Goal: Task Accomplishment & Management: Complete application form

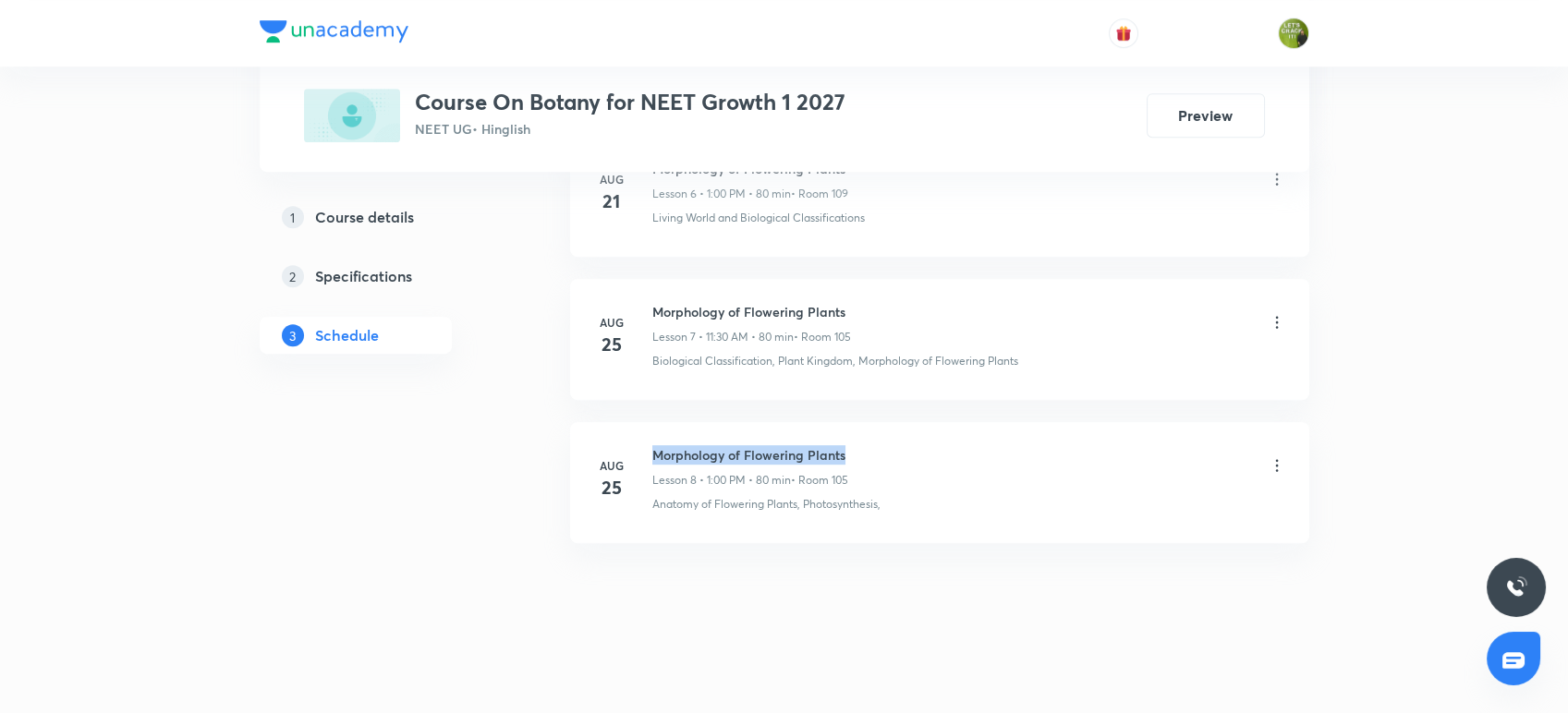
drag, startPoint x: 859, startPoint y: 452, endPoint x: 646, endPoint y: 425, distance: 214.7
click at [646, 425] on li "[DATE] Morphology of Flowering Plants Lesson 8 • 1:00 PM • 80 min • Room 105 An…" at bounding box center [939, 482] width 739 height 121
copy h6 "Morphology of Flowering Plants"
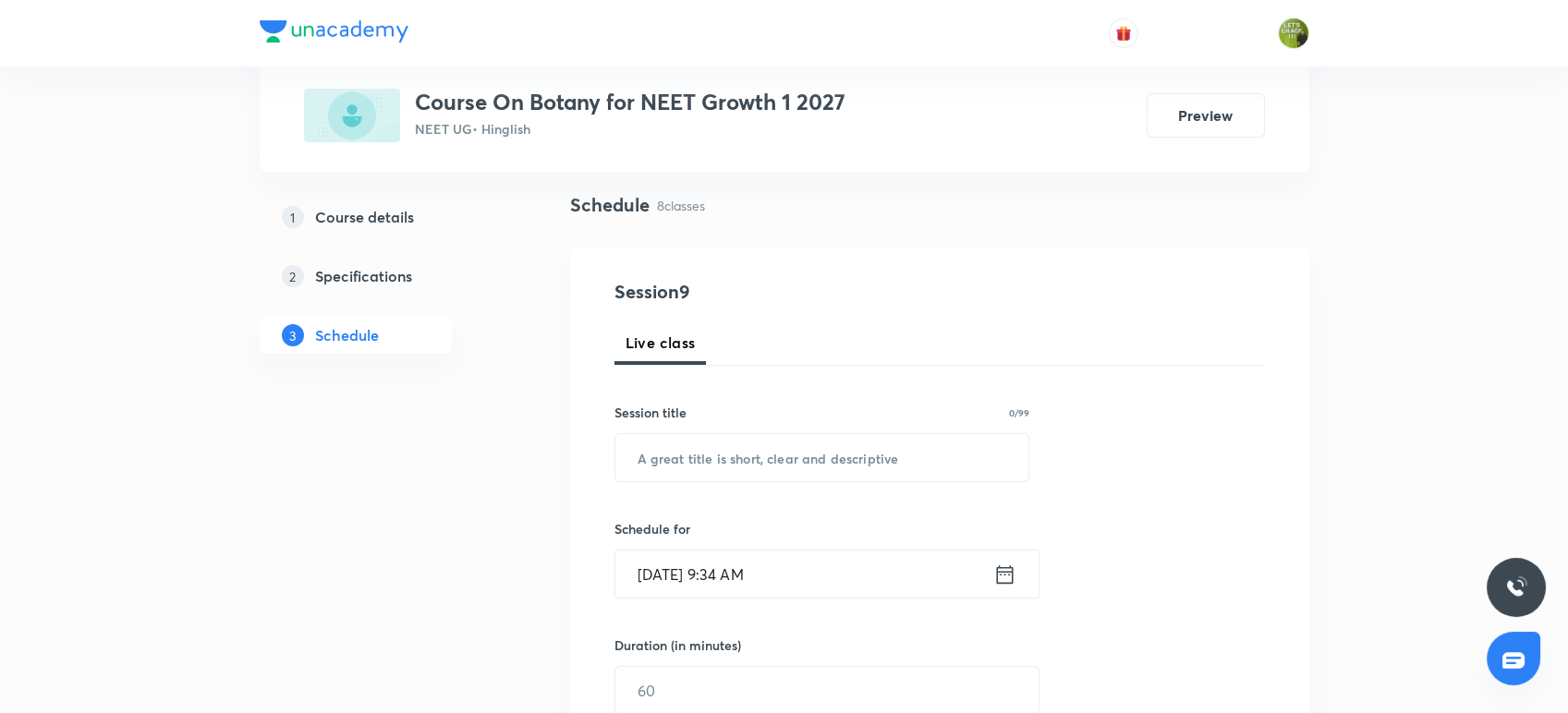
scroll to position [176, 0]
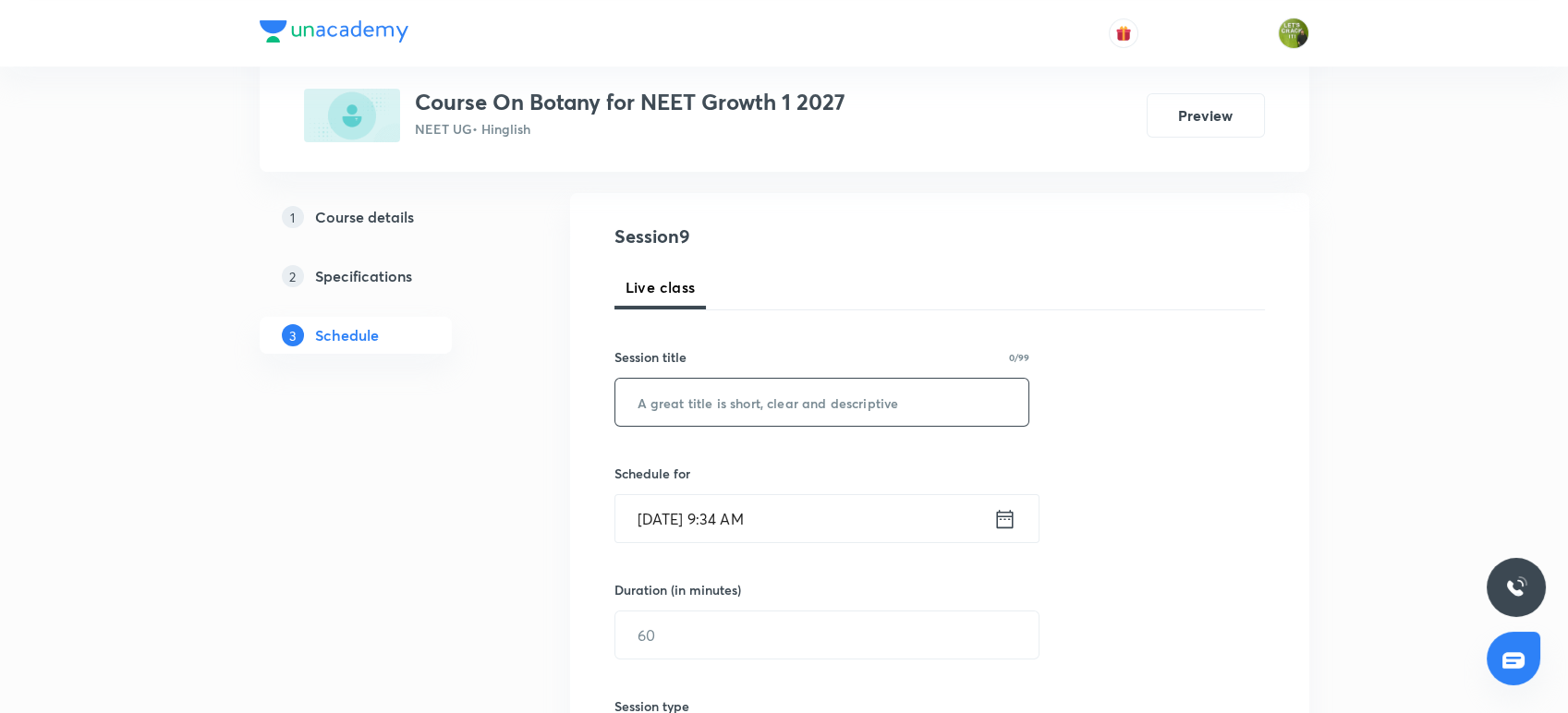
click at [646, 425] on input "text" at bounding box center [822, 402] width 414 height 48
paste input "Morphology of Flowering Plants"
type input "Morphology of Flowering Plants"
click at [1006, 516] on icon at bounding box center [1003, 519] width 23 height 26
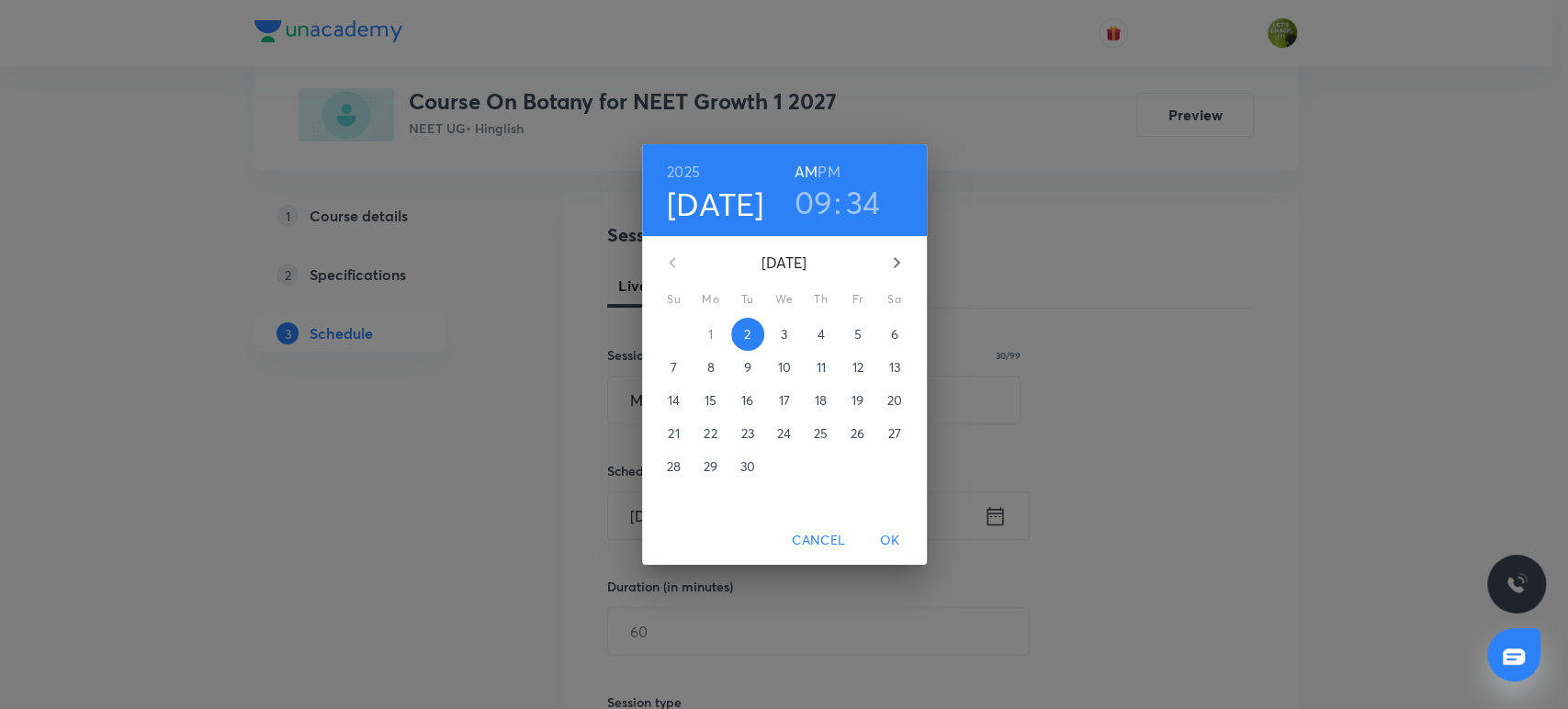
click at [824, 200] on h3 "09" at bounding box center [814, 202] width 38 height 38
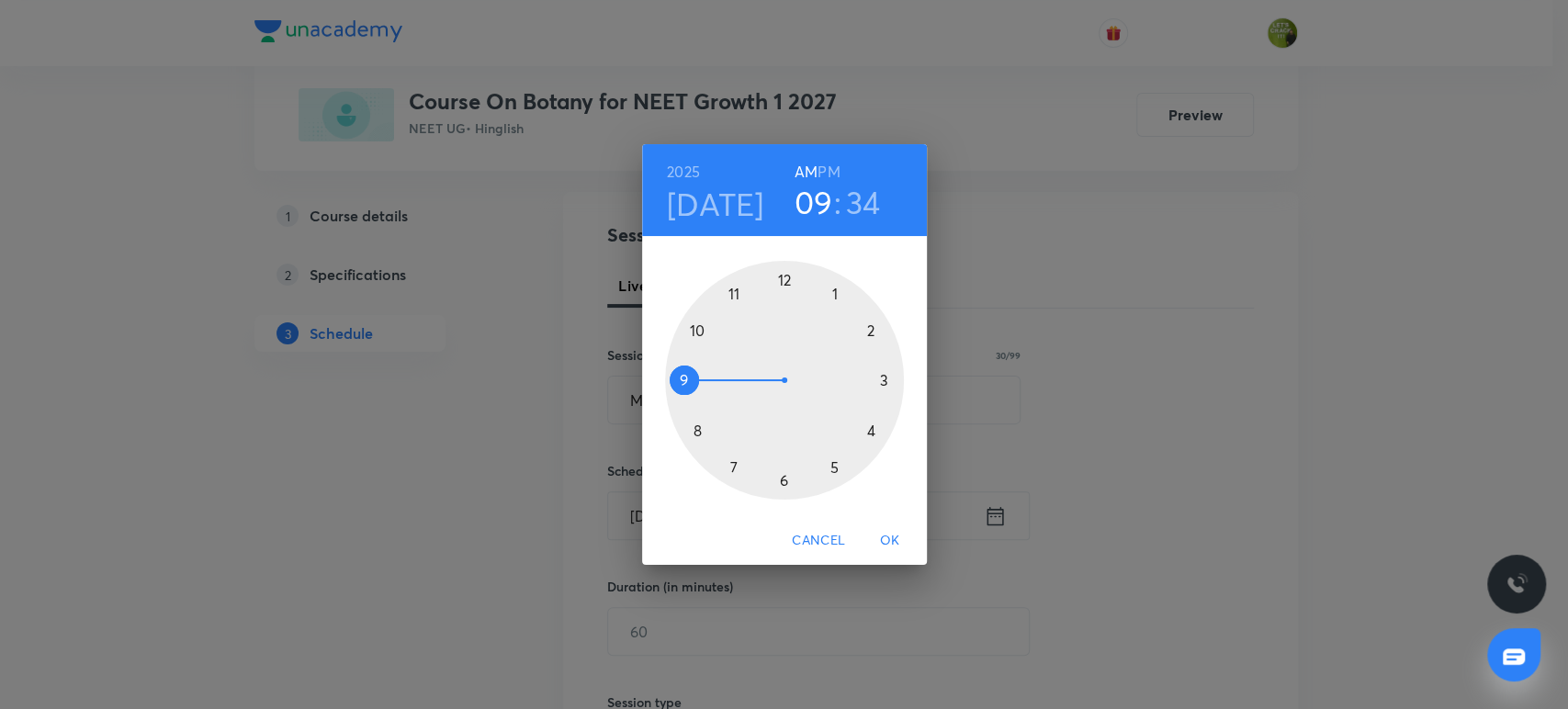
click at [696, 328] on div at bounding box center [784, 380] width 238 height 238
click at [785, 282] on div at bounding box center [784, 380] width 238 height 238
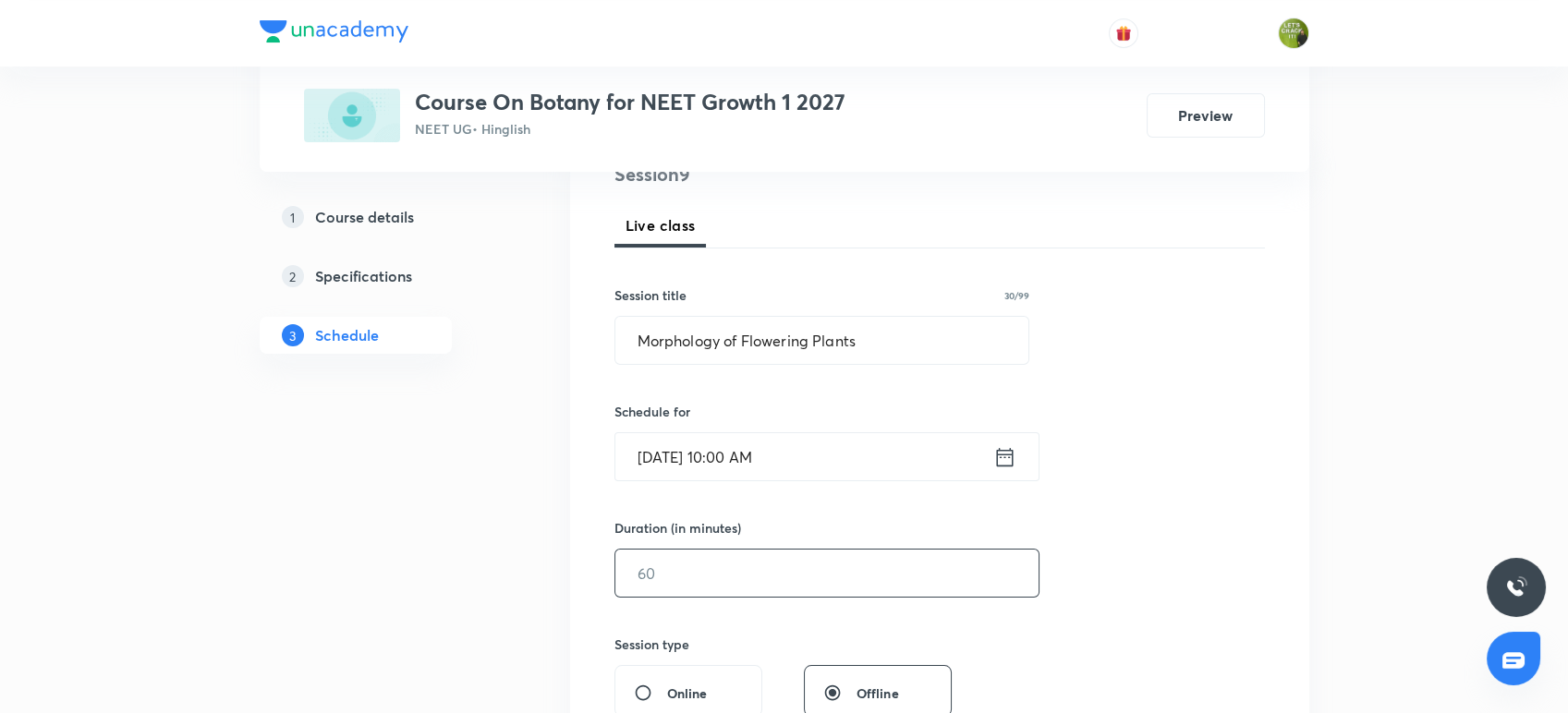
scroll to position [256, 0]
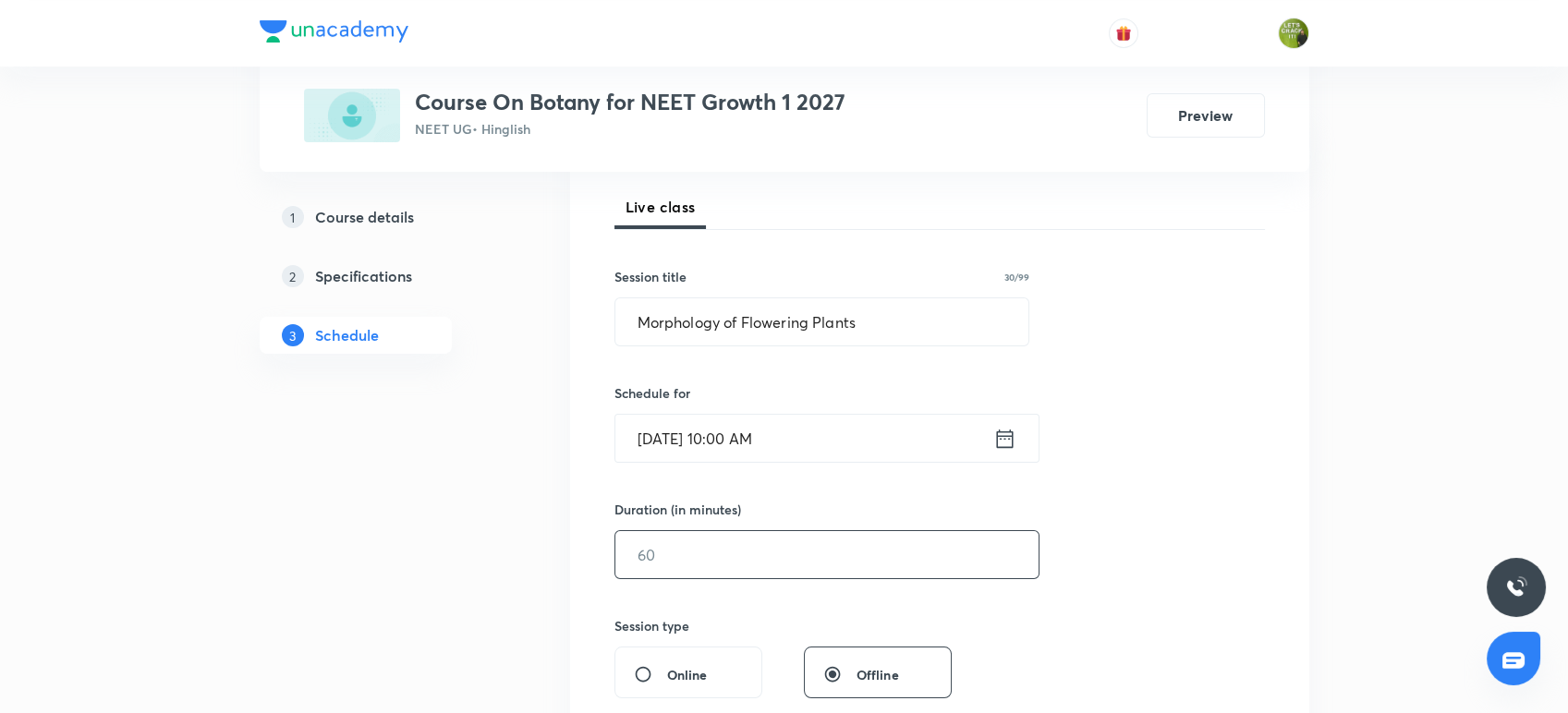
click at [714, 558] on input "text" at bounding box center [826, 555] width 423 height 48
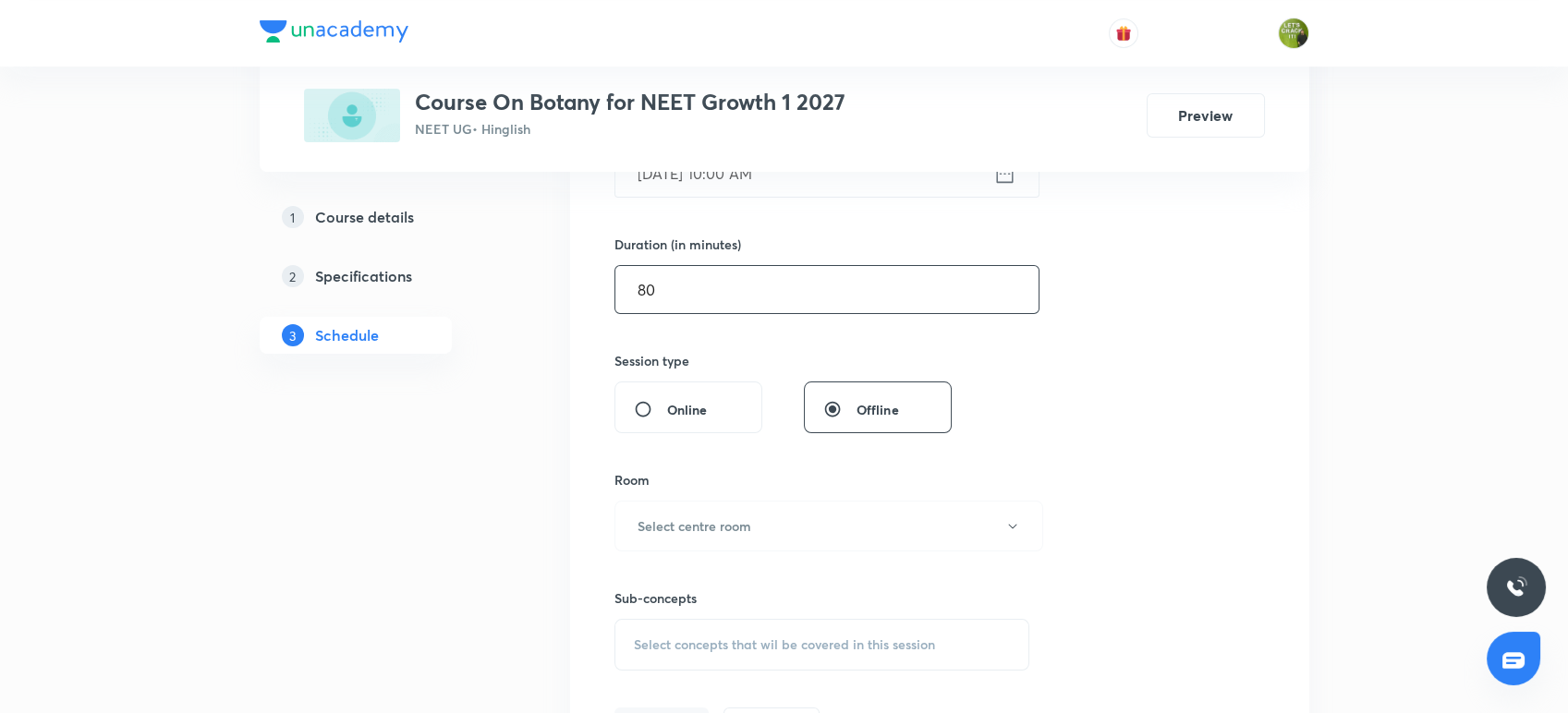
scroll to position [530, 0]
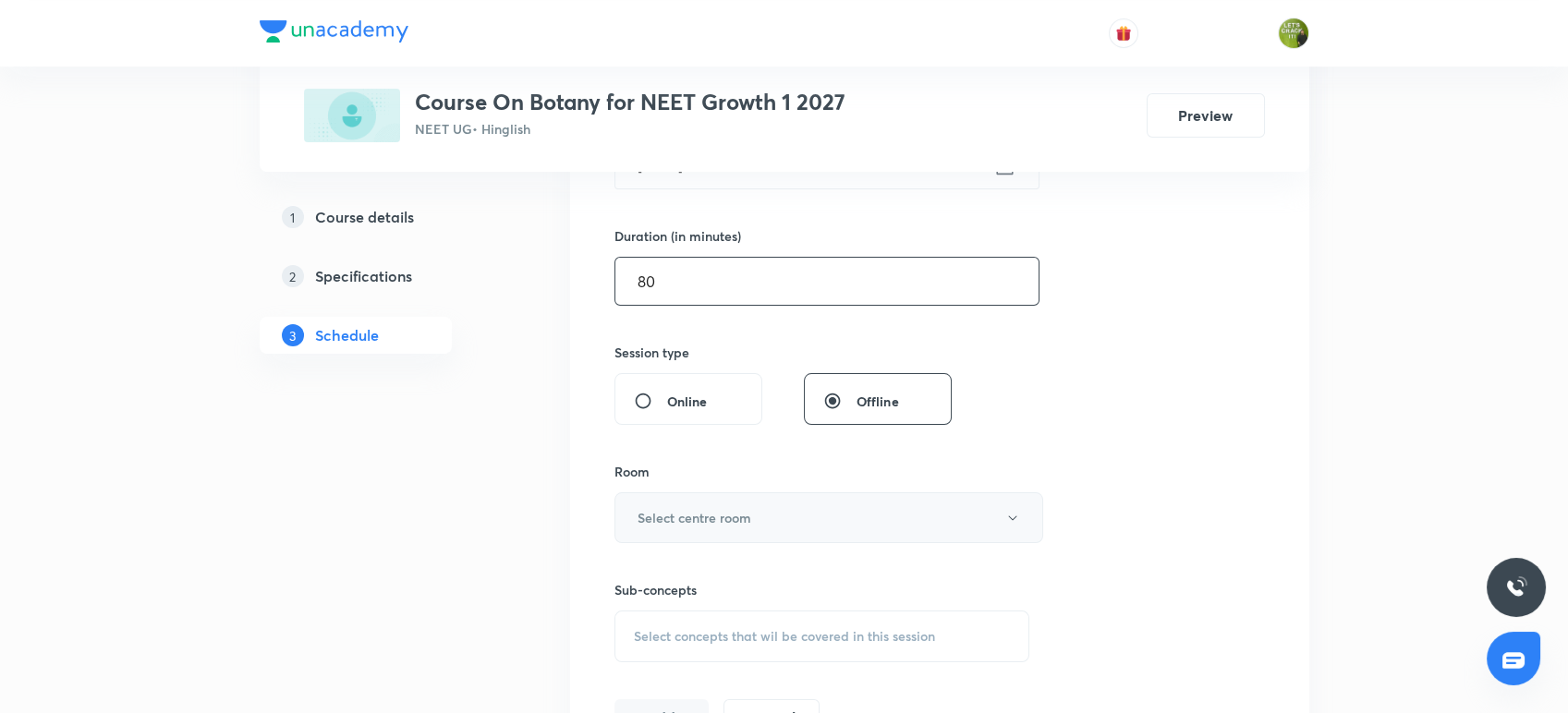
type input "80"
click at [725, 510] on h6 "Select centre room" at bounding box center [693, 518] width 114 height 20
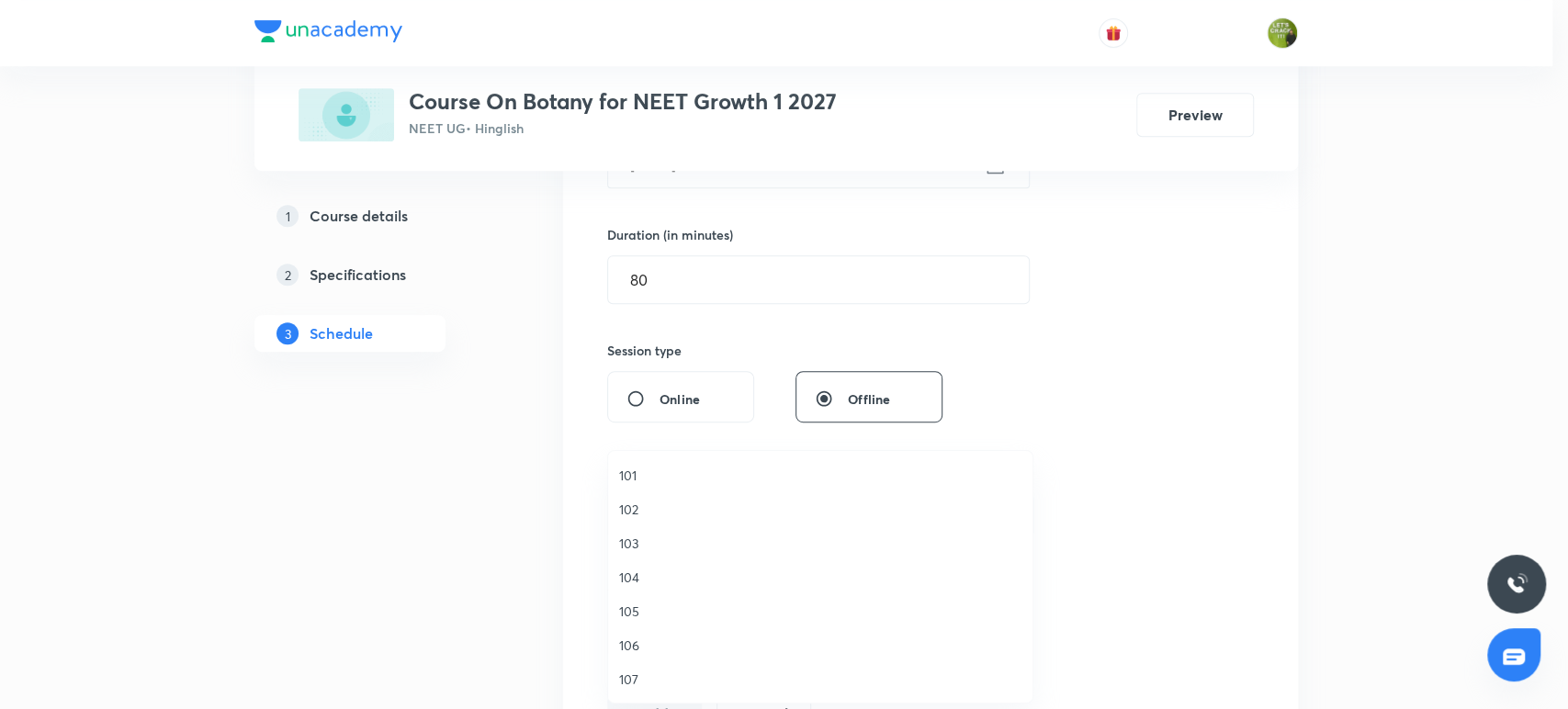
click at [656, 608] on span "105" at bounding box center [820, 612] width 402 height 20
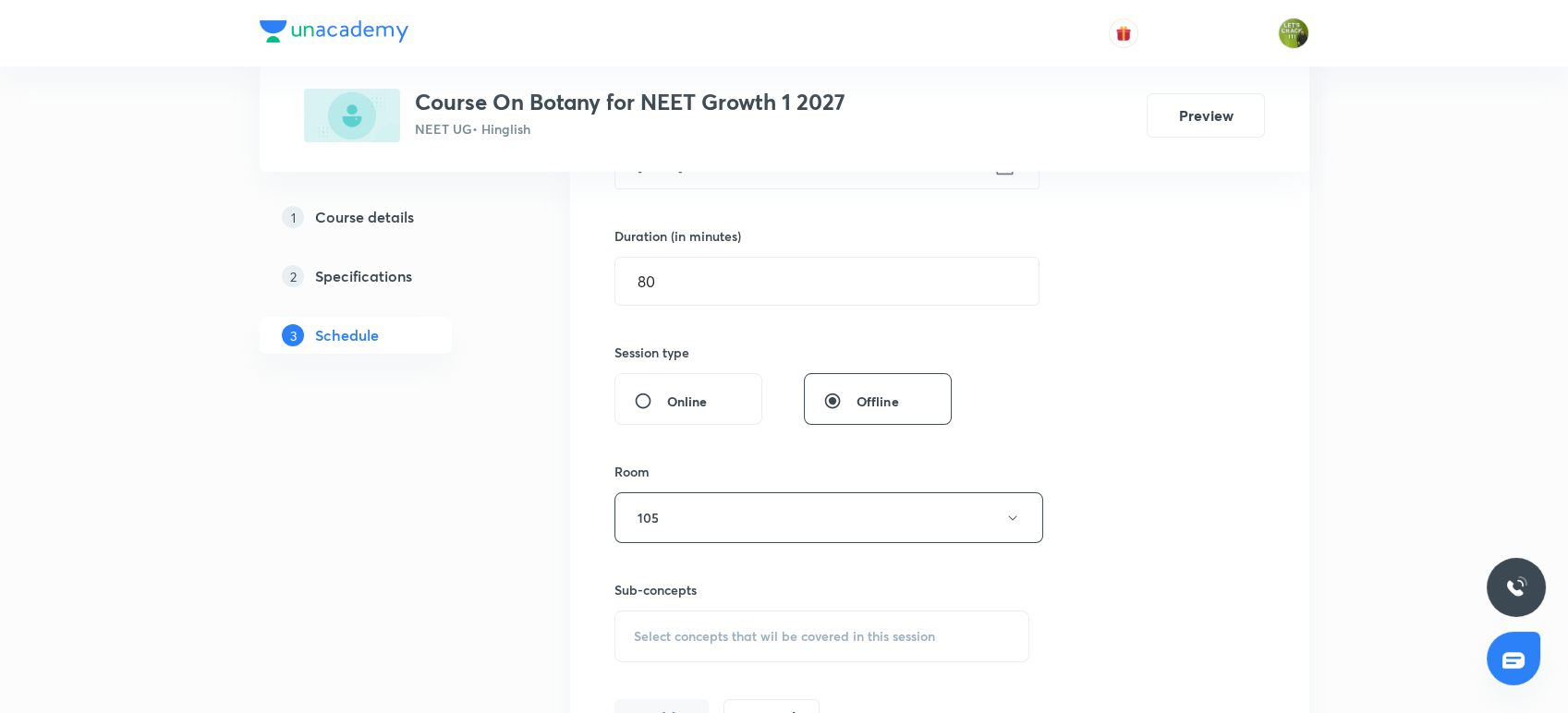
scroll to position [633, 0]
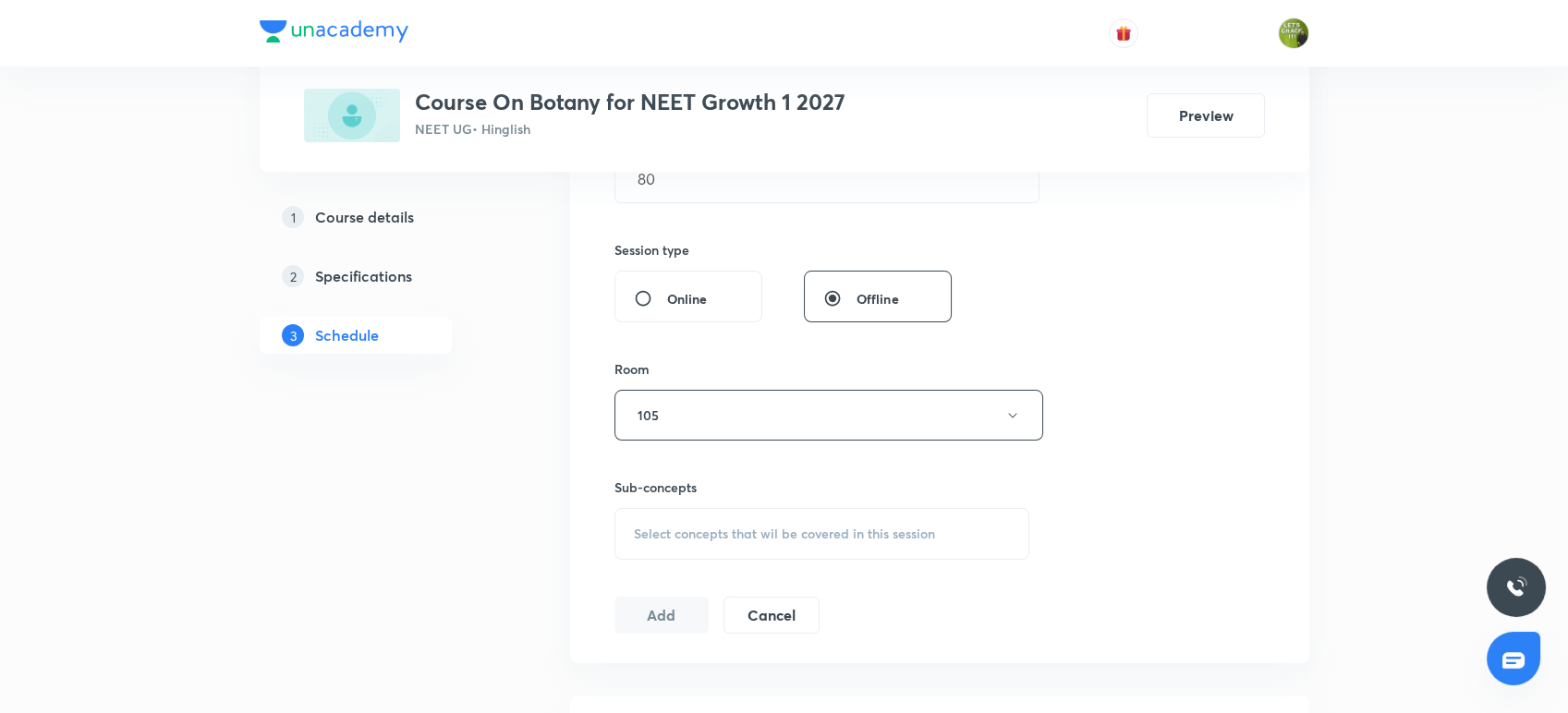
click at [720, 542] on div "Select concepts that wil be covered in this session" at bounding box center [822, 534] width 416 height 51
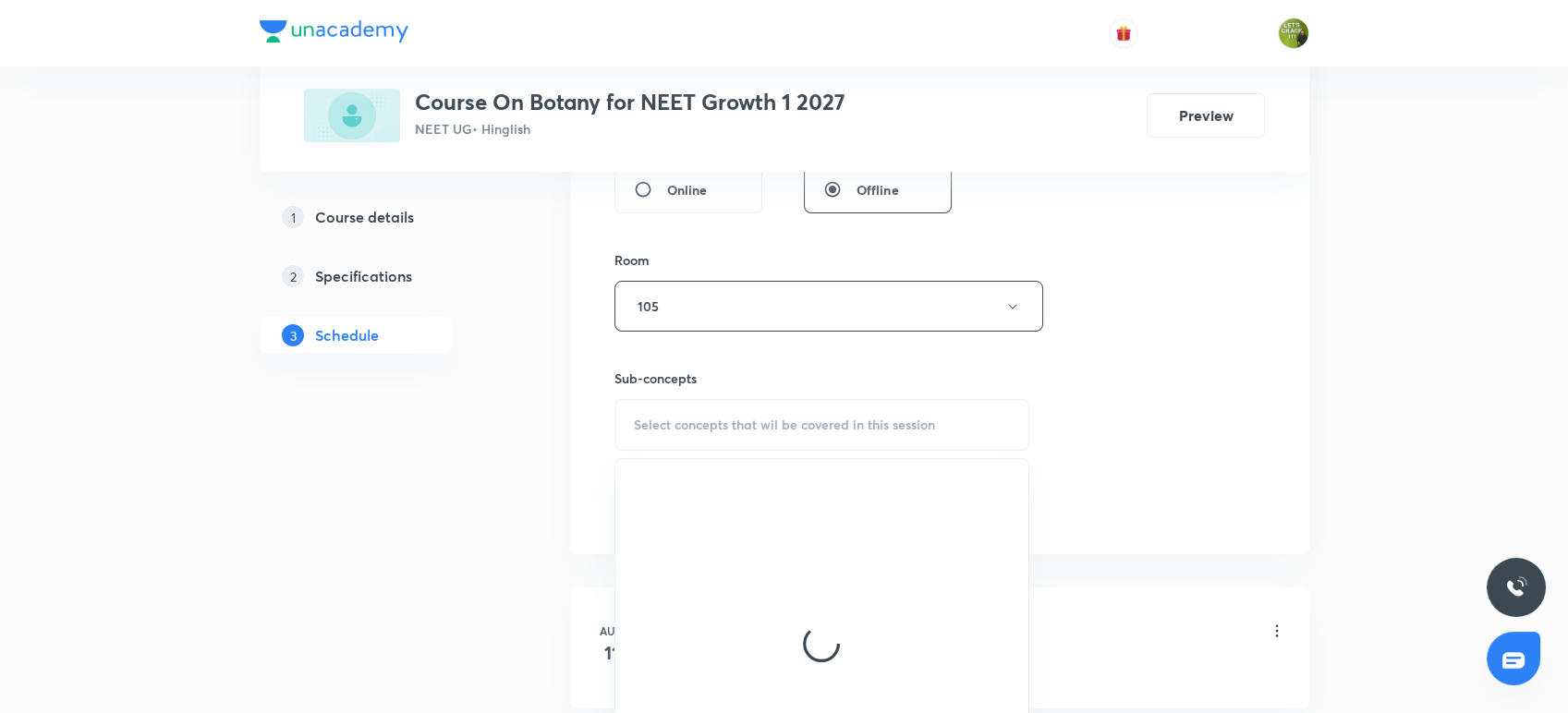
scroll to position [805, 0]
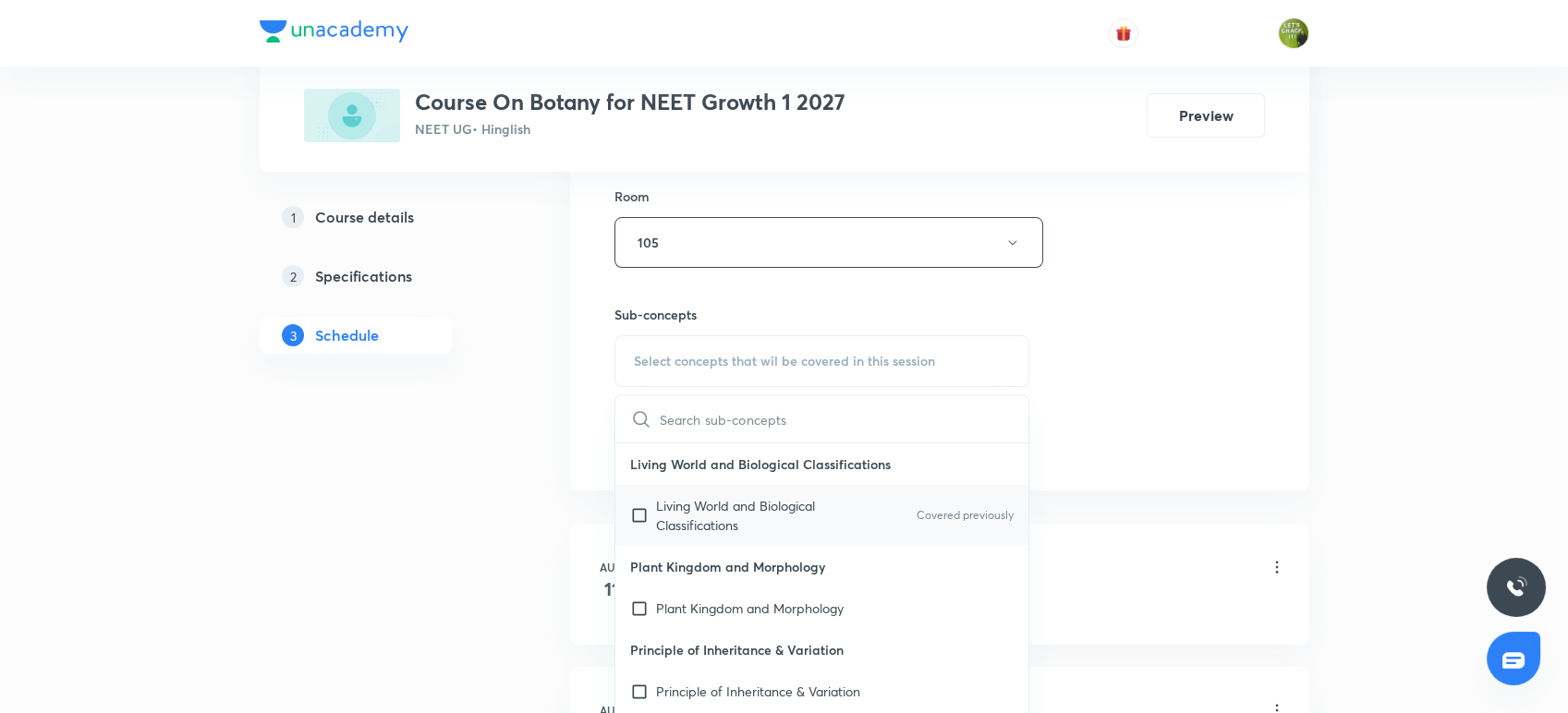
click at [709, 520] on p "Living World and Biological Classifications" at bounding box center [749, 515] width 186 height 39
checkbox input "true"
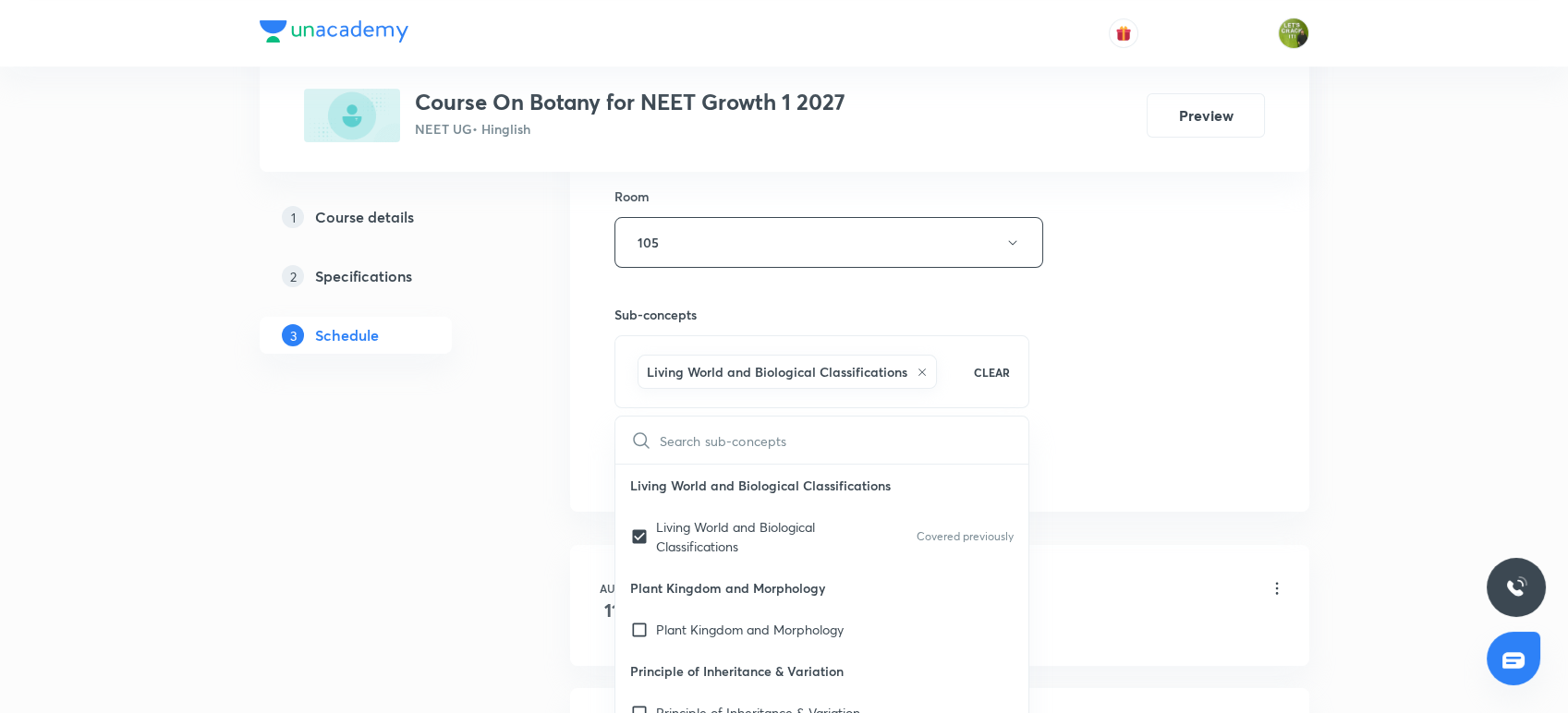
click at [511, 485] on div "Plus Courses Course On Botany for NEET Growth 1 2027 NEET UG • Hinglish Preview…" at bounding box center [784, 553] width 1049 height 2510
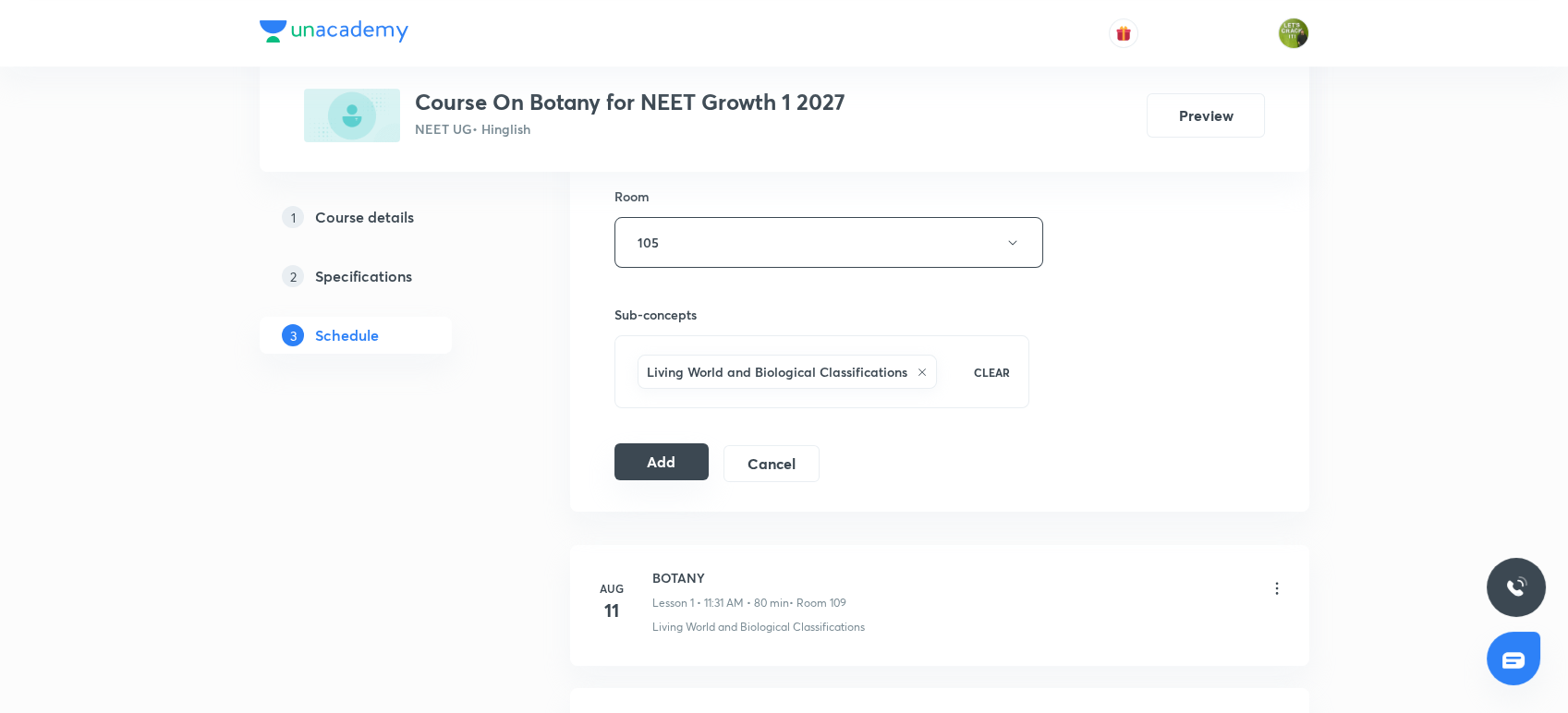
click at [666, 470] on button "Add" at bounding box center [662, 461] width 95 height 37
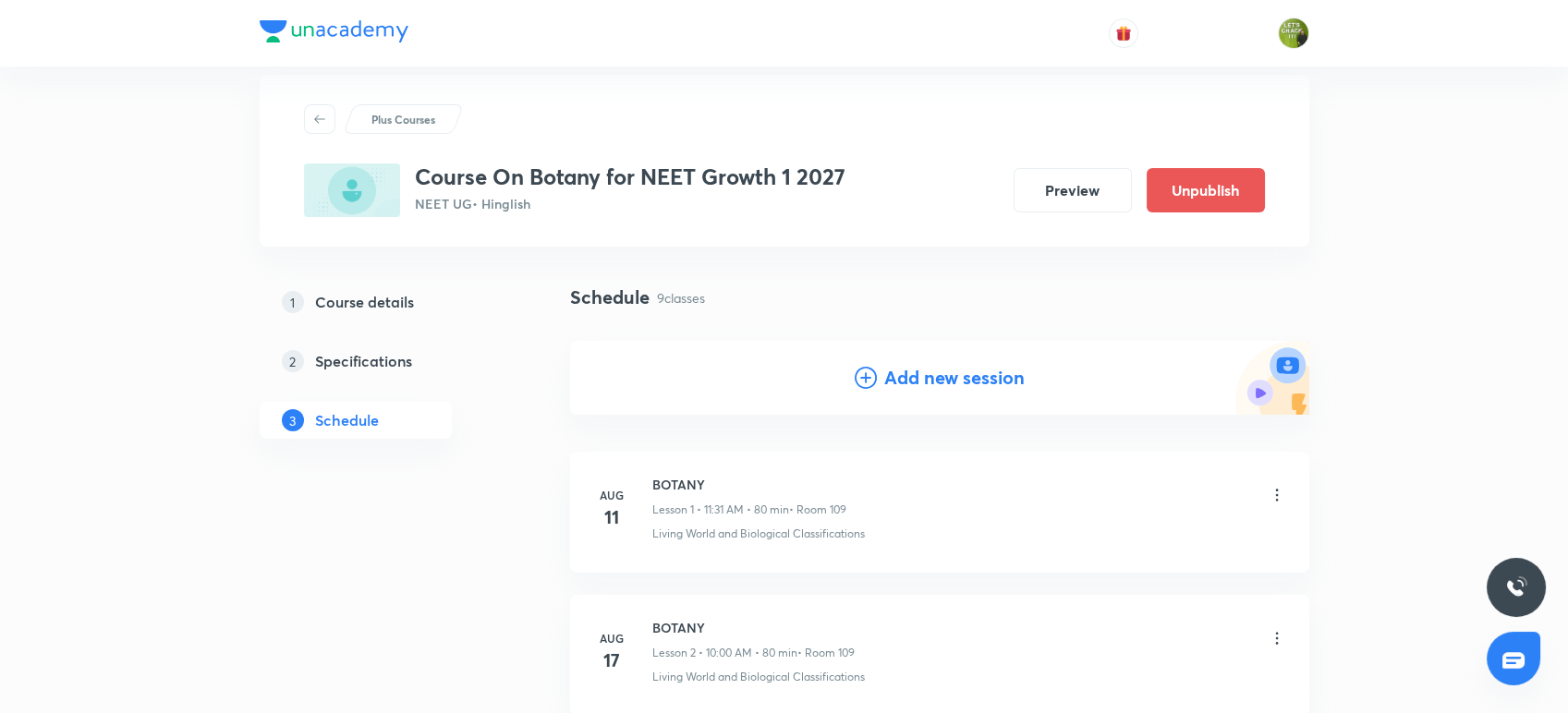
scroll to position [0, 0]
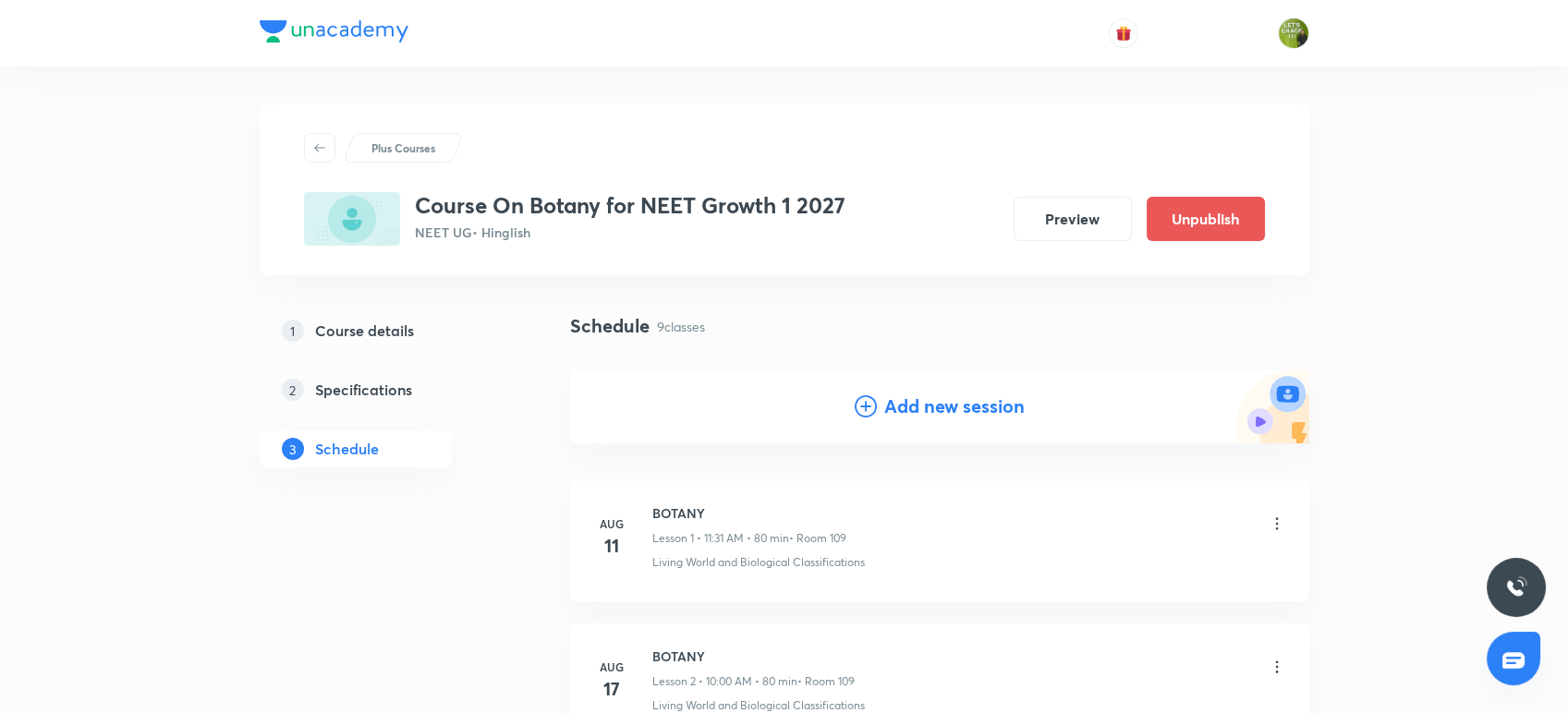
click at [939, 403] on h4 "Add new session" at bounding box center [954, 406] width 141 height 28
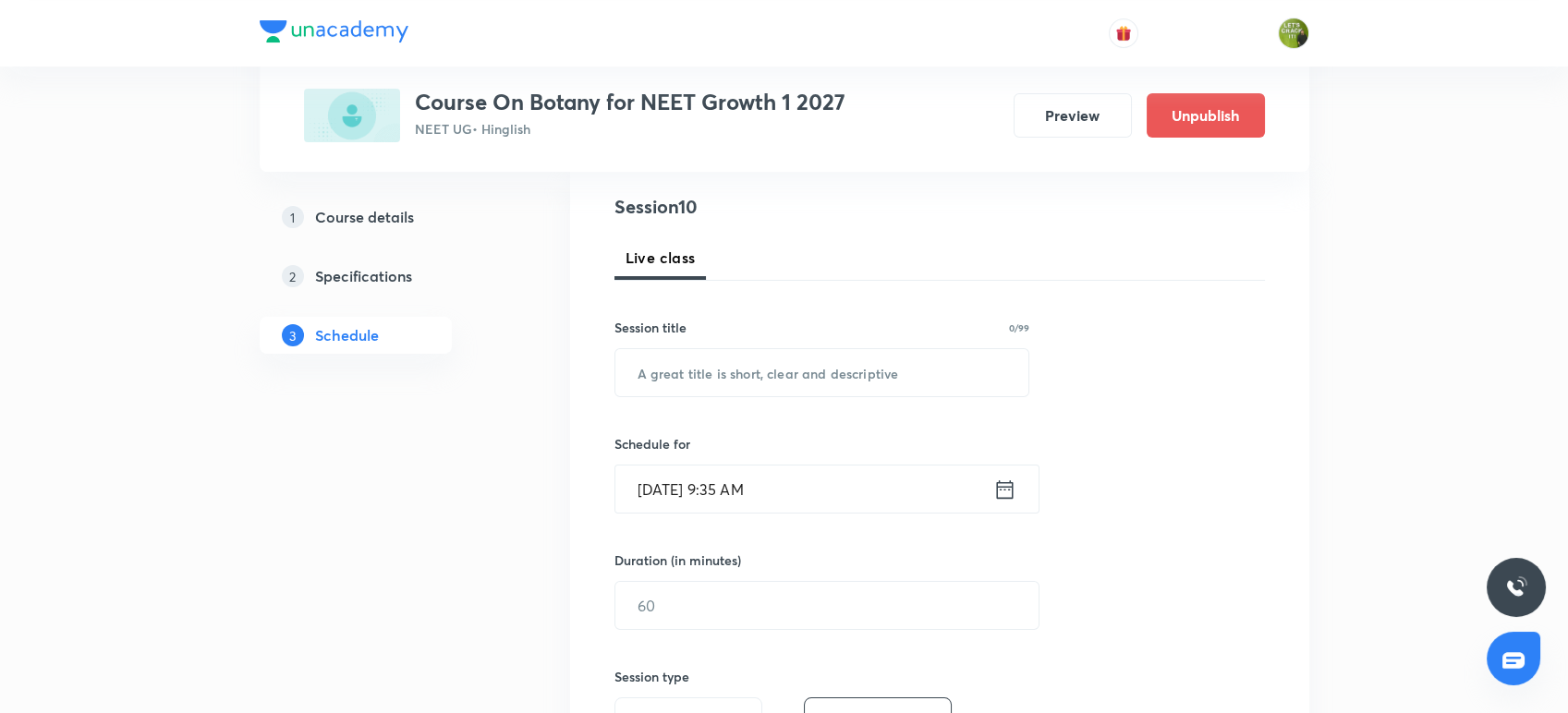
scroll to position [321, 0]
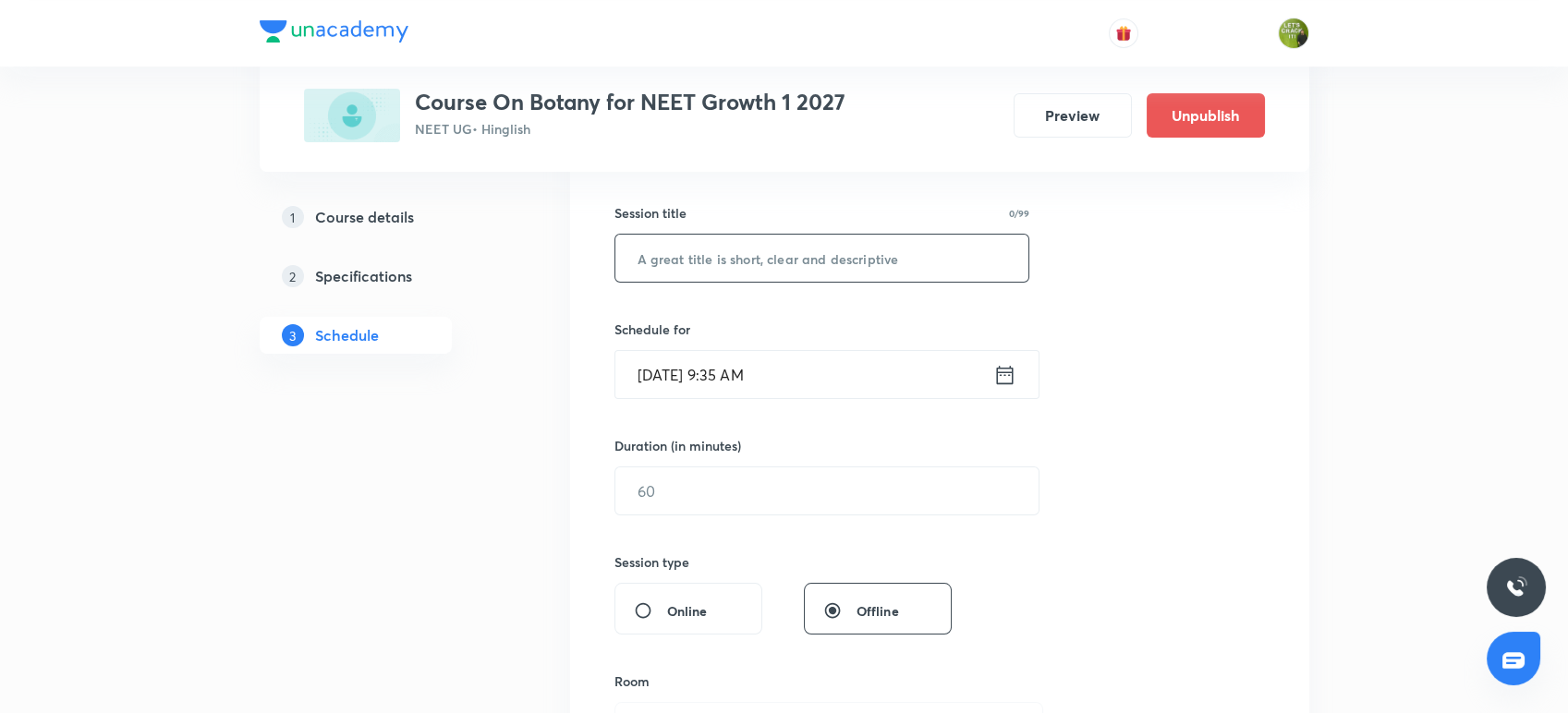
click at [740, 252] on input "text" at bounding box center [822, 258] width 414 height 48
paste input "Morphology of Flowering Plants"
type input "Morphology of Flowering Plants"
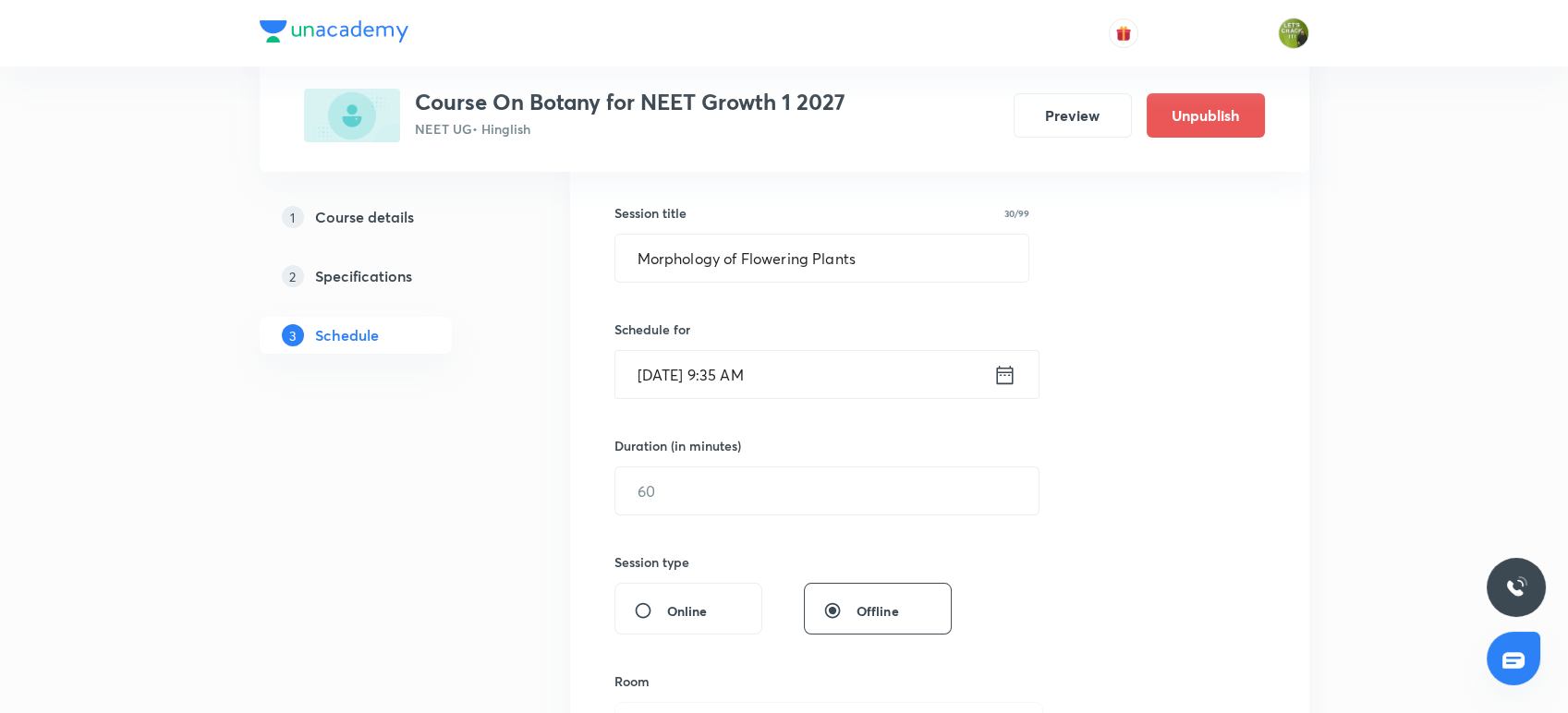
click at [988, 356] on input "[DATE] 9:35 AM" at bounding box center [803, 374] width 377 height 48
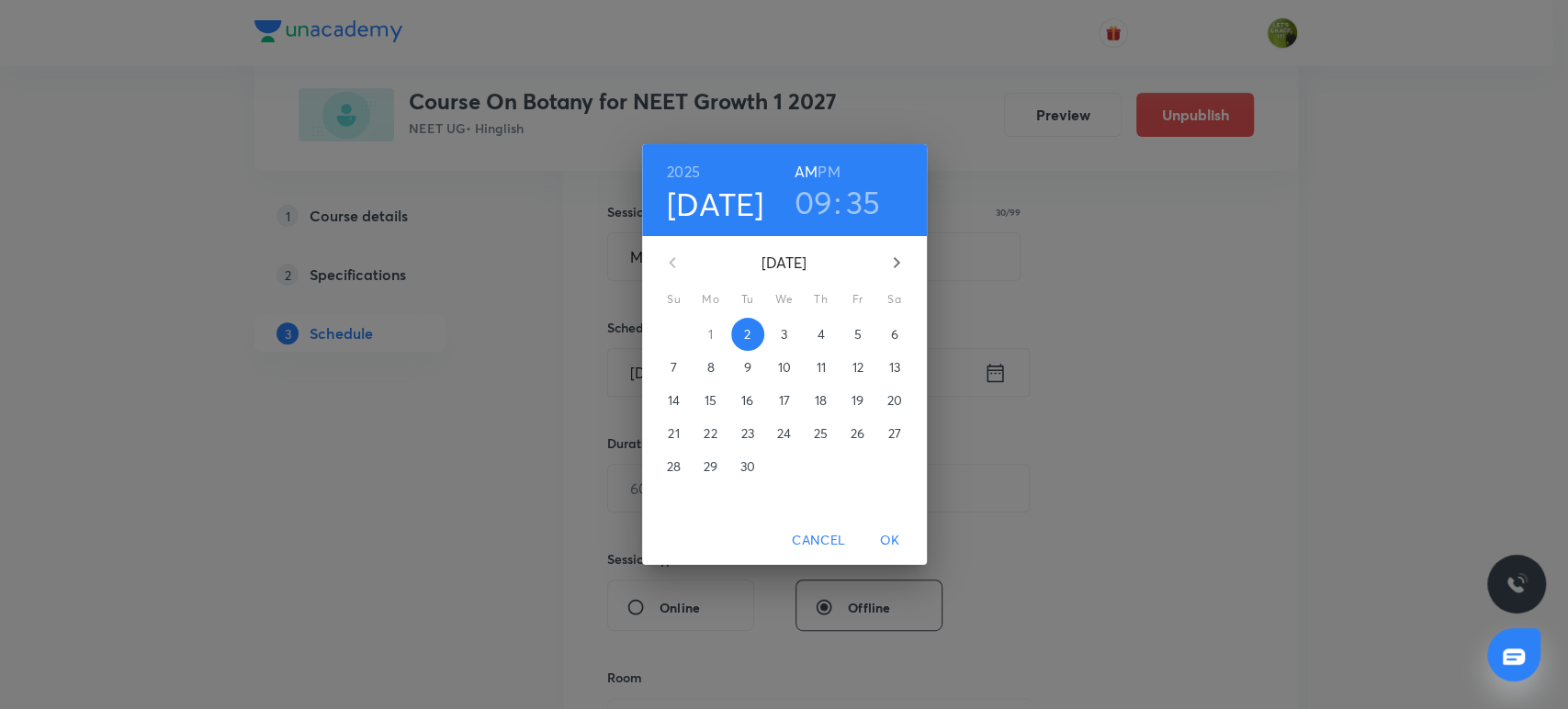
click at [828, 167] on h6 "PM" at bounding box center [828, 171] width 22 height 26
click at [809, 204] on h3 "09" at bounding box center [814, 202] width 38 height 38
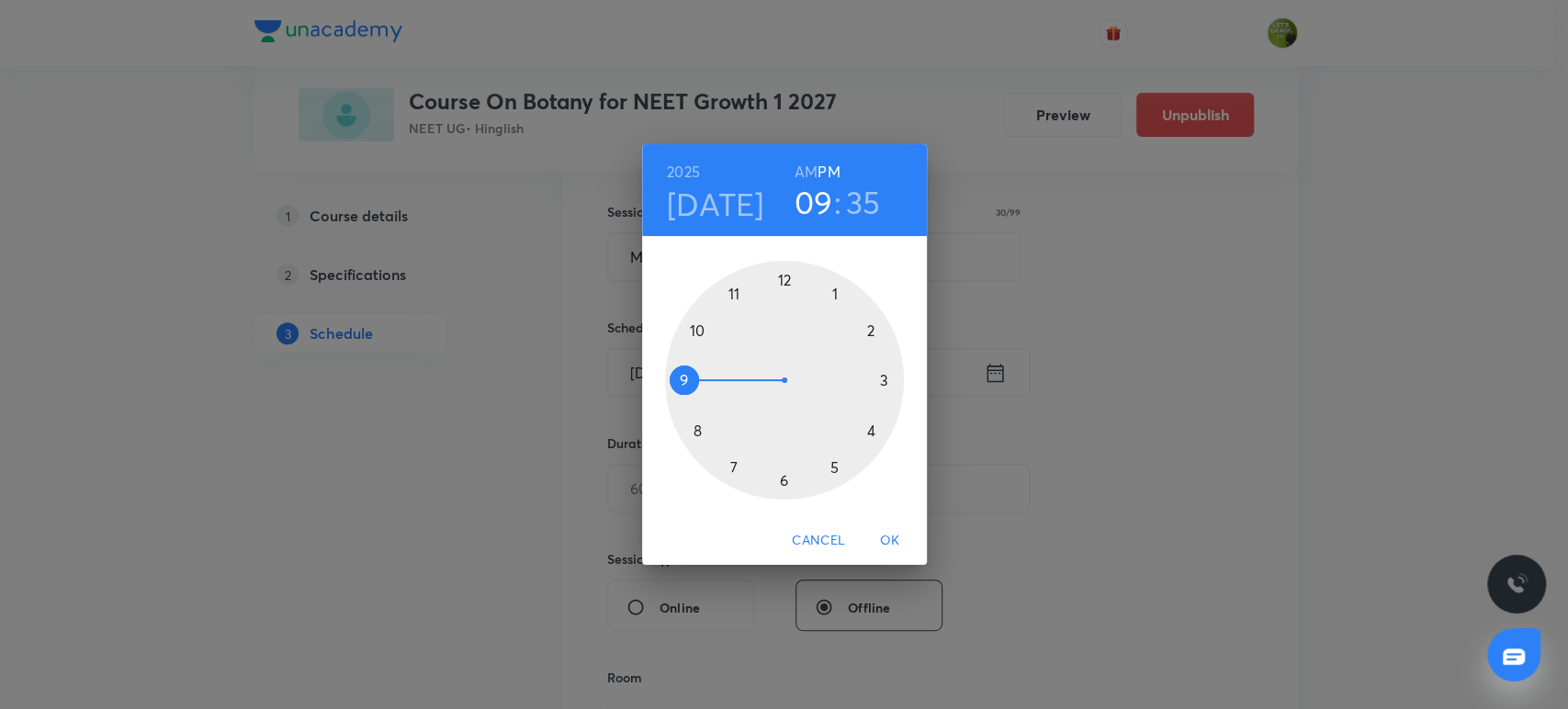
click at [836, 290] on div at bounding box center [784, 380] width 238 height 238
click at [783, 280] on div at bounding box center [784, 380] width 238 height 238
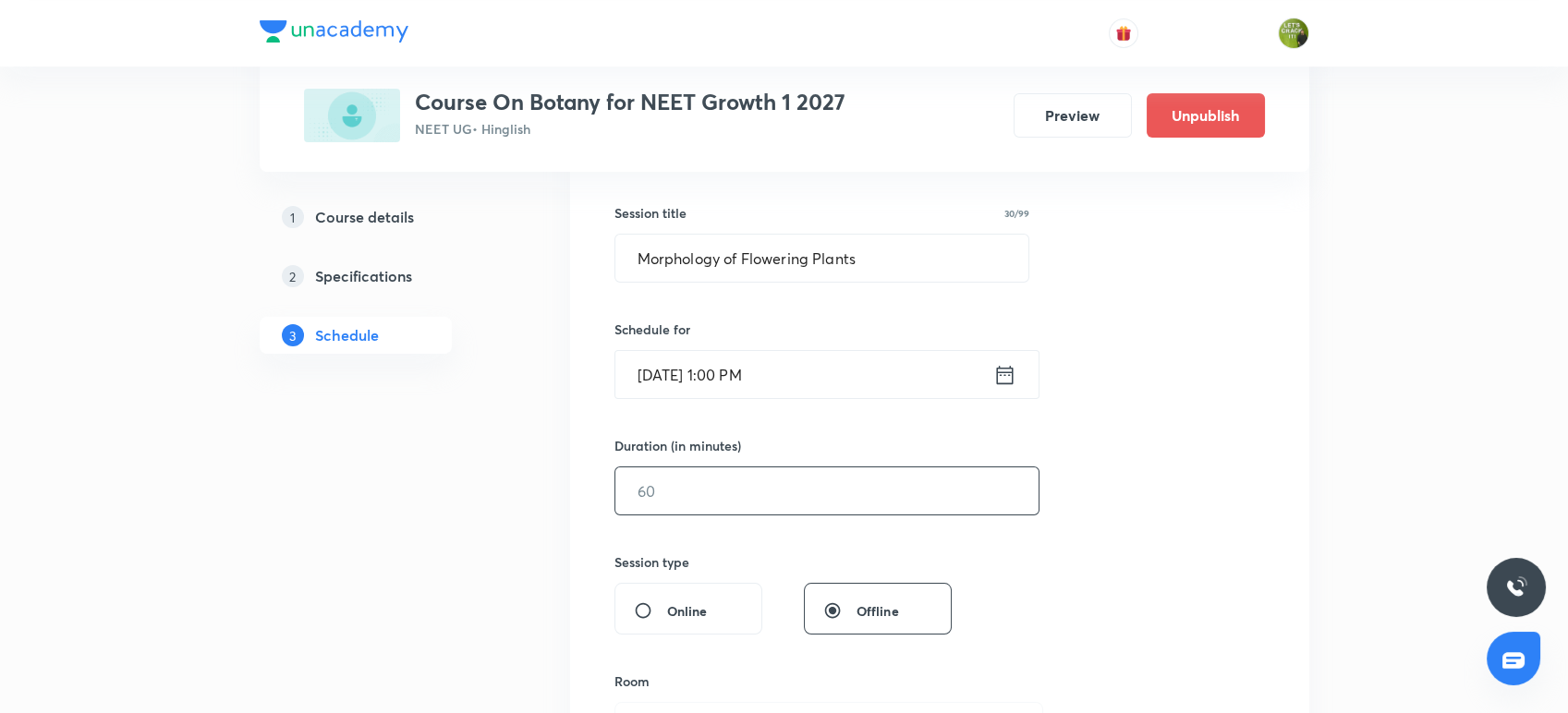
click at [732, 469] on input "text" at bounding box center [826, 491] width 423 height 48
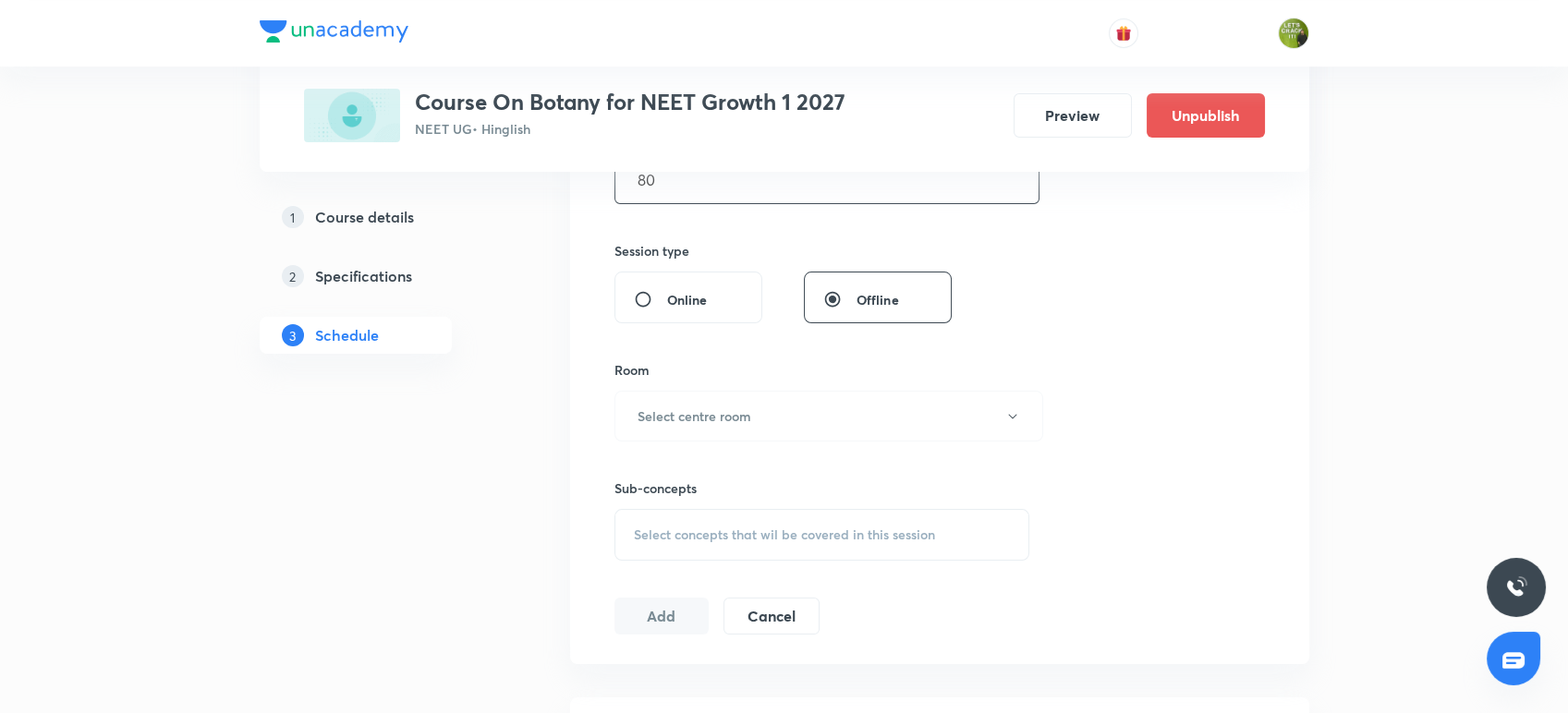
scroll to position [662, 0]
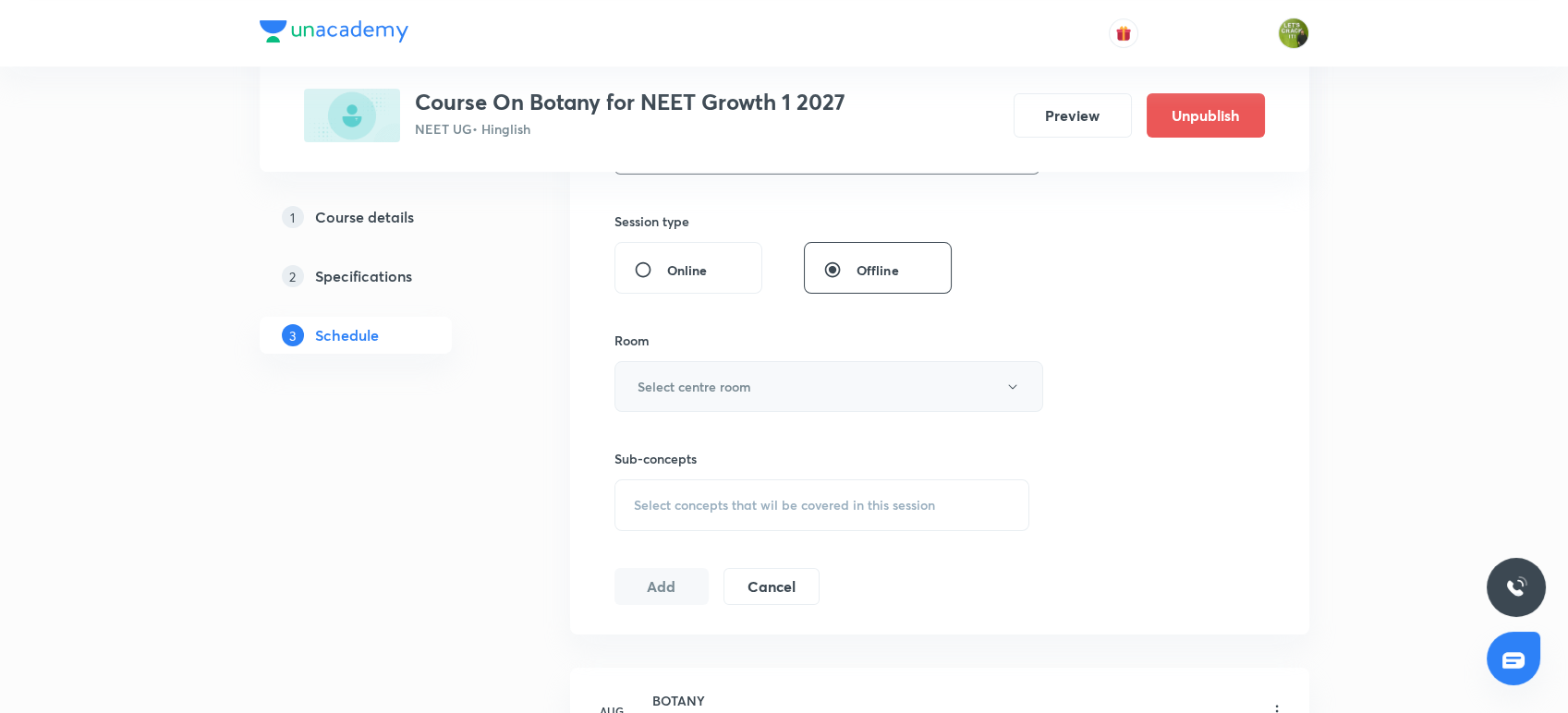
type input "80"
click at [720, 382] on h6 "Select centre room" at bounding box center [693, 386] width 114 height 20
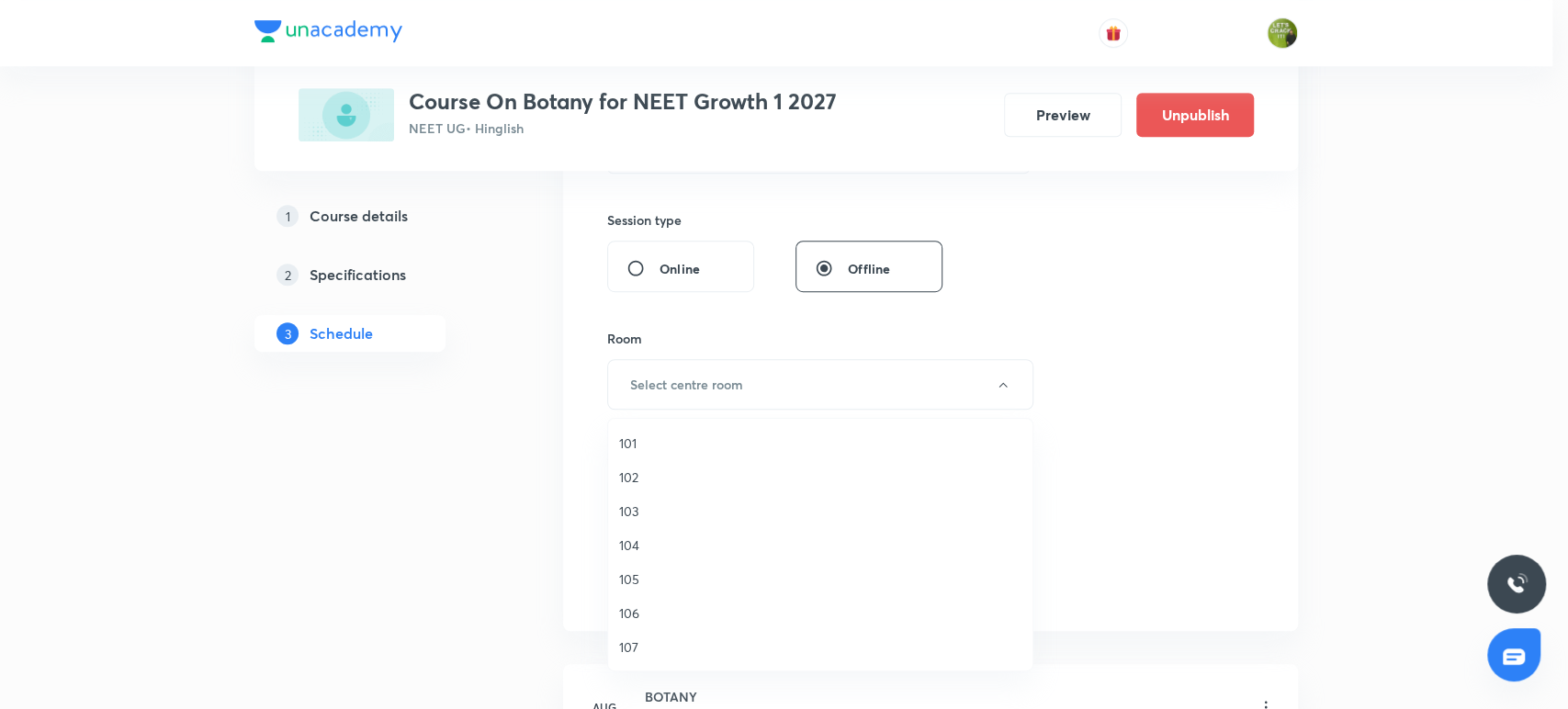
click at [661, 579] on span "105" at bounding box center [820, 579] width 402 height 20
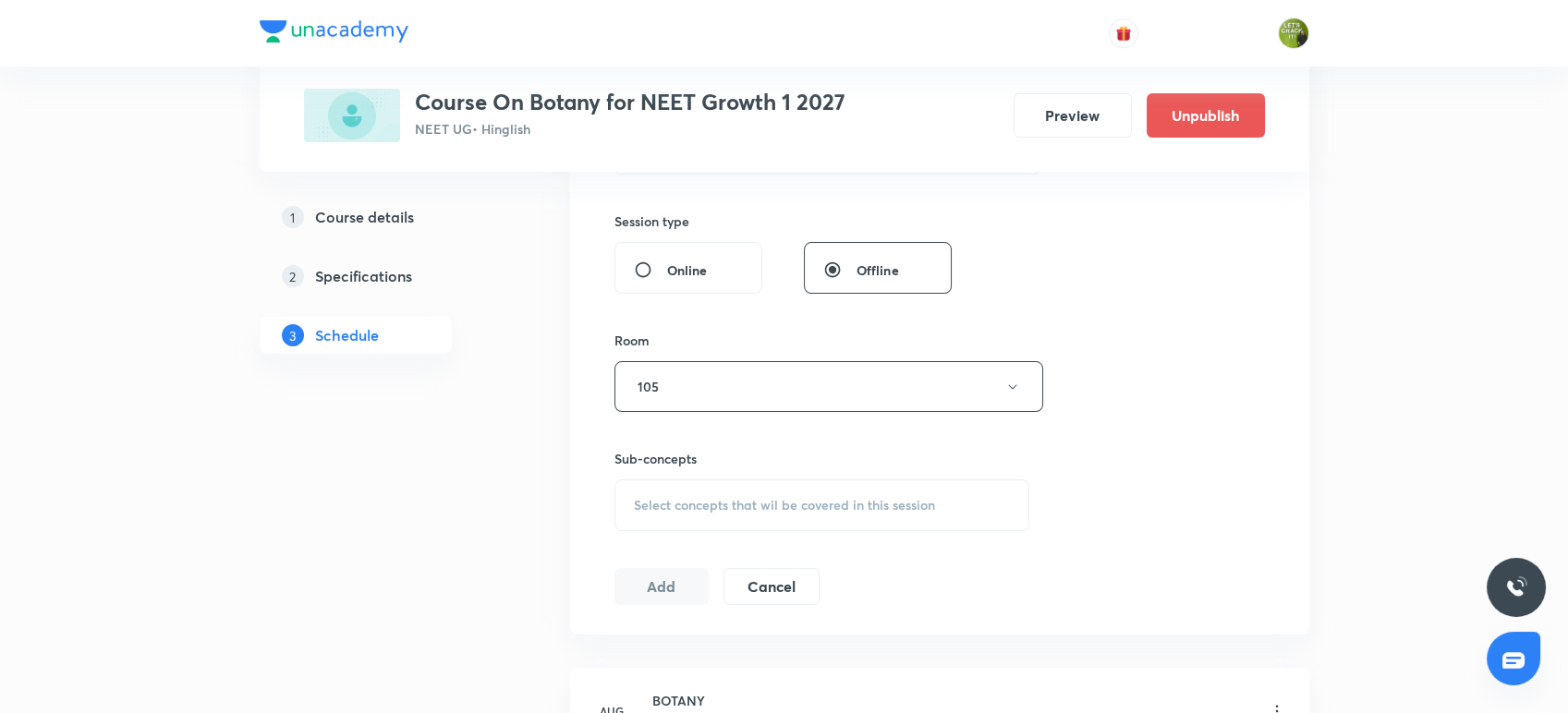
click at [705, 486] on div "Select concepts that wil be covered in this session" at bounding box center [822, 505] width 416 height 51
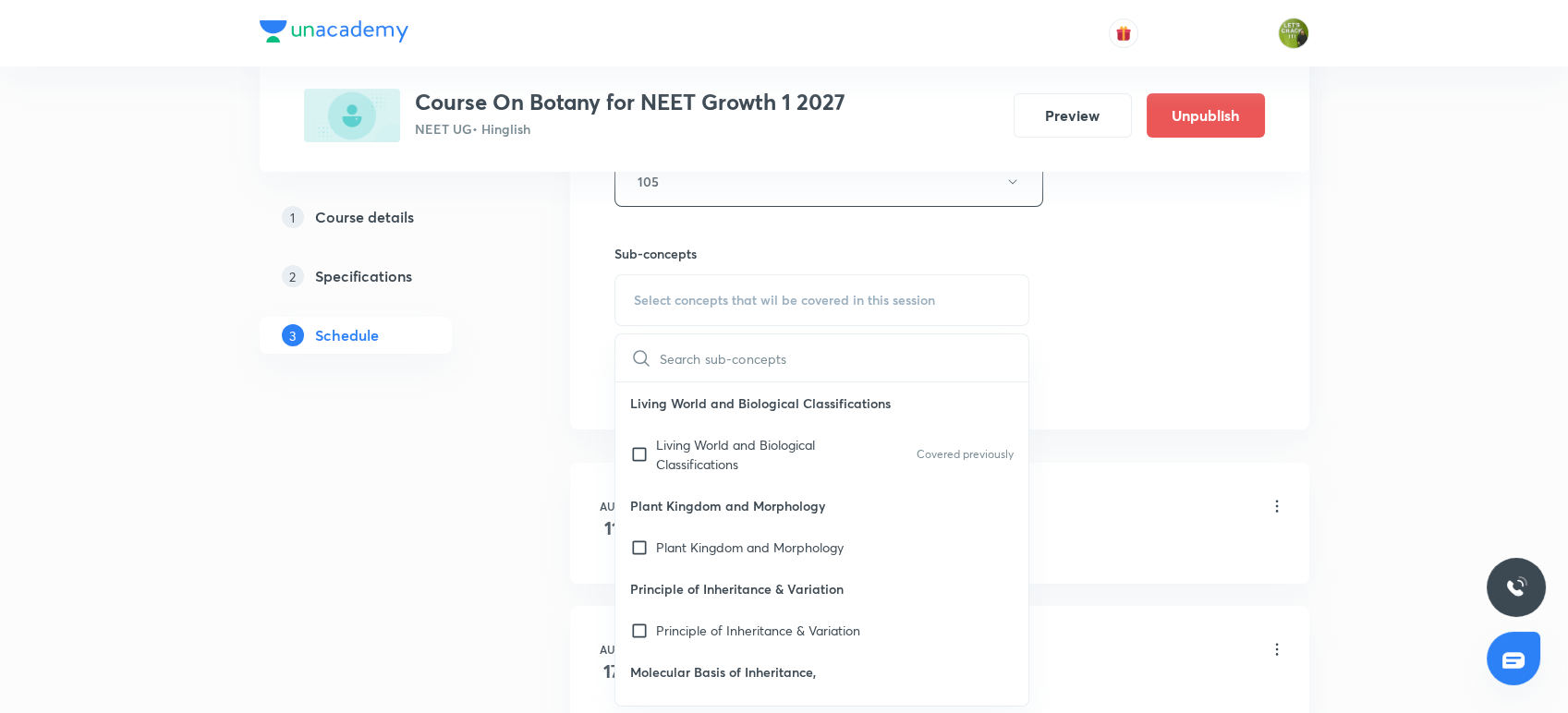
scroll to position [869, 0]
click at [640, 450] on input "checkbox" at bounding box center [643, 451] width 26 height 39
checkbox input "true"
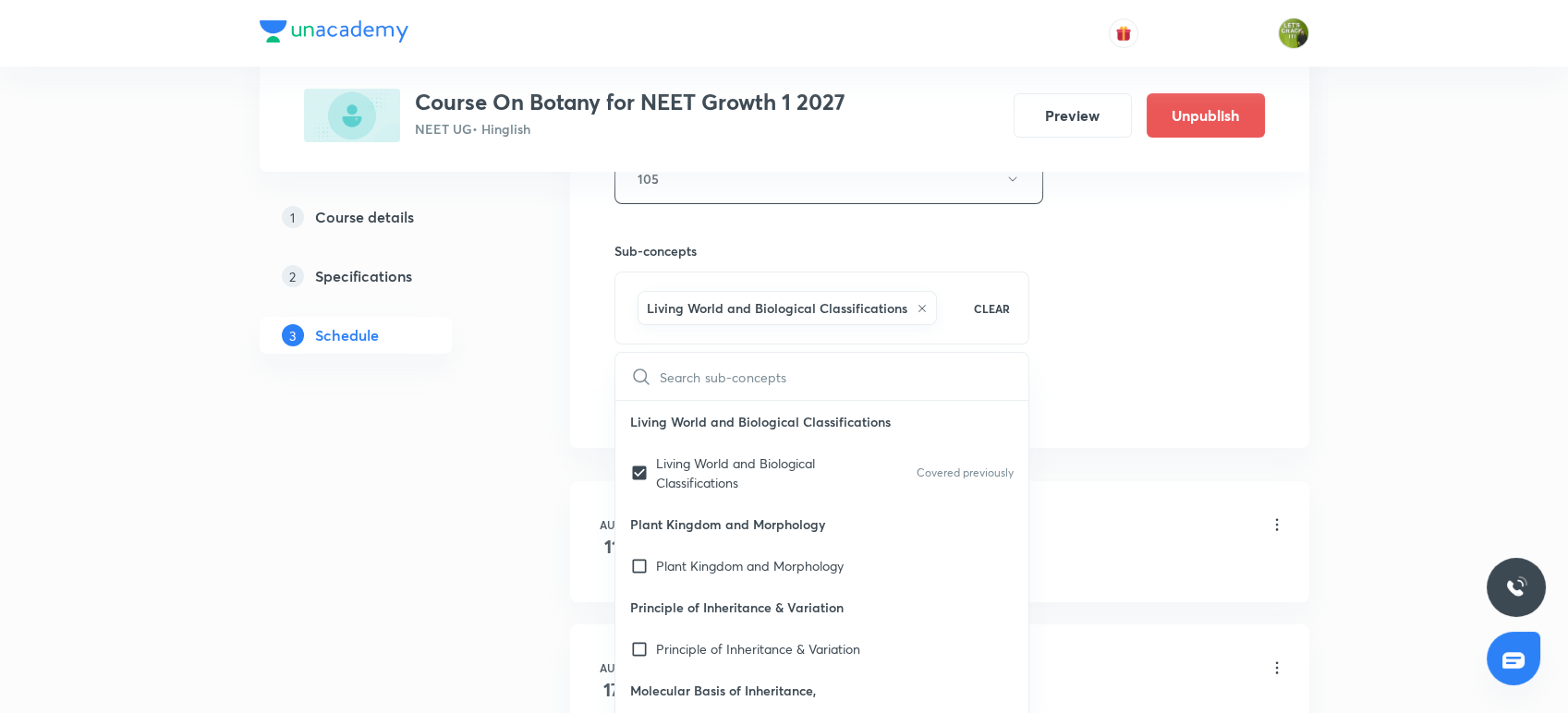
click at [504, 436] on div "1 Course details 2 Specifications 3 Schedule" at bounding box center [385, 665] width 252 height 2444
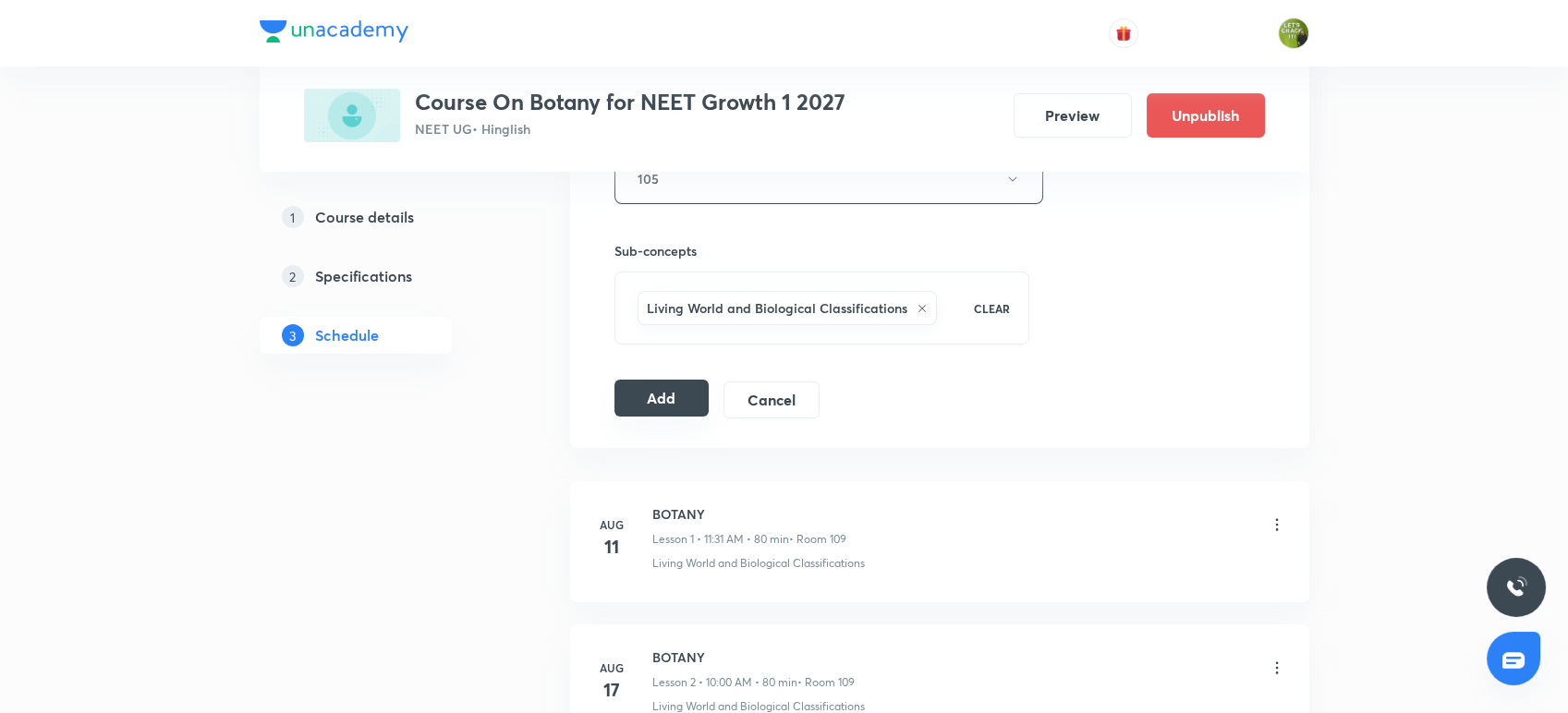
click at [643, 392] on button "Add" at bounding box center [662, 397] width 95 height 37
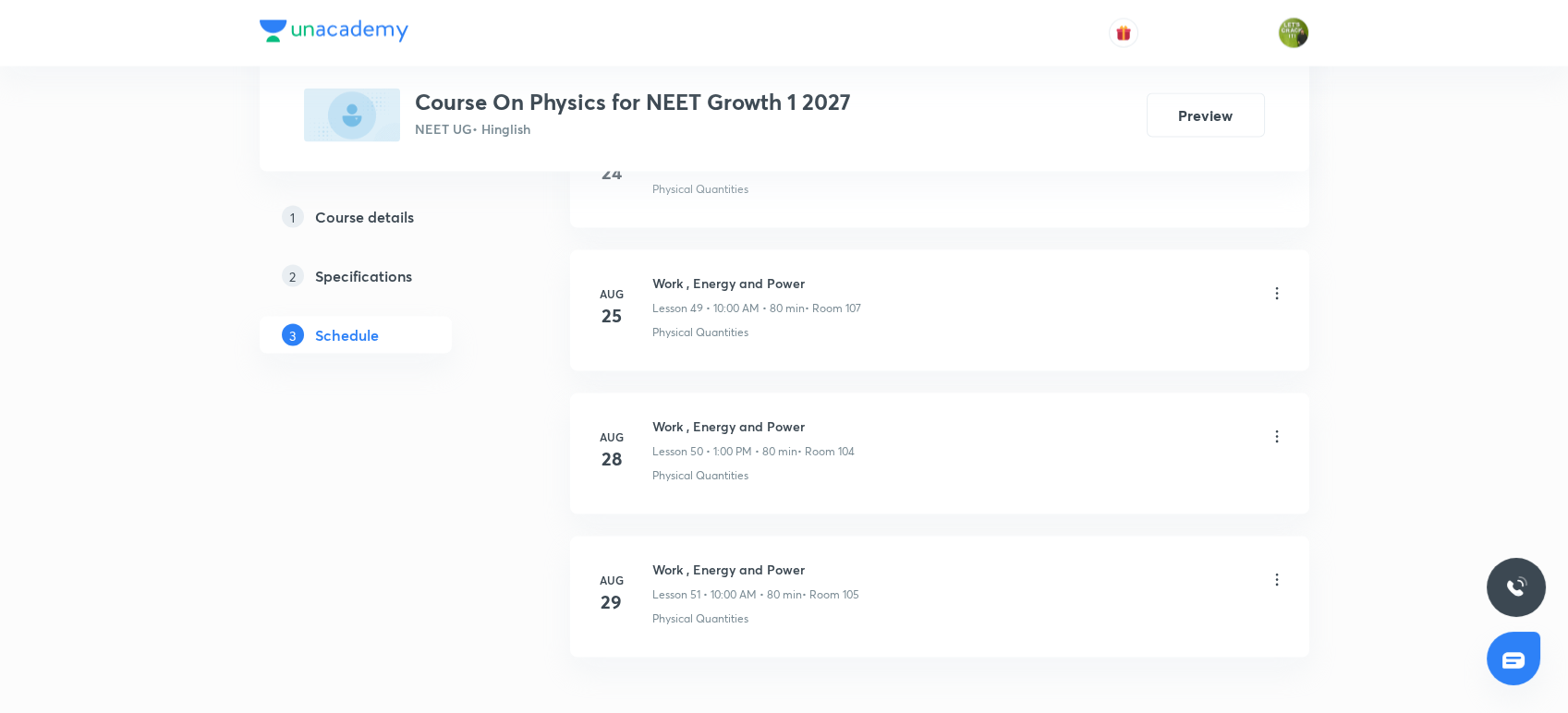
scroll to position [8056, 0]
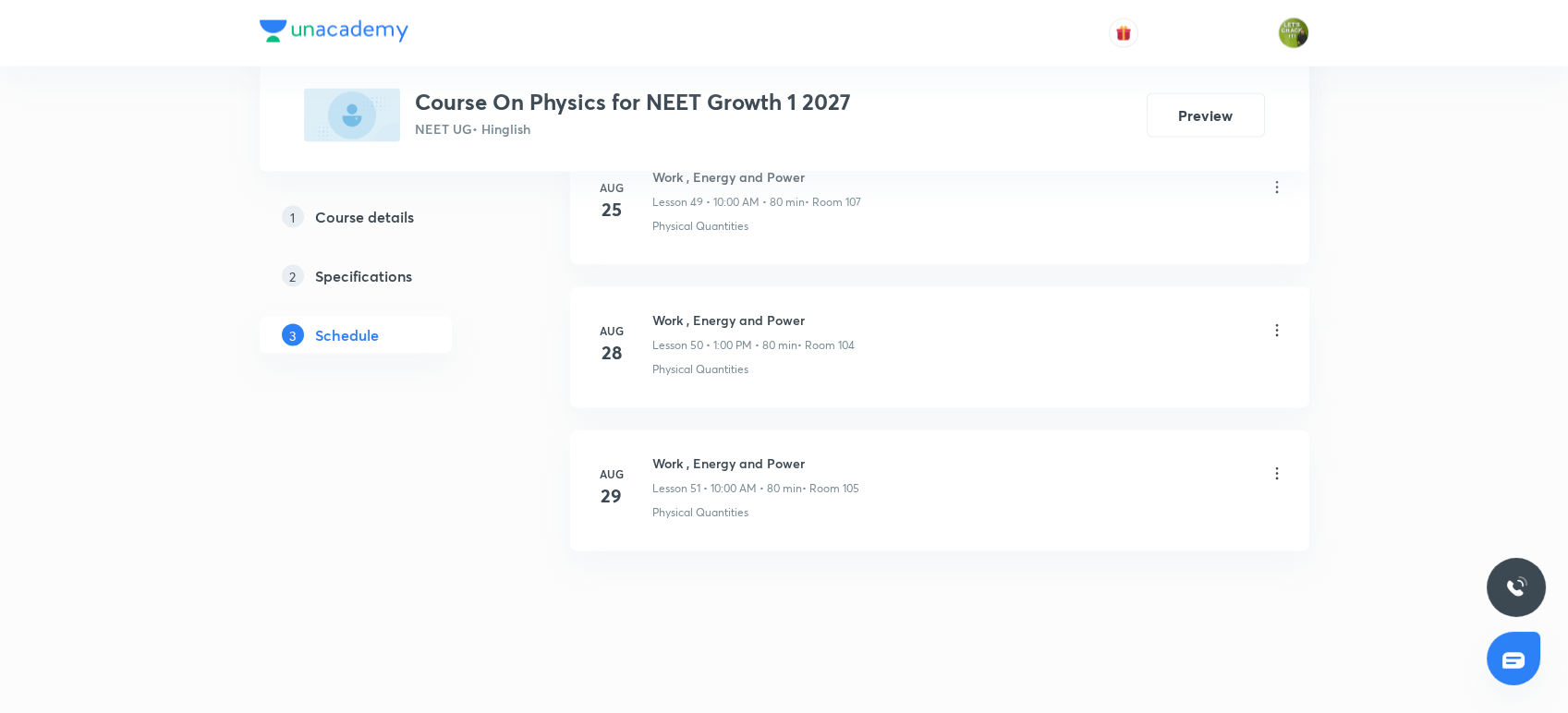
click at [816, 454] on h6 "Work , Energy and Power" at bounding box center [755, 463] width 207 height 20
drag, startPoint x: 816, startPoint y: 452, endPoint x: 770, endPoint y: 448, distance: 46.2
click at [770, 454] on h6 "Work , Energy and Power" at bounding box center [755, 463] width 207 height 20
click at [801, 454] on h6 "Work , Energy and Power" at bounding box center [755, 463] width 207 height 20
drag, startPoint x: 814, startPoint y: 450, endPoint x: 634, endPoint y: 420, distance: 182.5
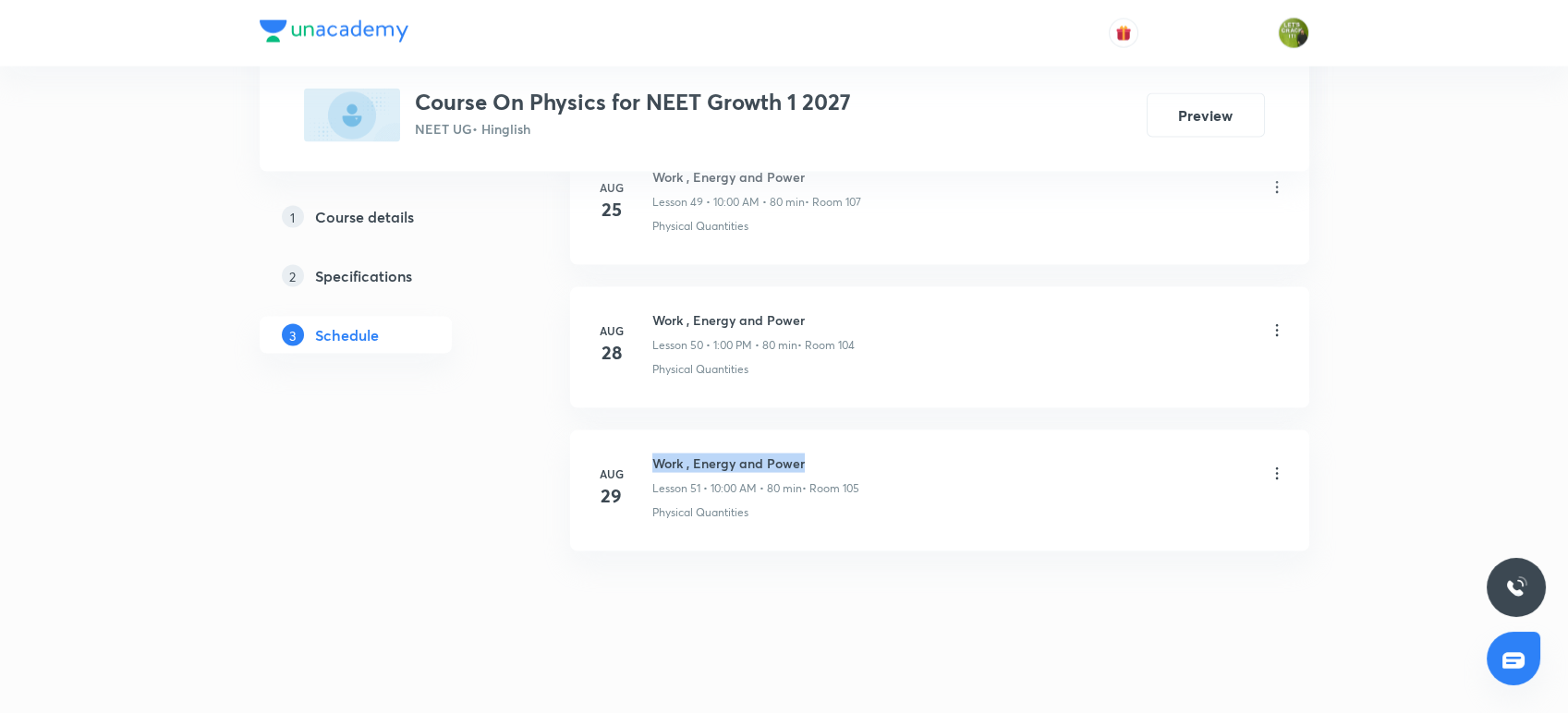
click at [634, 431] on li "Aug 29 Work , Energy and Power Lesson 51 • 10:00 AM • 80 min • Room 105 Physica…" at bounding box center [939, 491] width 739 height 121
copy h6 "Work , Energy and Power"
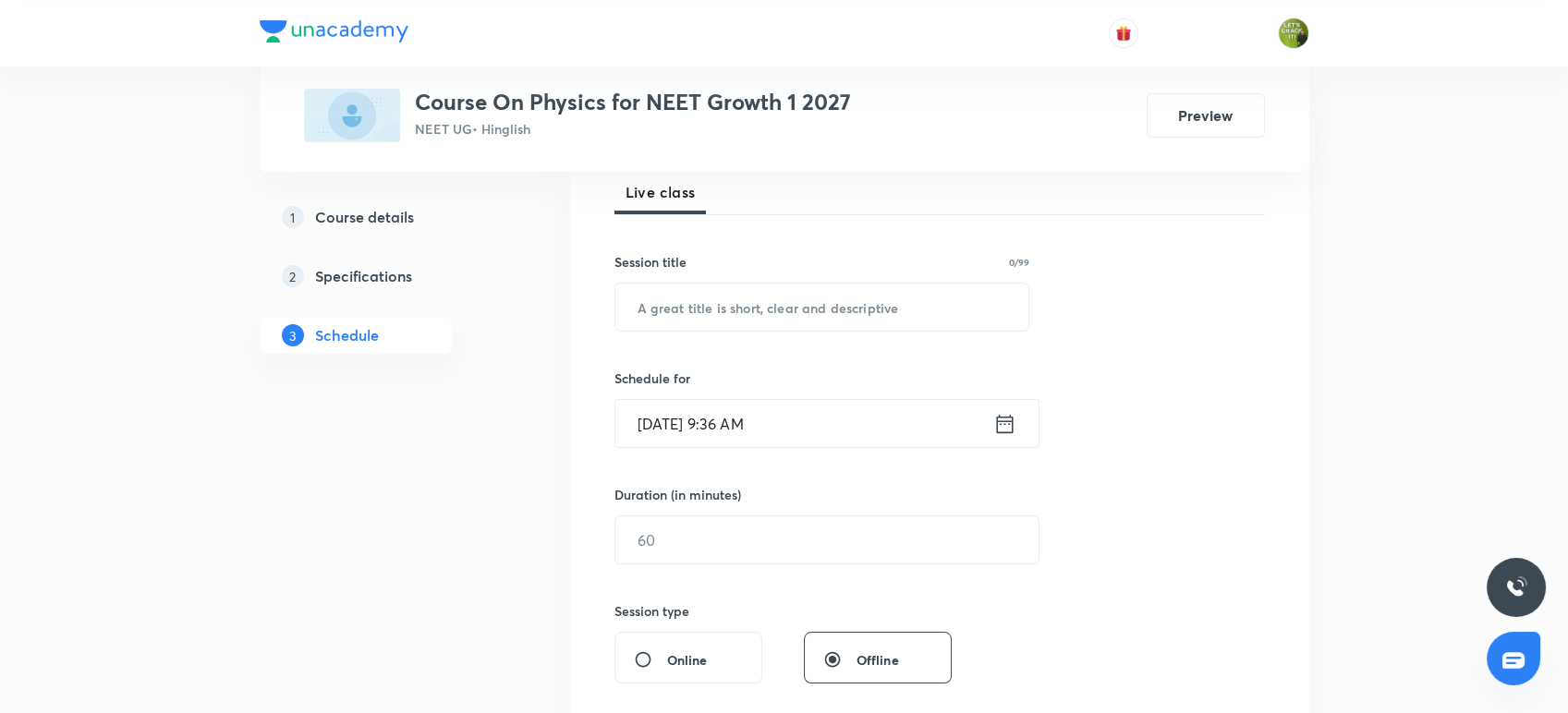
scroll to position [270, 0]
click at [746, 295] on input "text" at bounding box center [822, 308] width 414 height 48
paste input "Work , Energy and Power"
type input "Work , Energy and Power"
click at [999, 424] on icon at bounding box center [1003, 424] width 17 height 19
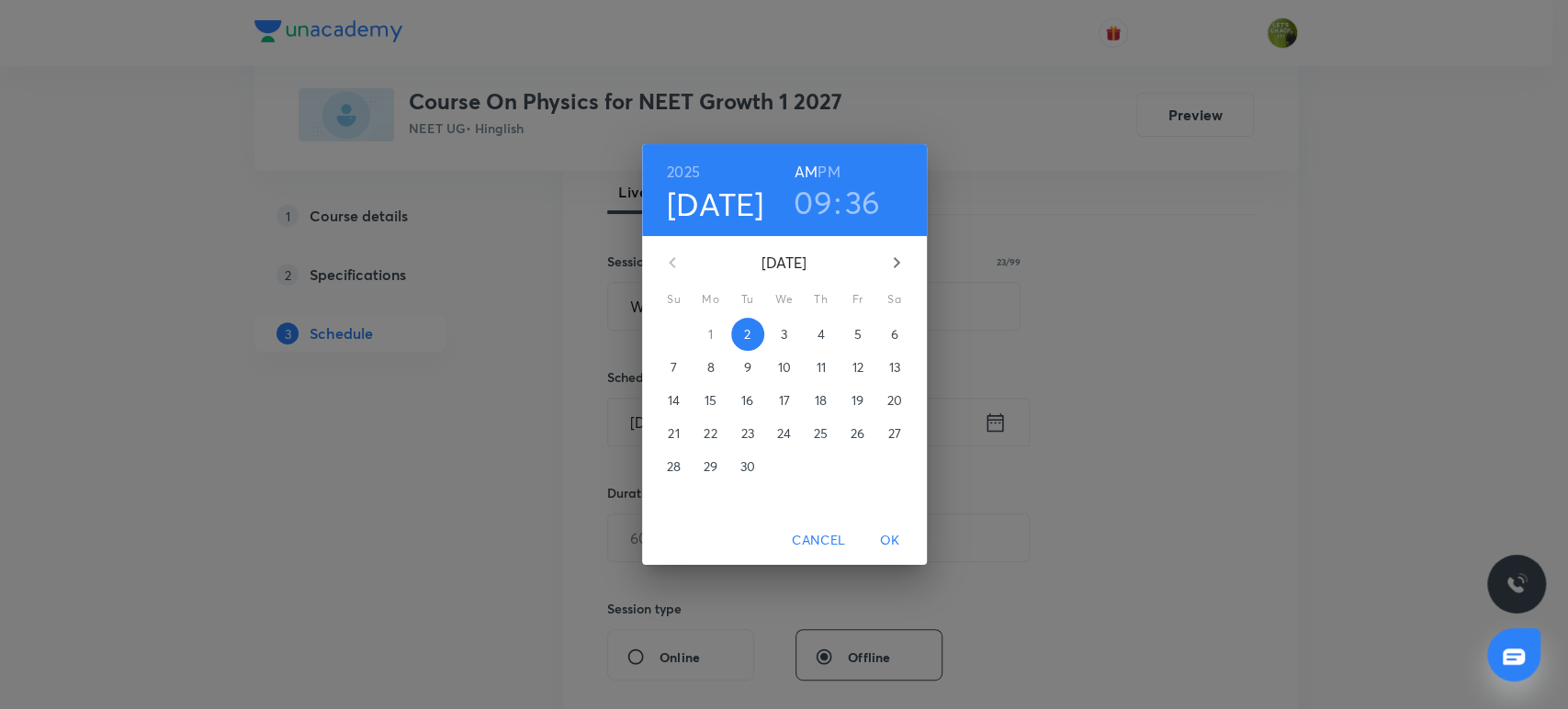
click at [815, 200] on h3 "09" at bounding box center [813, 202] width 38 height 38
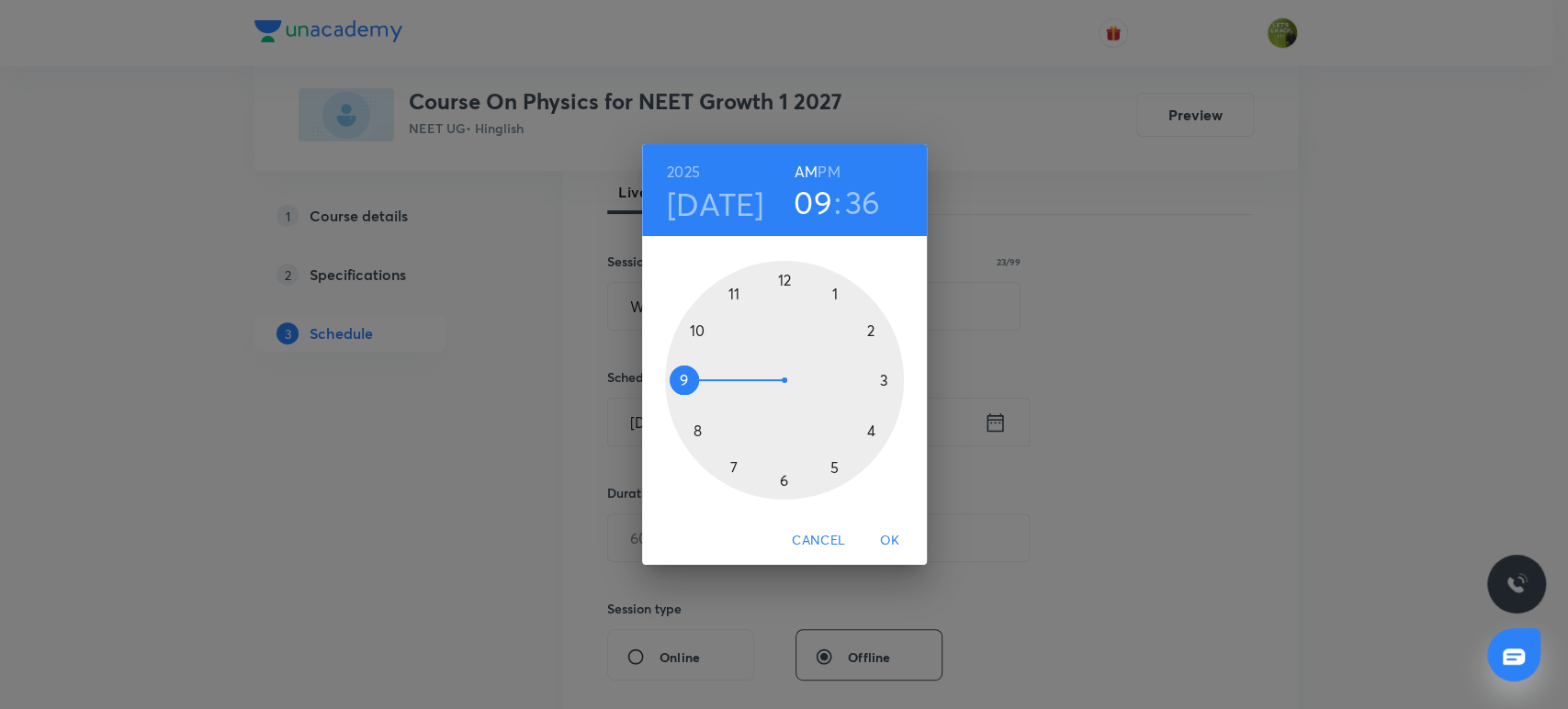
click at [736, 293] on div at bounding box center [784, 380] width 238 height 238
click at [786, 482] on div at bounding box center [784, 380] width 238 height 238
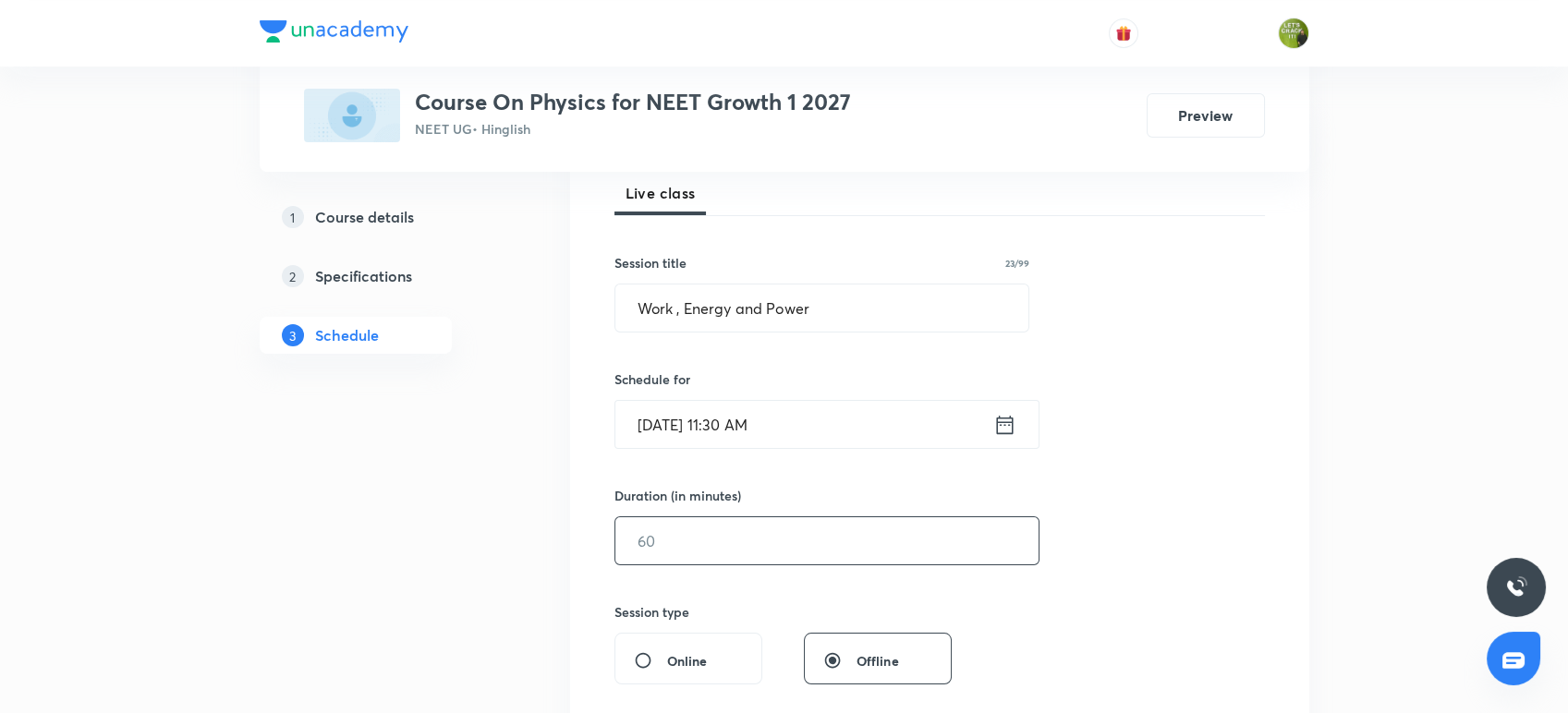
click at [781, 553] on input "text" at bounding box center [826, 541] width 423 height 48
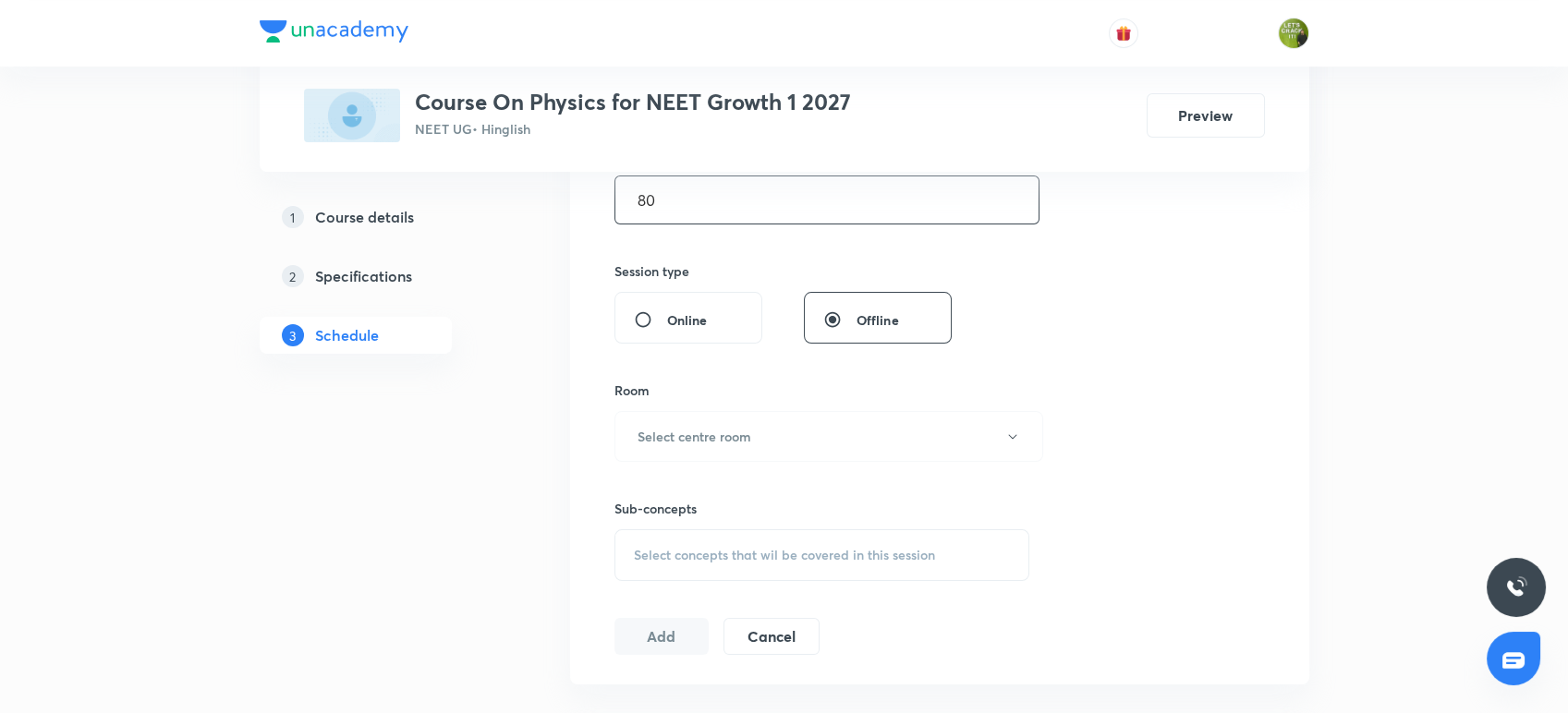
scroll to position [635, 0]
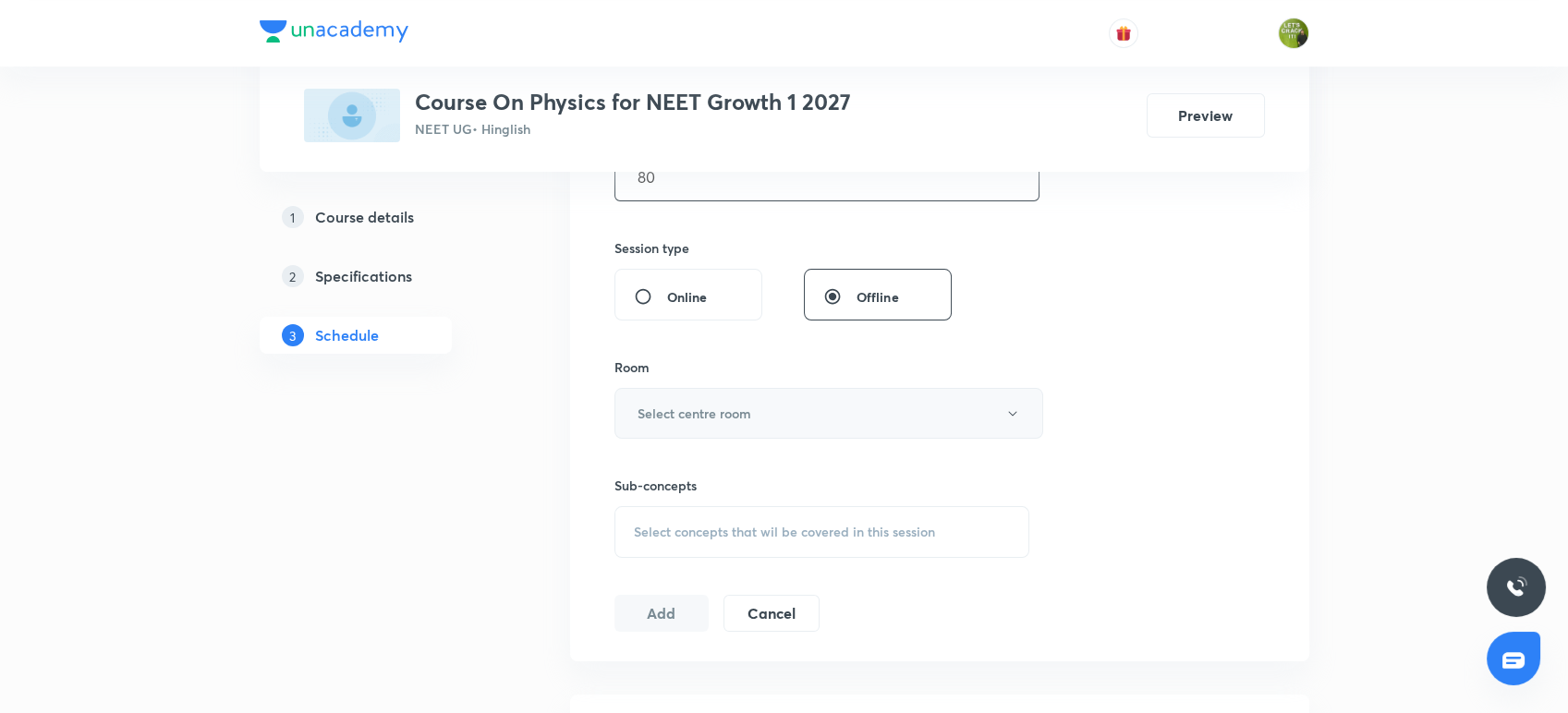
type input "80"
click at [768, 419] on button "Select centre room" at bounding box center [828, 413] width 429 height 51
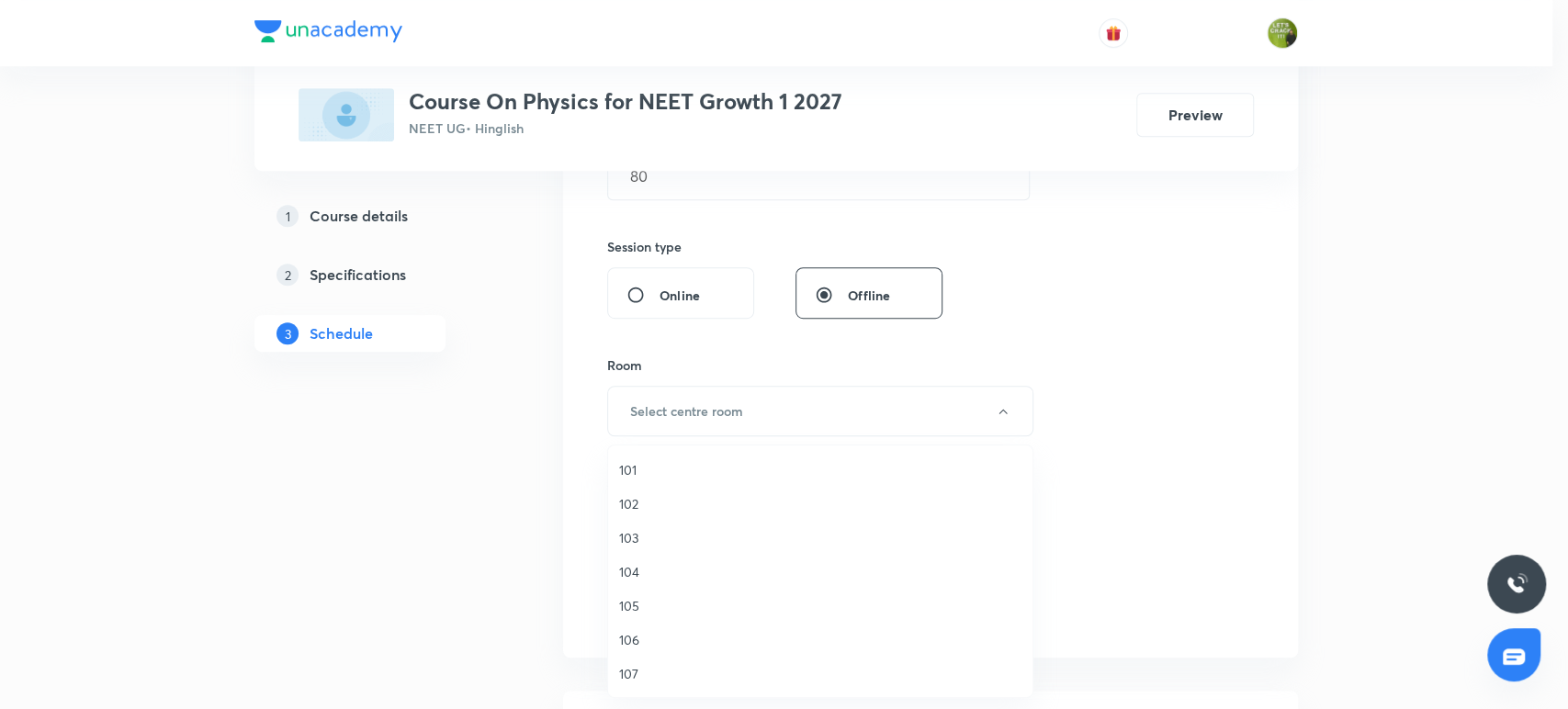
click at [636, 613] on span "105" at bounding box center [820, 606] width 402 height 20
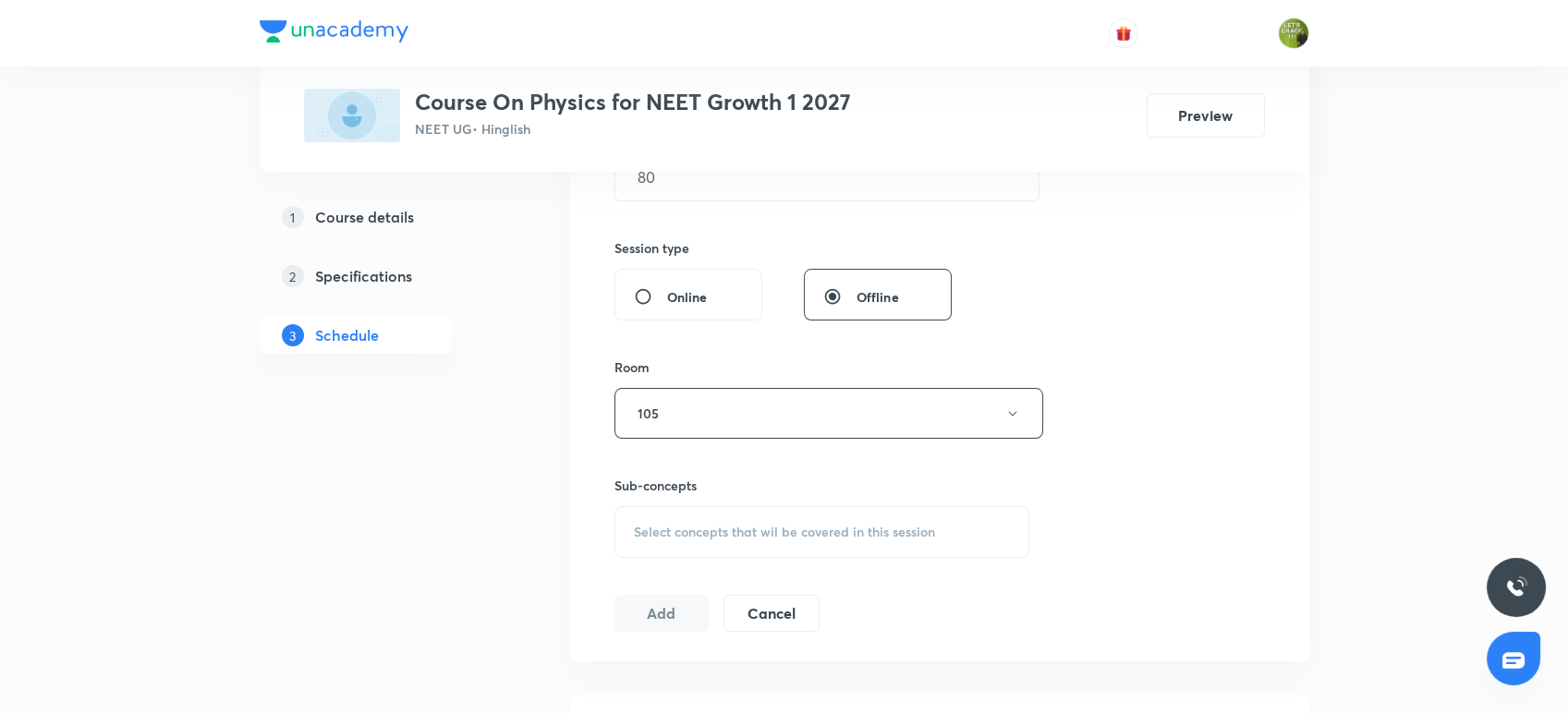
click at [697, 515] on div "Select concepts that wil be covered in this session" at bounding box center [822, 532] width 416 height 51
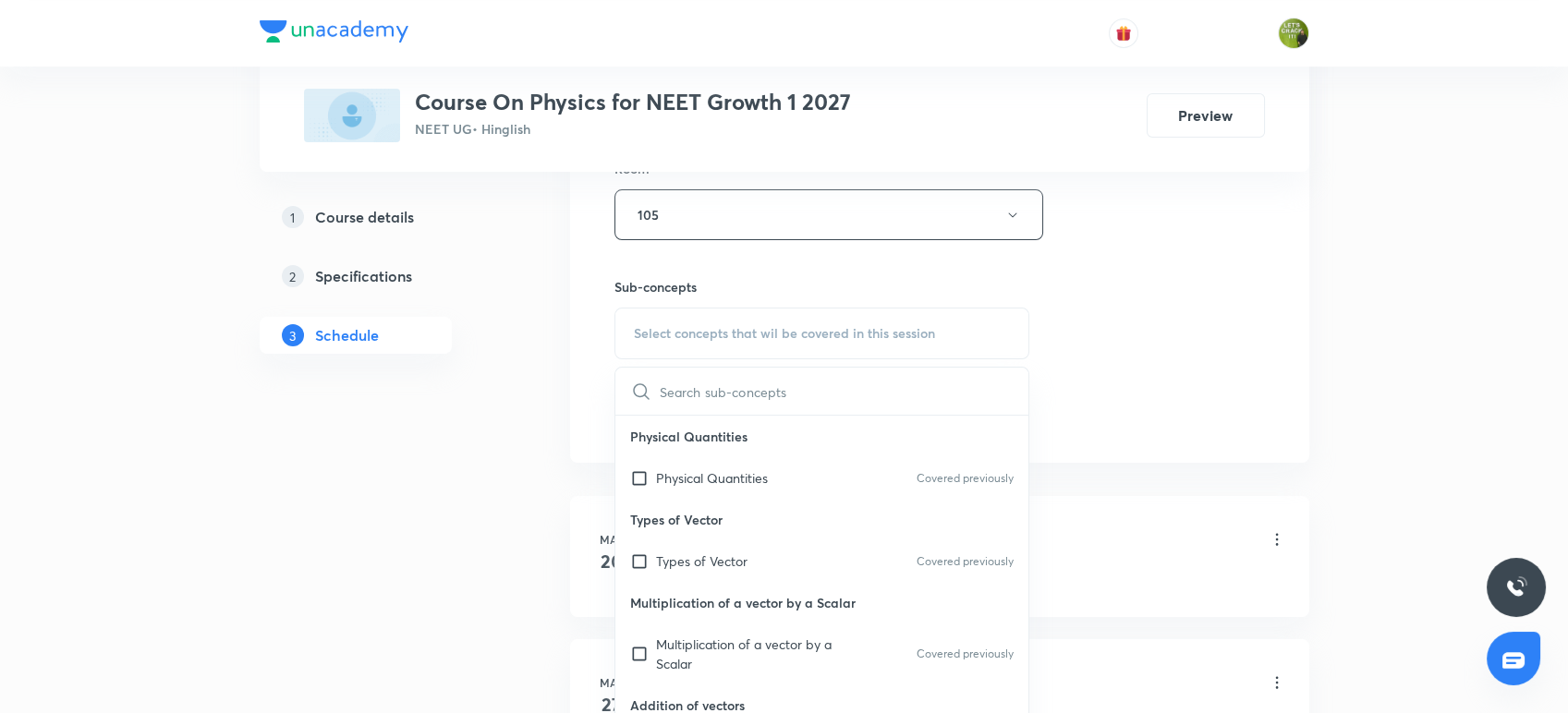
scroll to position [850, 0]
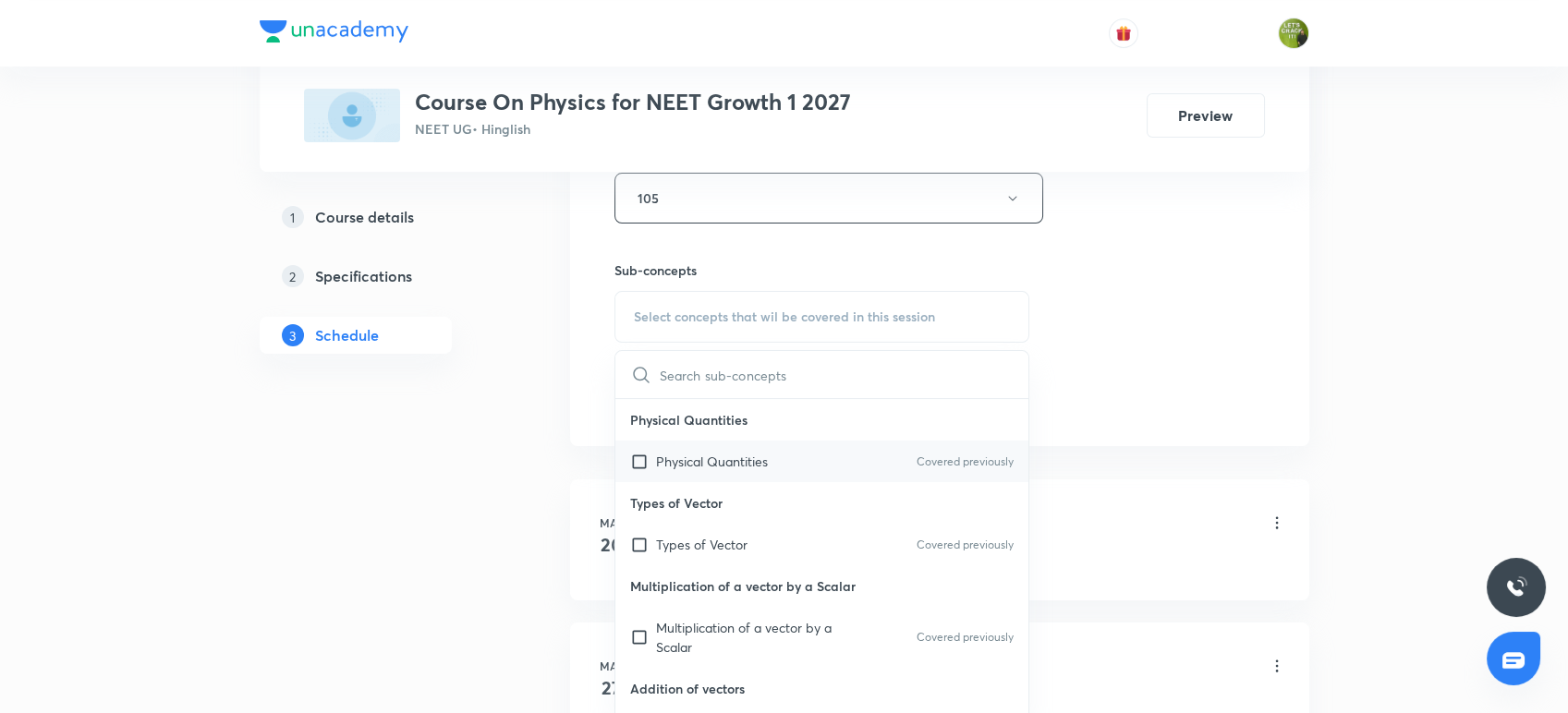
click at [640, 449] on div "Physical Quantities Covered previously" at bounding box center [822, 461] width 414 height 42
checkbox input "true"
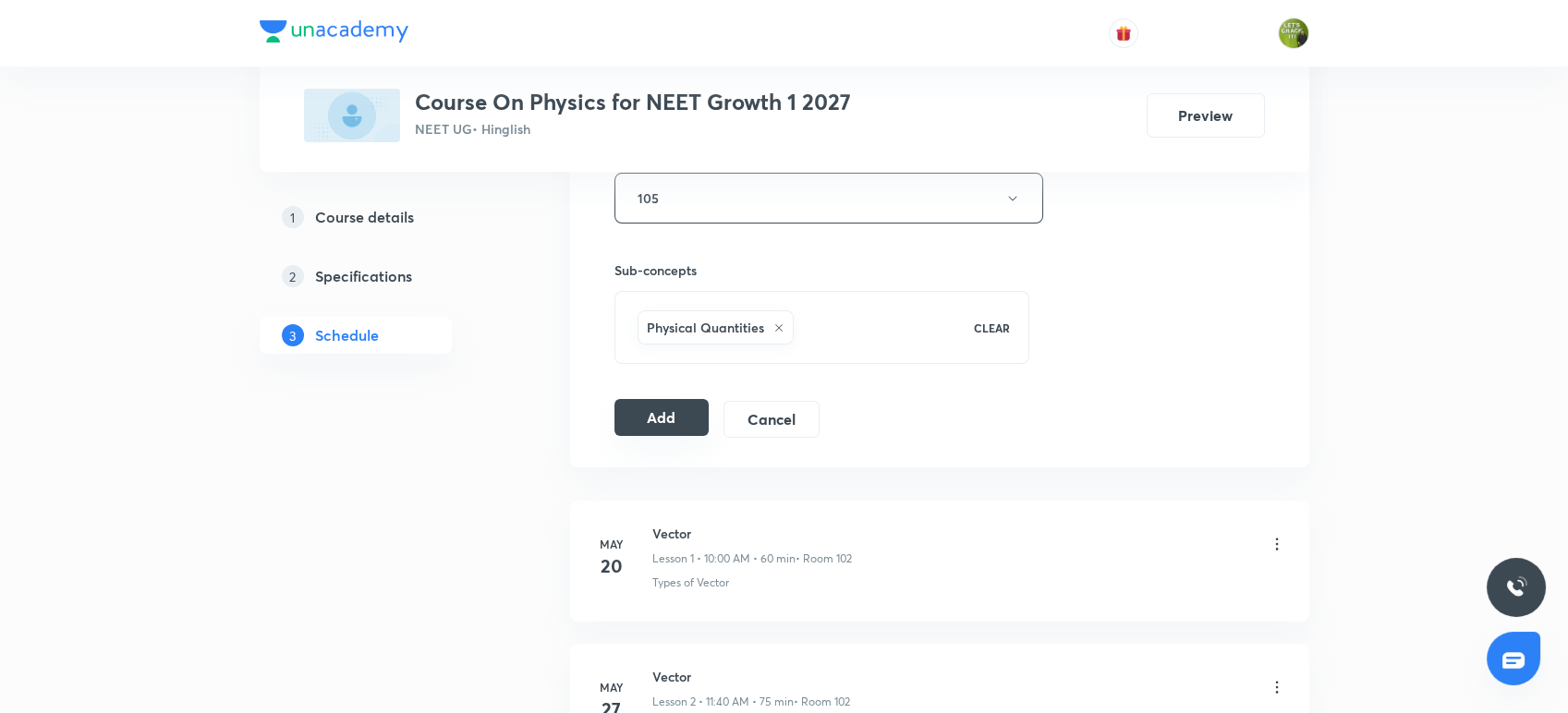
click at [678, 426] on button "Add" at bounding box center [662, 417] width 95 height 37
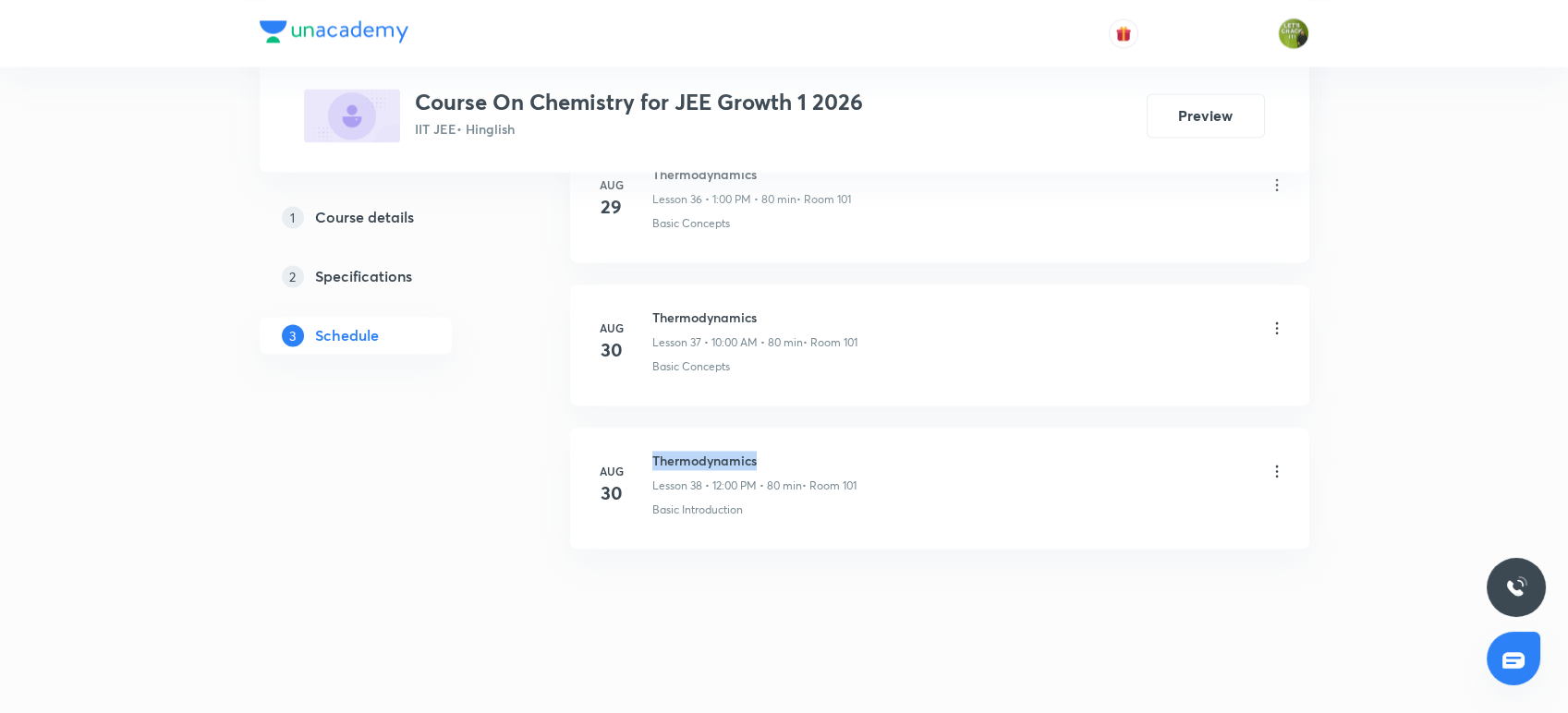
drag, startPoint x: 758, startPoint y: 450, endPoint x: 650, endPoint y: 418, distance: 112.6
click at [650, 428] on li "Aug 30 Thermodynamics Lesson 38 • 12:00 PM • 80 min • Room 101 Basic Introducti…" at bounding box center [939, 488] width 739 height 121
copy h6 "Thermodynamics"
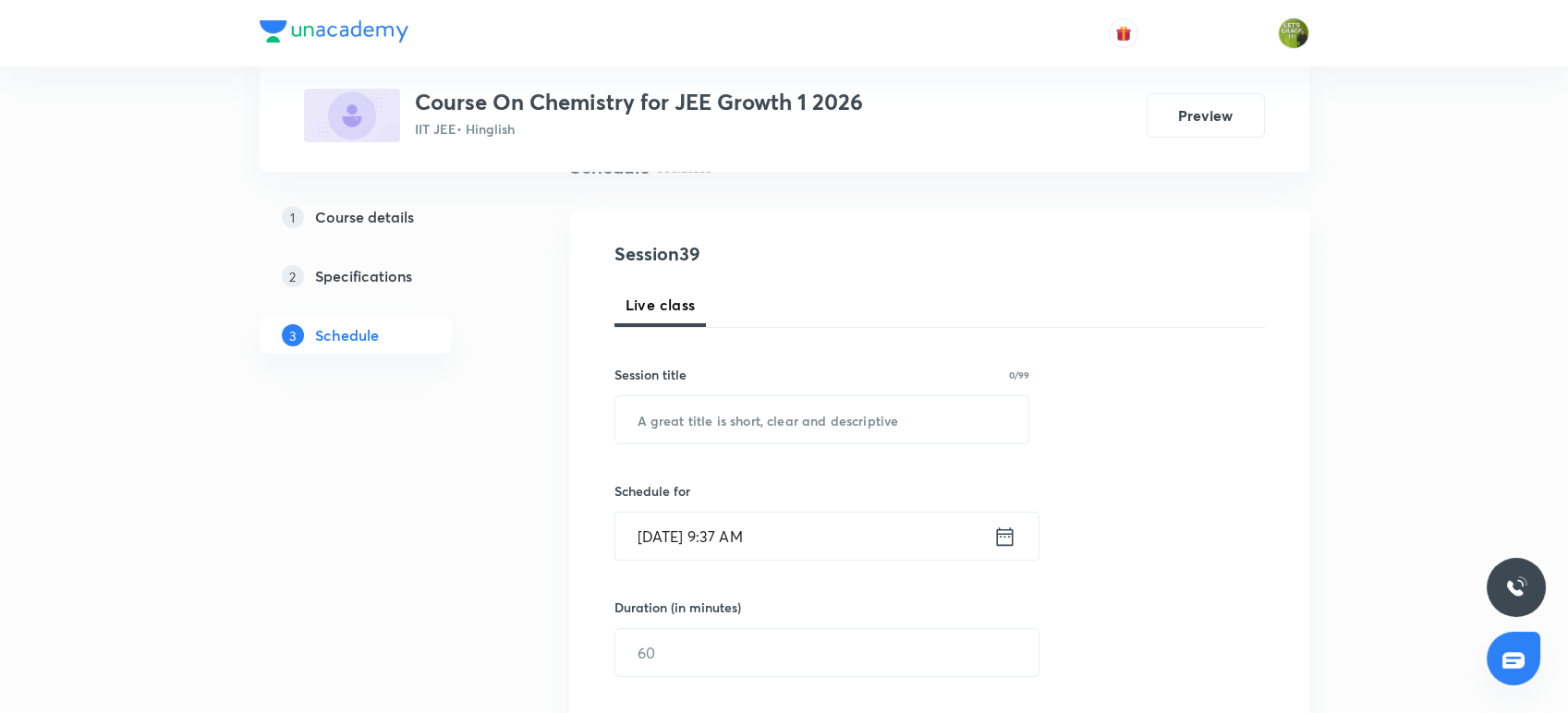
scroll to position [155, 0]
click at [650, 418] on input "text" at bounding box center [822, 424] width 414 height 48
paste input "Thermodynamics"
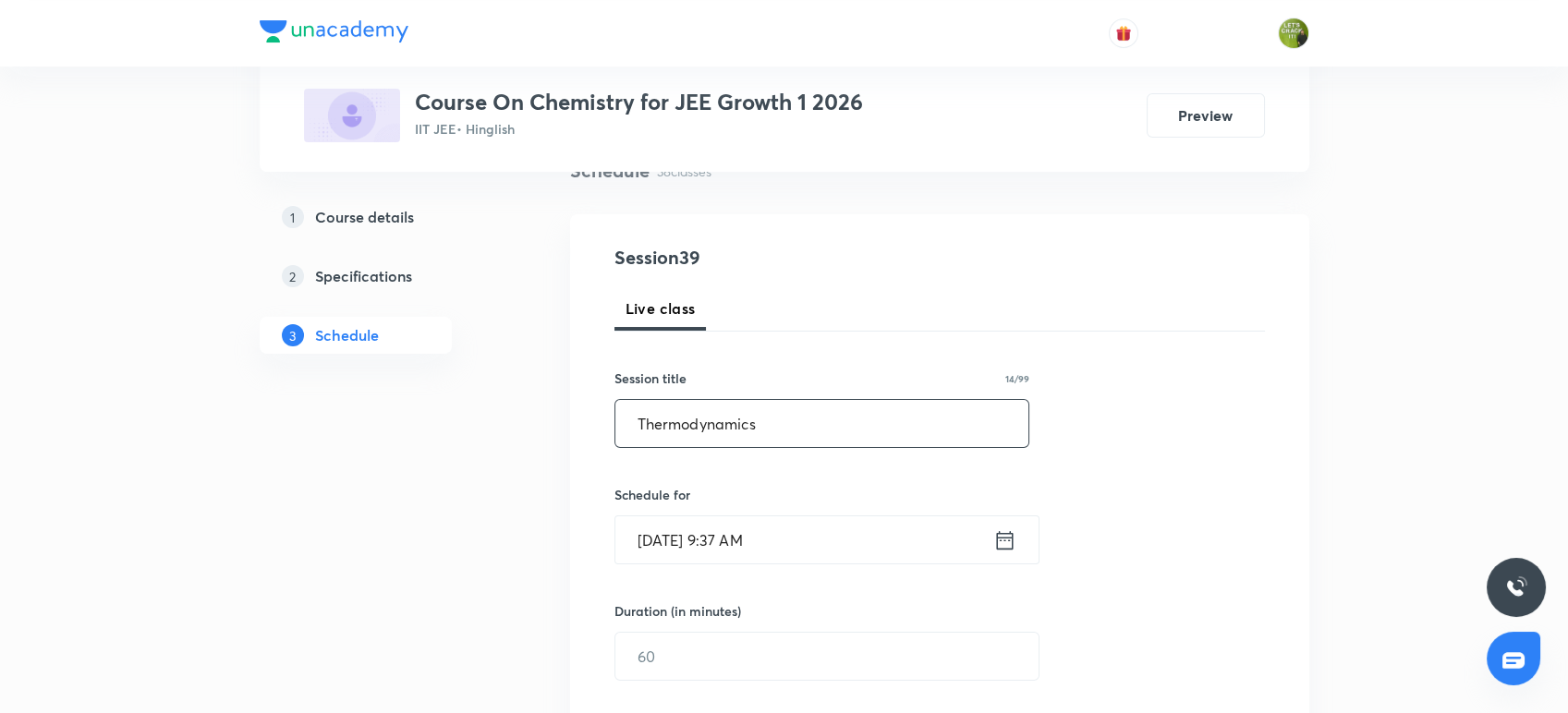
type input "Thermodynamics"
click at [1006, 541] on icon at bounding box center [1003, 540] width 23 height 26
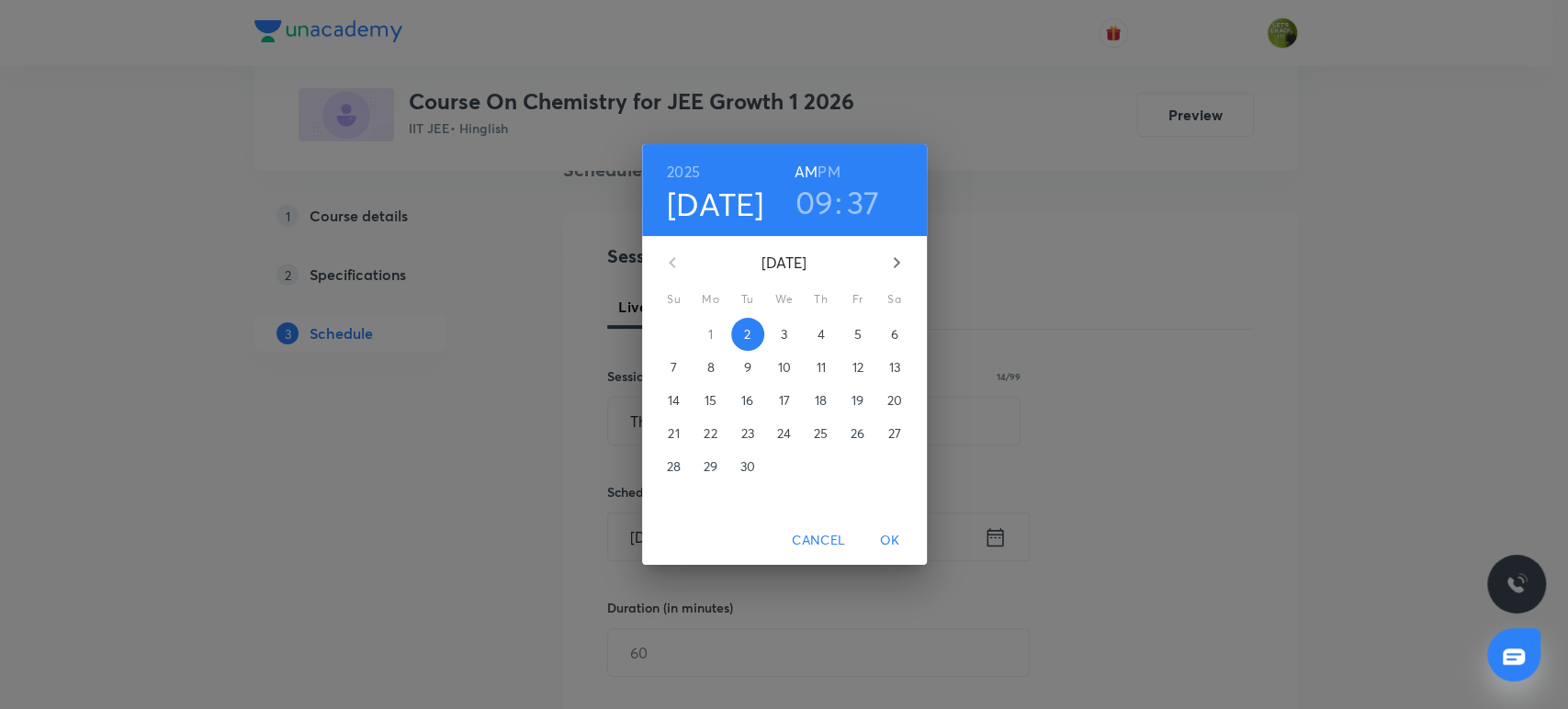
click at [830, 200] on h3 "09" at bounding box center [815, 202] width 38 height 38
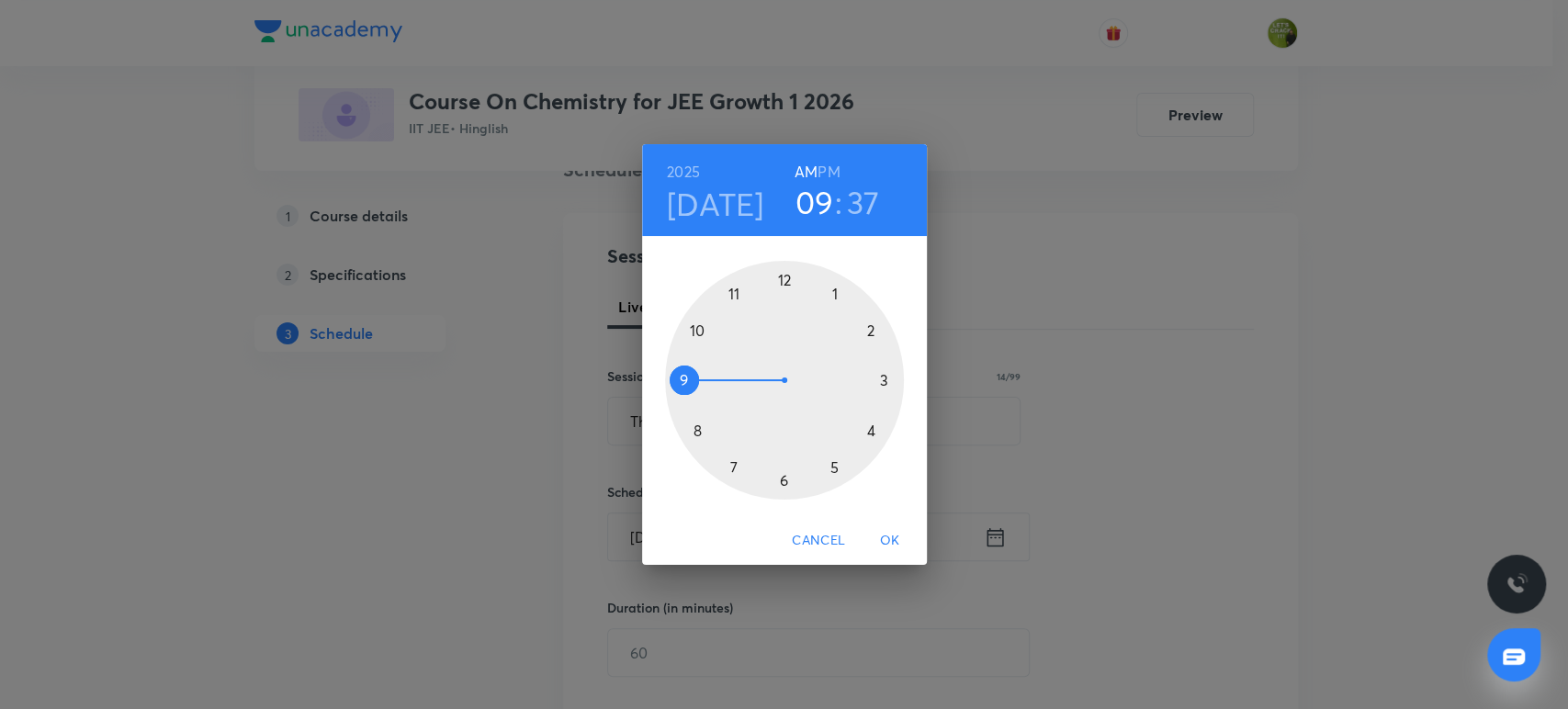
click at [699, 334] on div at bounding box center [784, 380] width 238 height 238
click at [785, 280] on div at bounding box center [784, 380] width 238 height 238
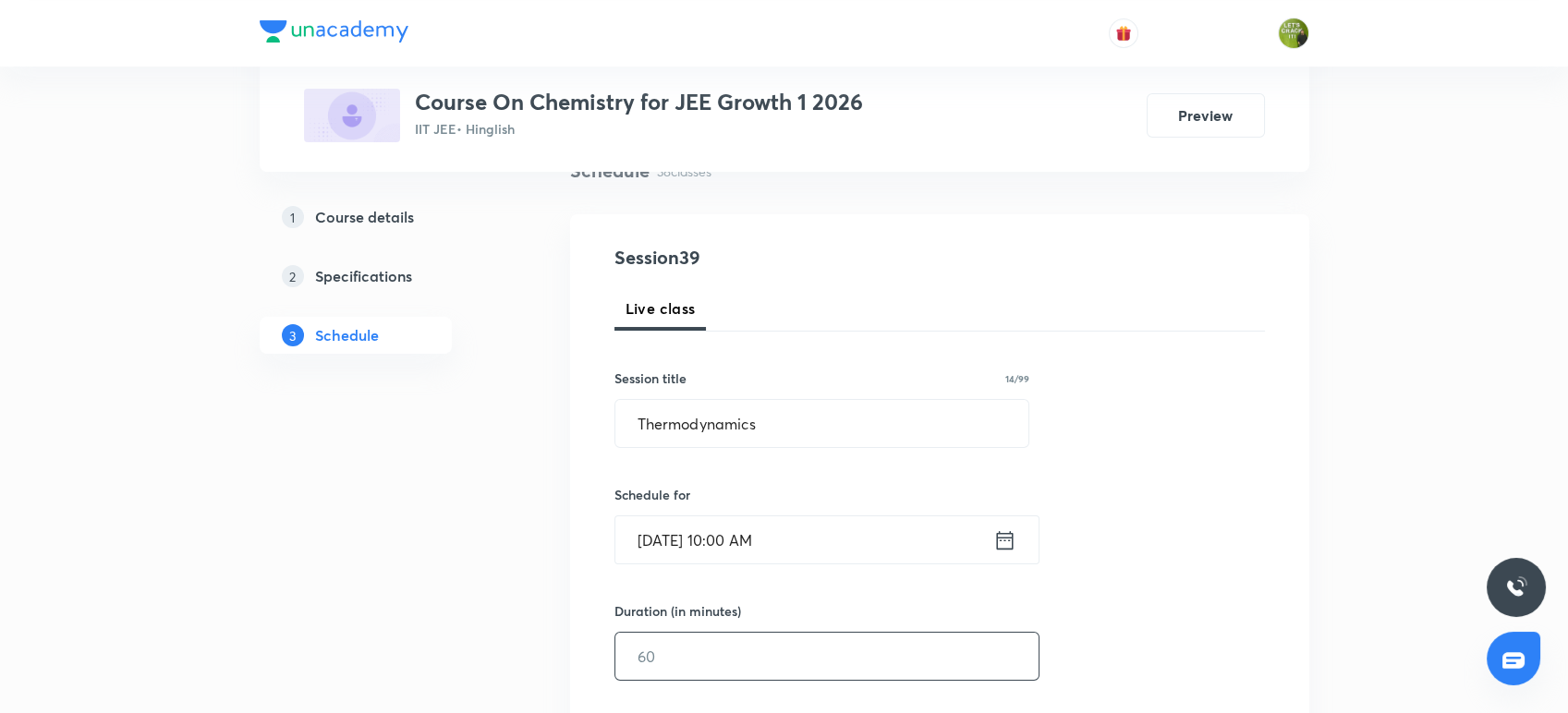
click at [724, 648] on input "text" at bounding box center [826, 657] width 423 height 48
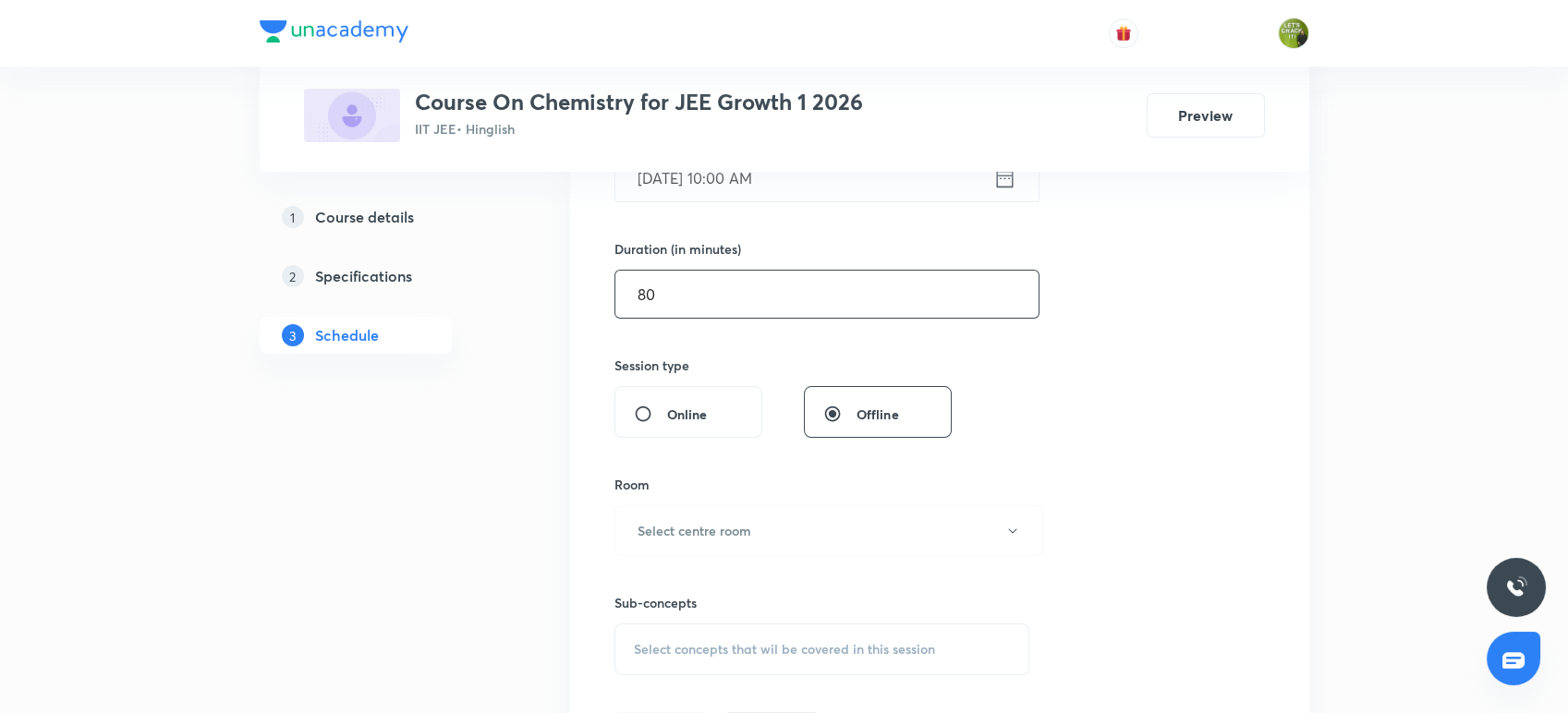
scroll to position [539, 0]
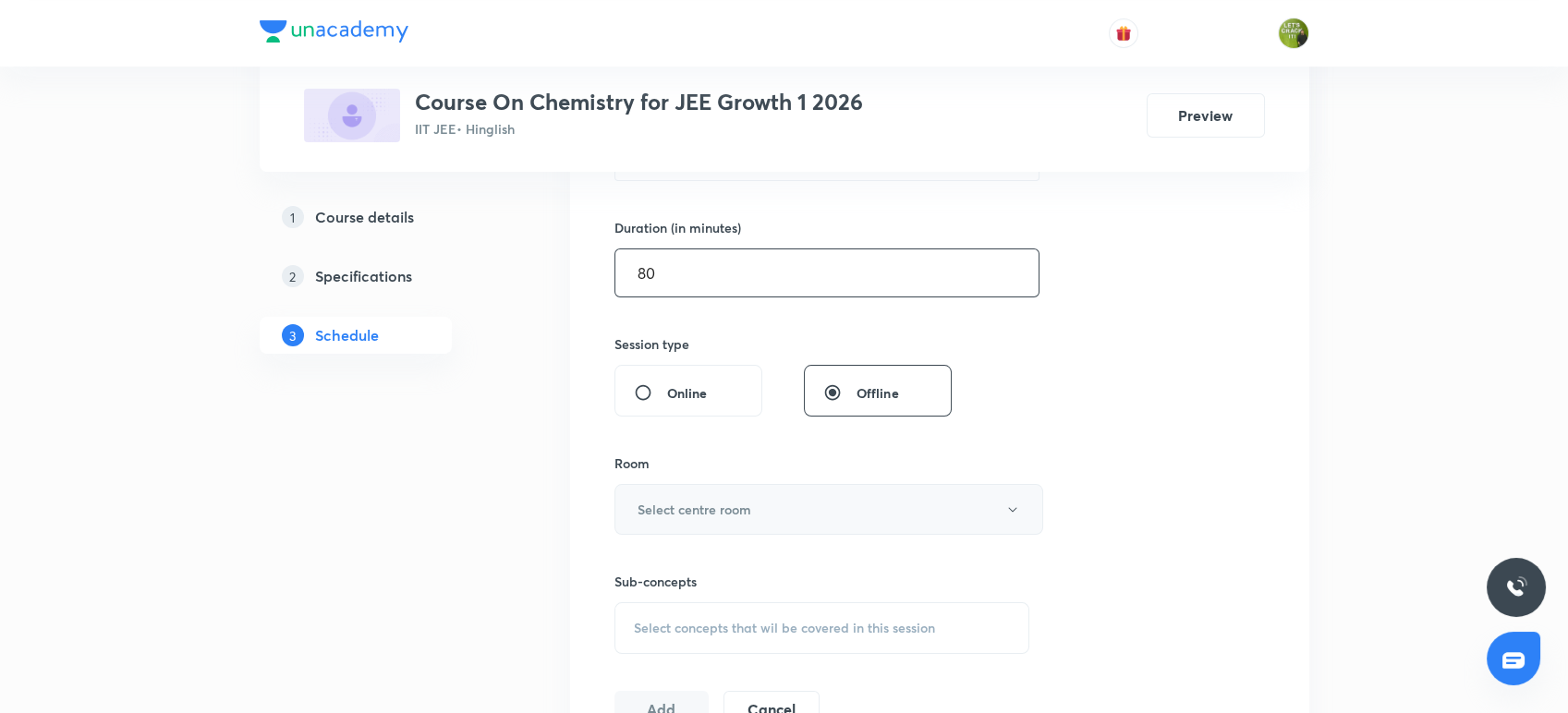
type input "80"
click at [855, 486] on button "Select centre room" at bounding box center [828, 509] width 429 height 51
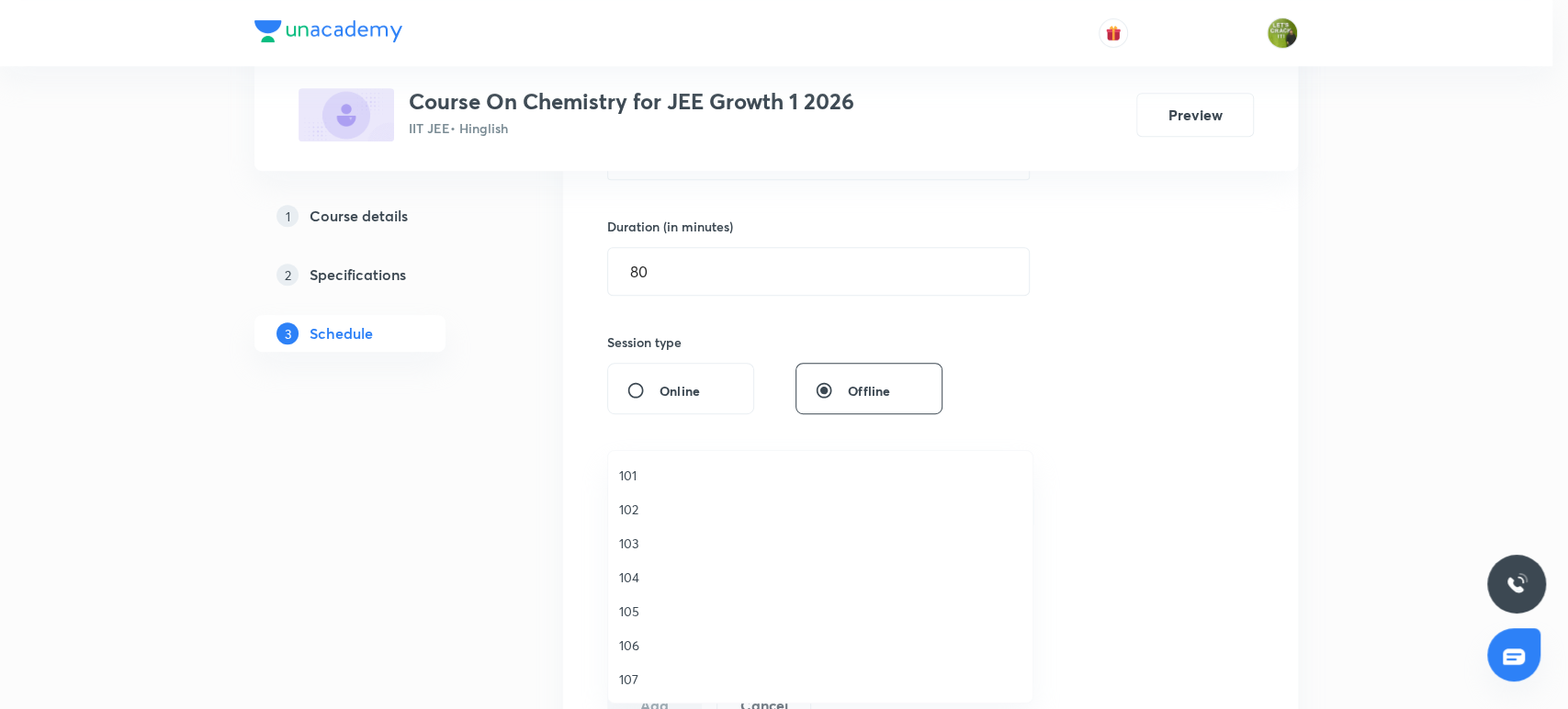
click at [669, 471] on span "101" at bounding box center [820, 476] width 402 height 20
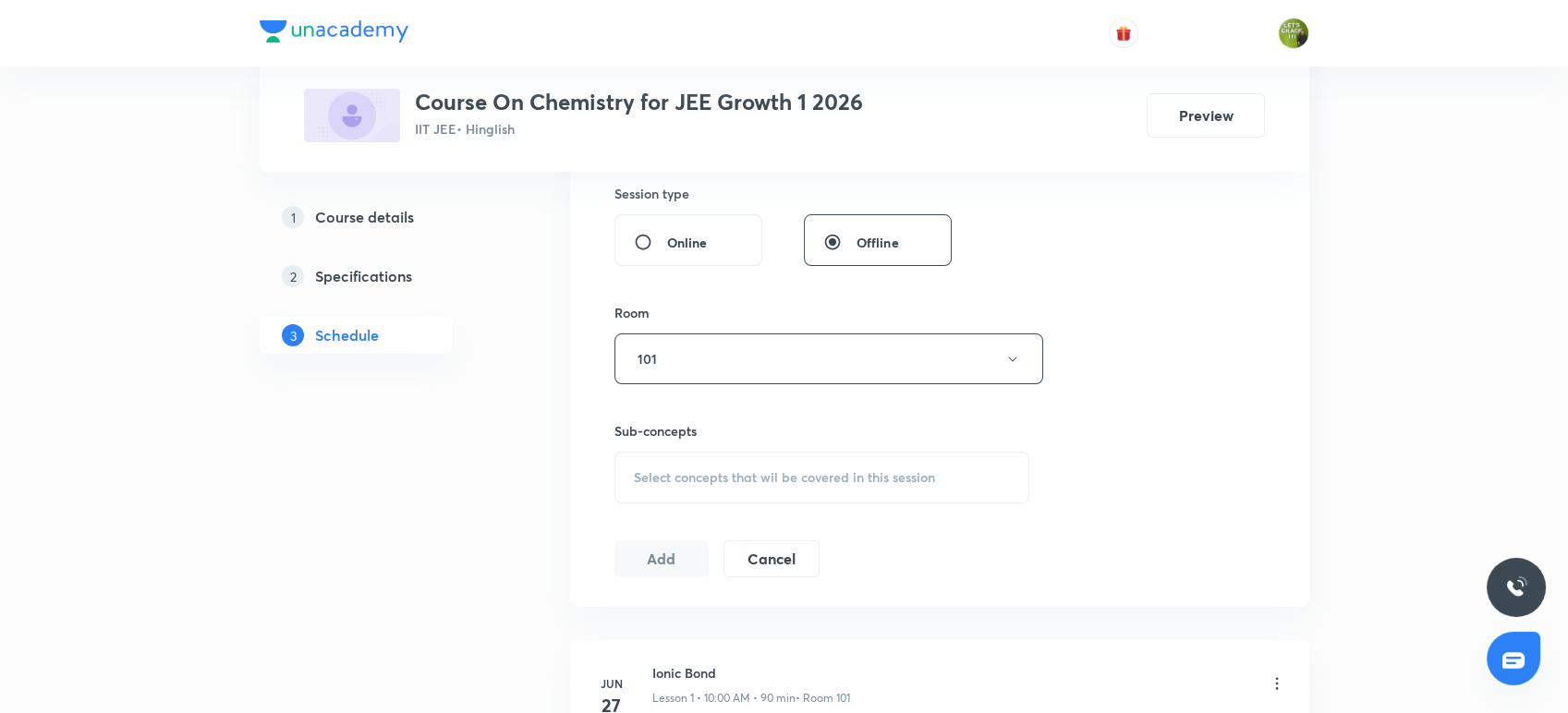
scroll to position [693, 0]
click at [673, 473] on span "Select concepts that wil be covered in this session" at bounding box center [784, 472] width 301 height 15
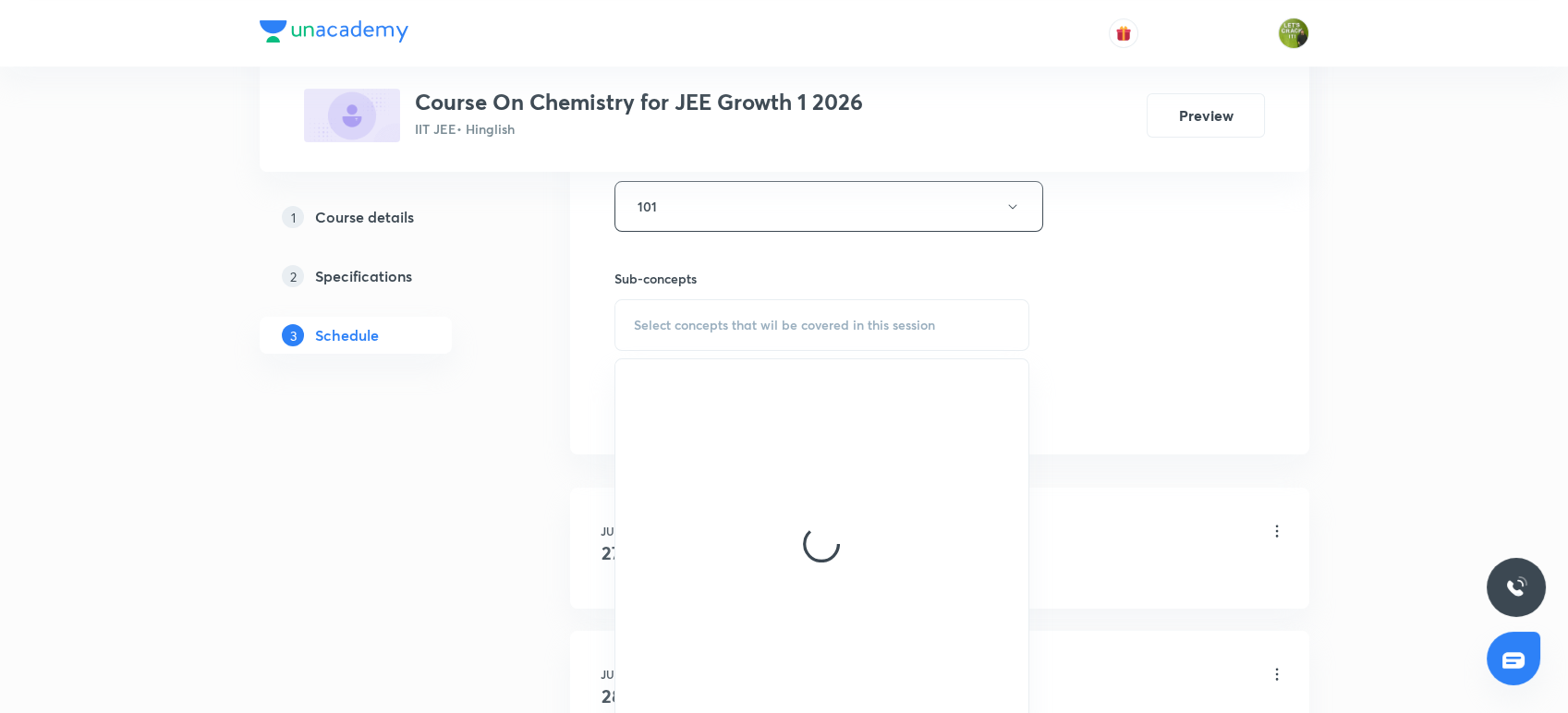
scroll to position [852, 0]
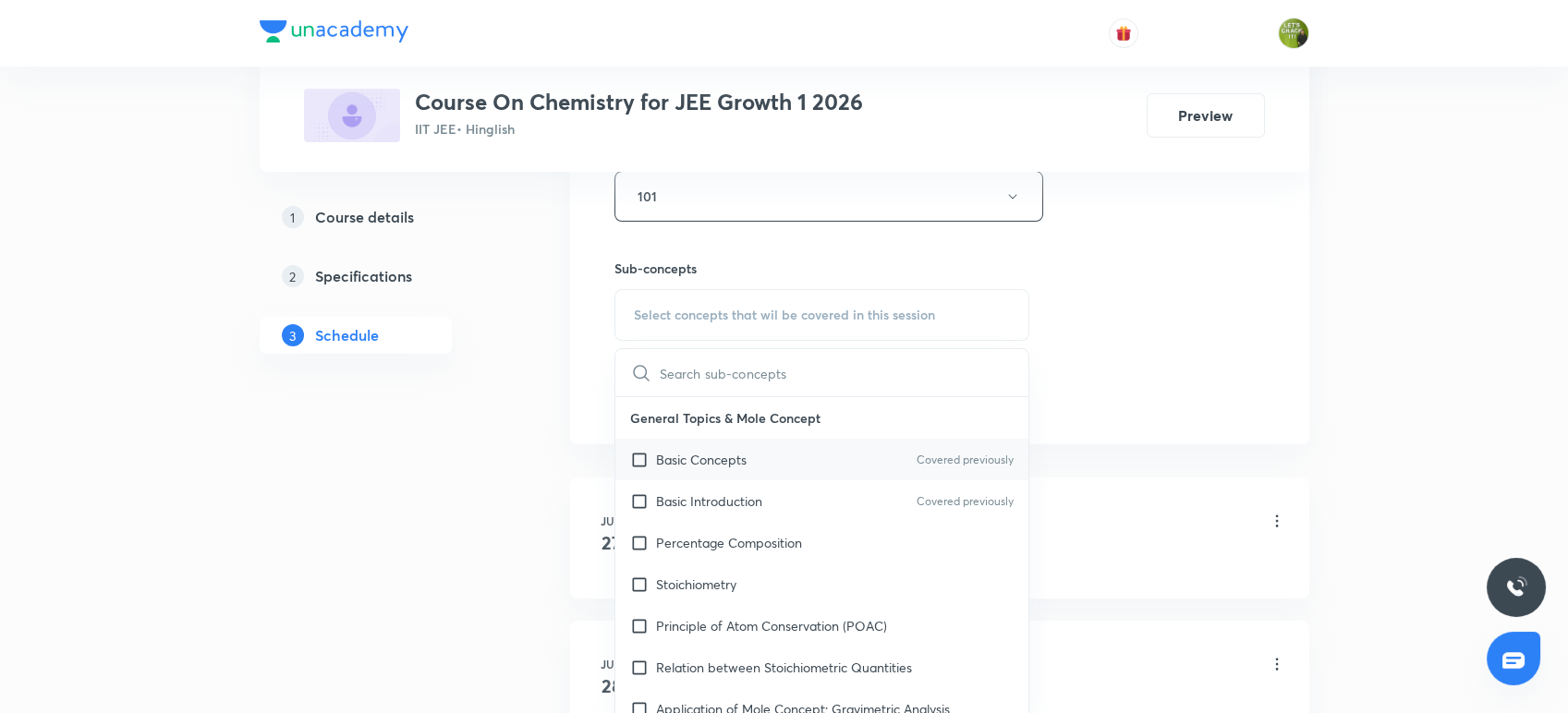
click at [714, 460] on p "Basic Concepts" at bounding box center [700, 459] width 90 height 20
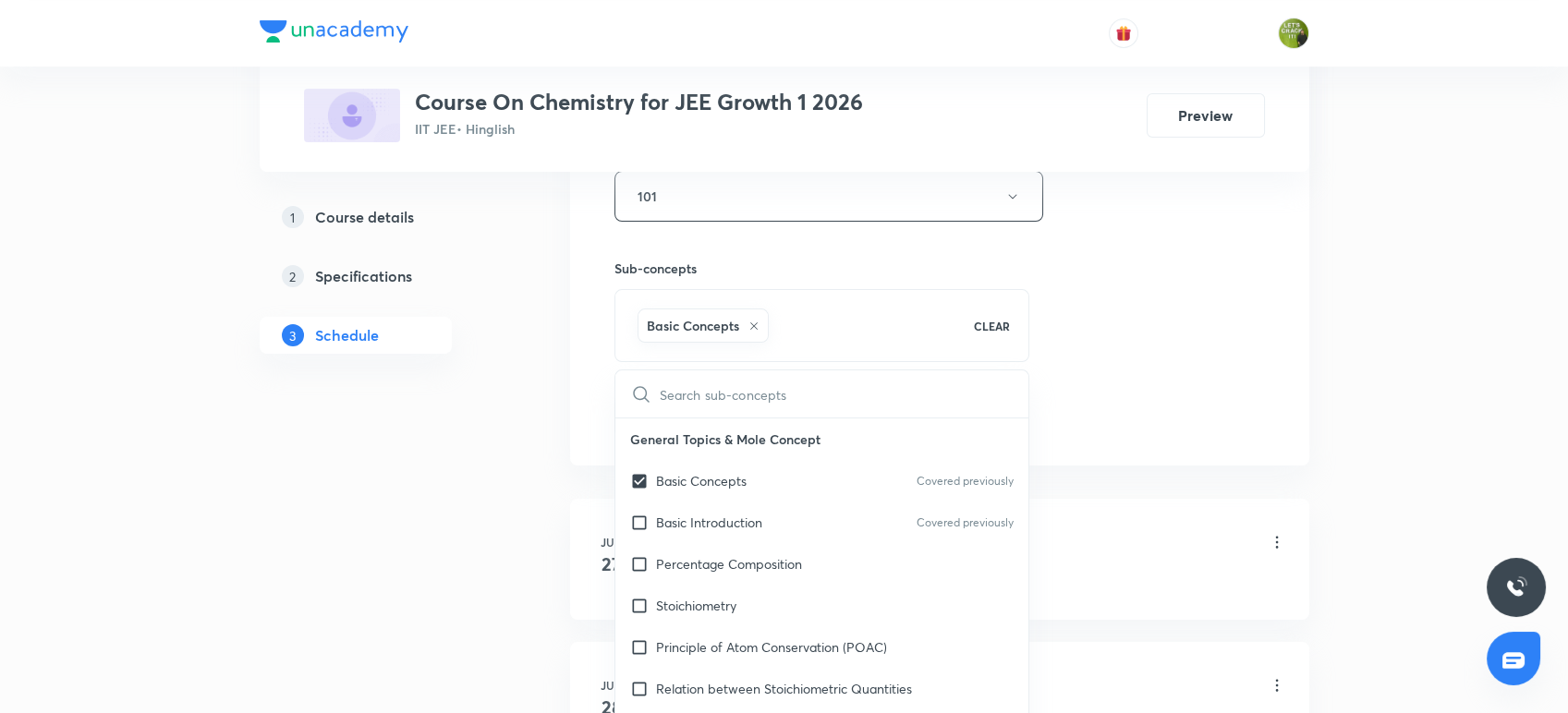
checkbox input "true"
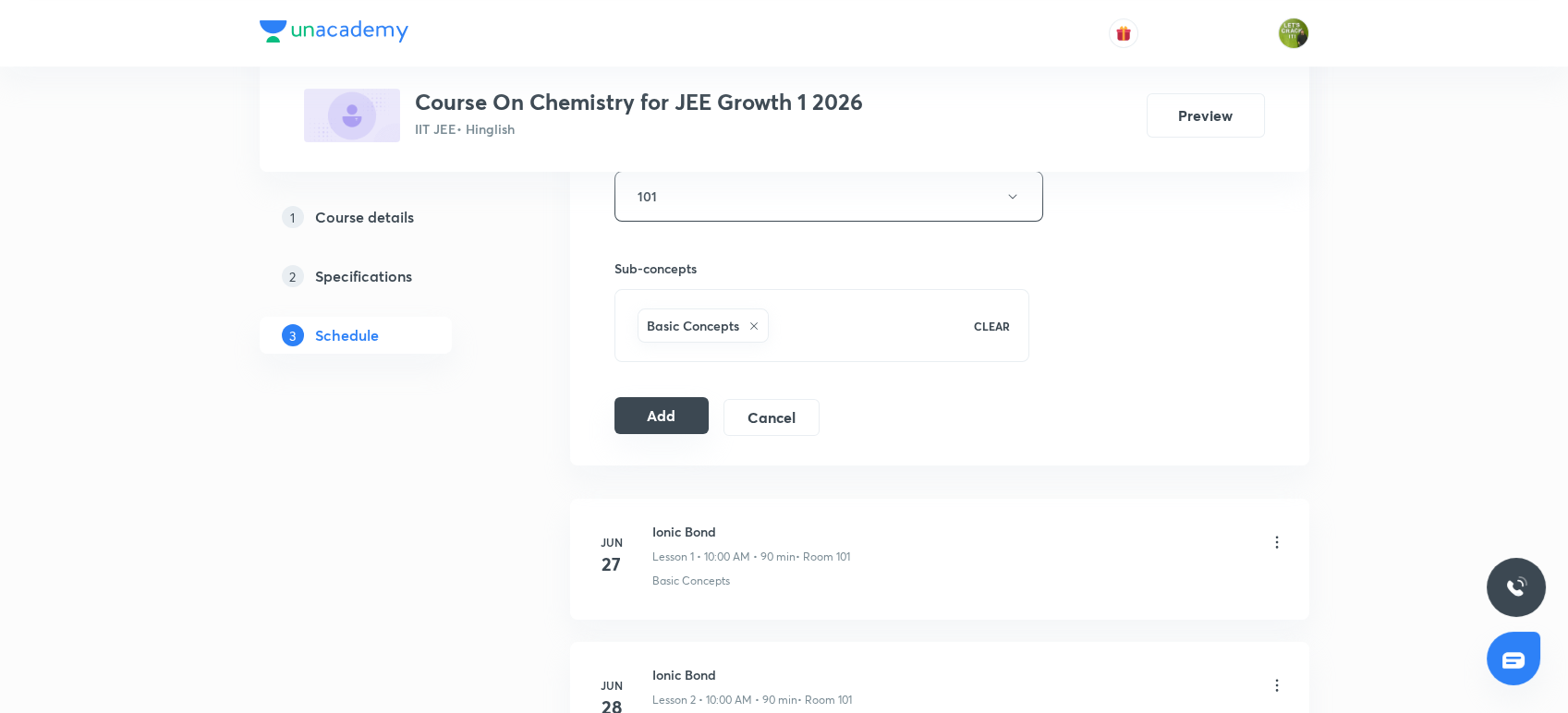
click at [665, 404] on button "Add" at bounding box center [662, 415] width 95 height 37
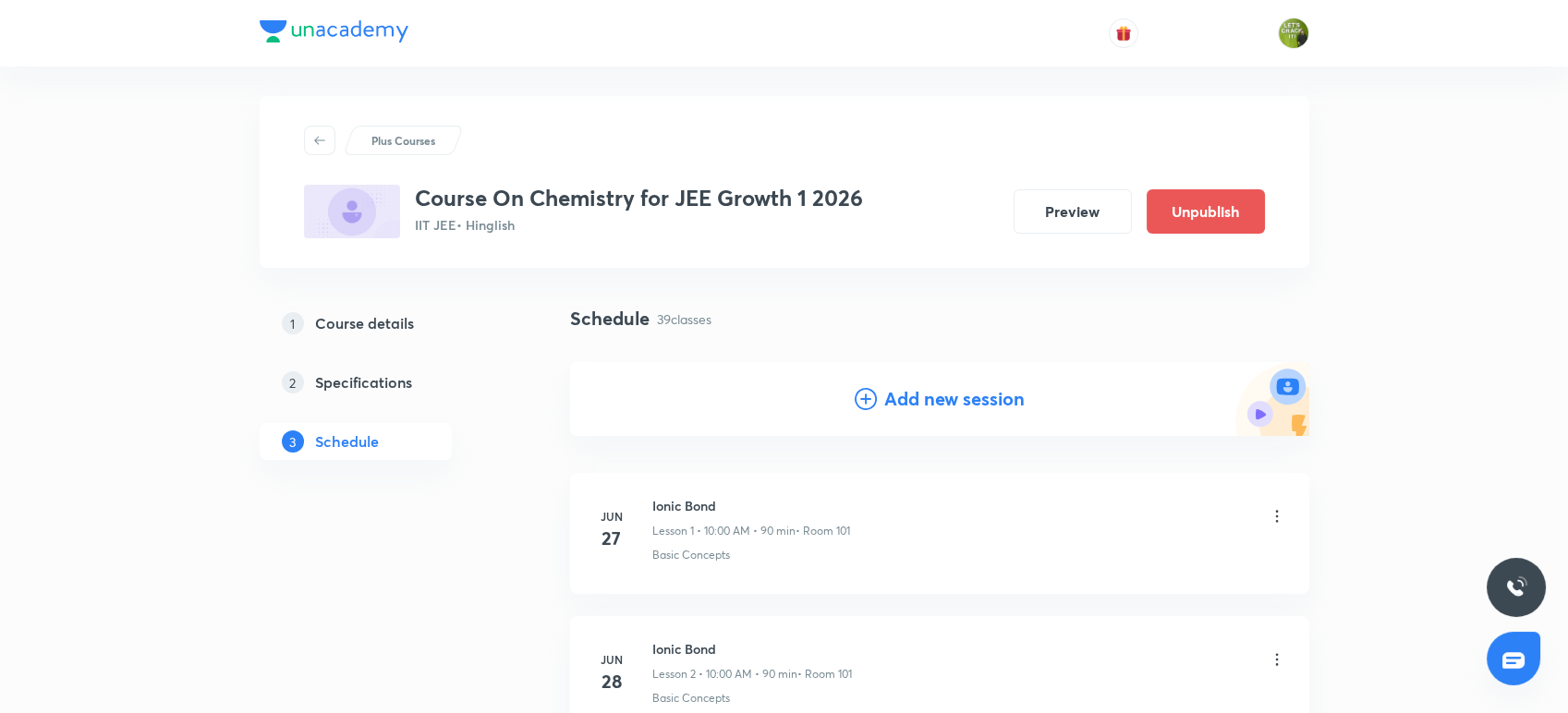
scroll to position [7, 0]
click at [914, 393] on h4 "Add new session" at bounding box center [954, 400] width 141 height 28
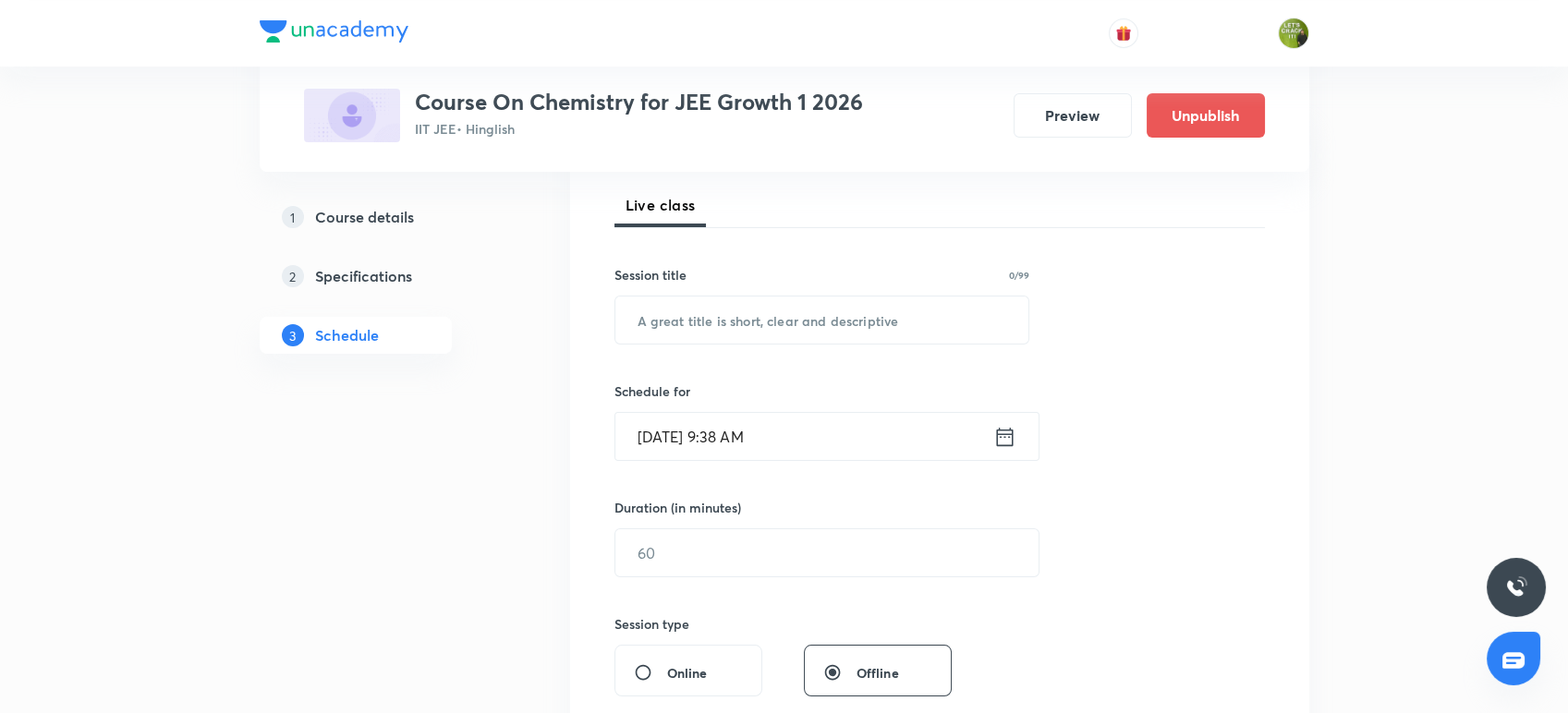
scroll to position [260, 0]
click at [842, 313] on input "text" at bounding box center [822, 318] width 414 height 48
paste input "Thermodynamics"
type input "Thermodynamics"
click at [1006, 445] on icon at bounding box center [1003, 435] width 23 height 26
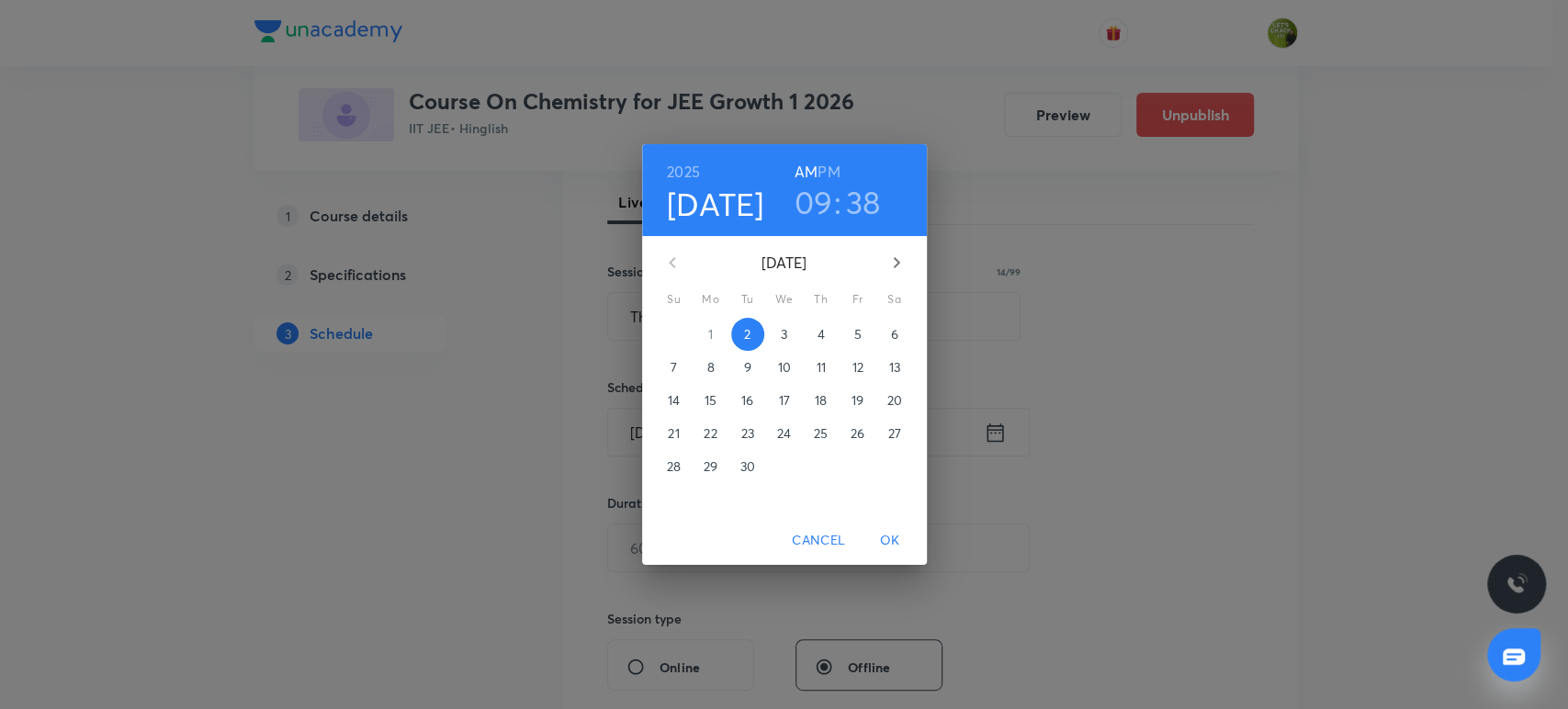
click at [830, 197] on h3 "09" at bounding box center [814, 202] width 38 height 38
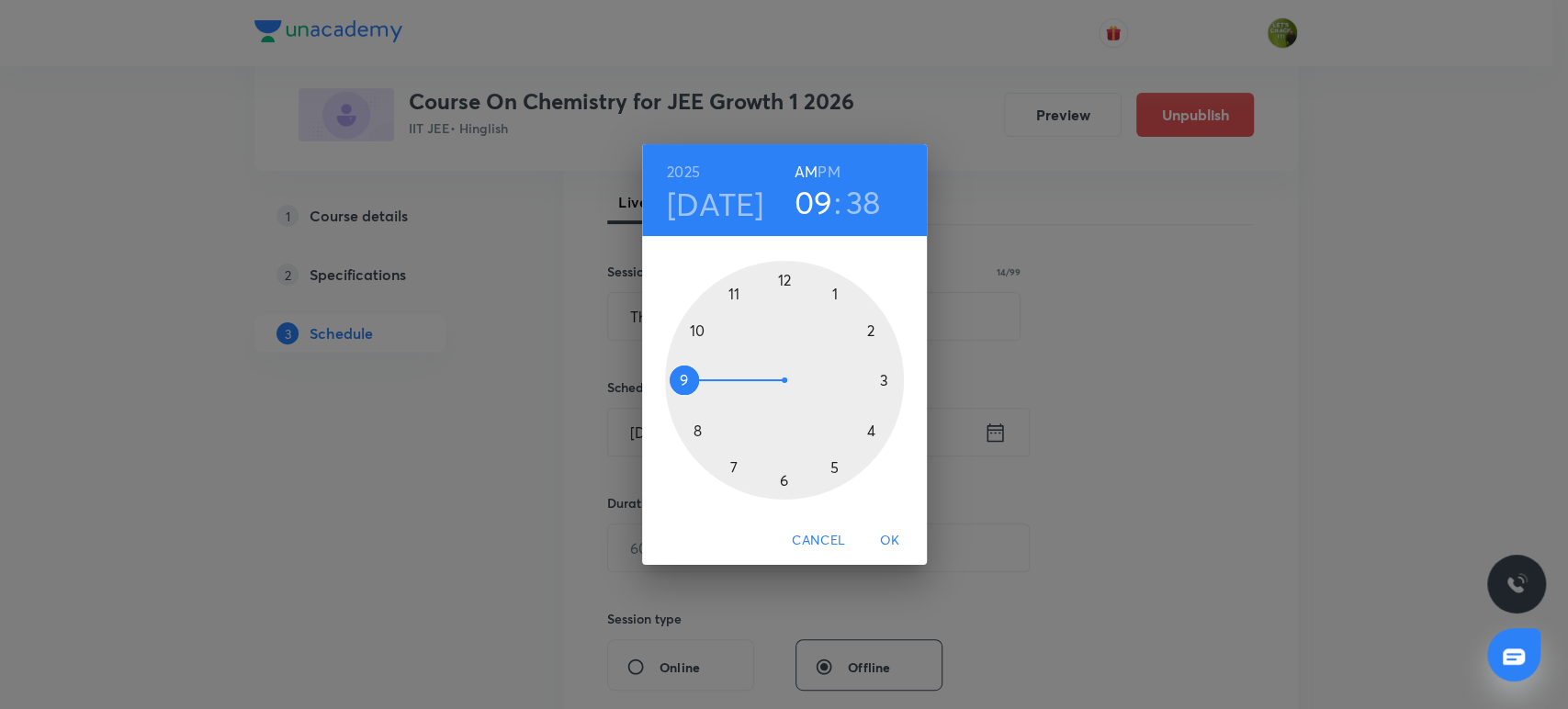
click at [734, 290] on div at bounding box center [784, 380] width 238 height 238
click at [786, 473] on div at bounding box center [784, 380] width 238 height 238
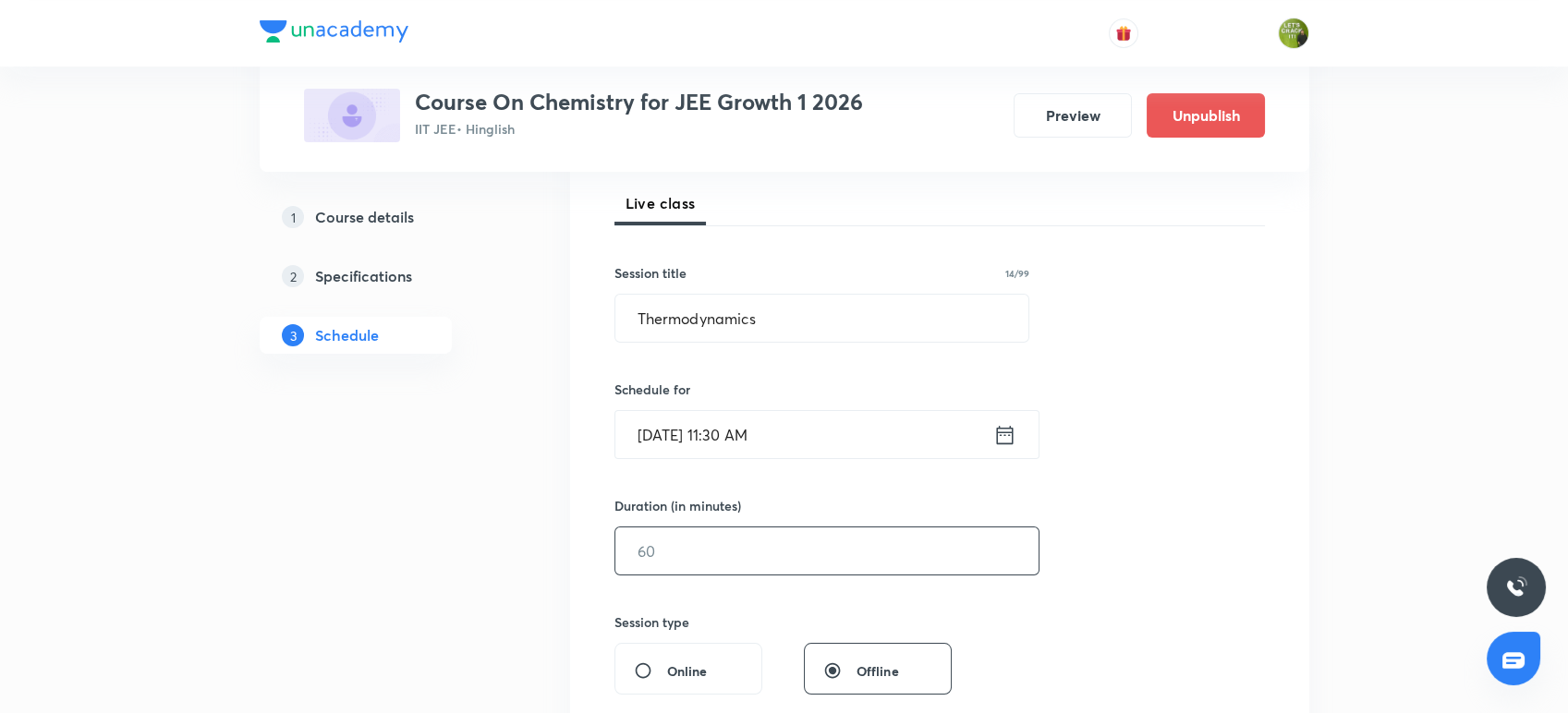
click at [748, 534] on input "text" at bounding box center [826, 551] width 423 height 48
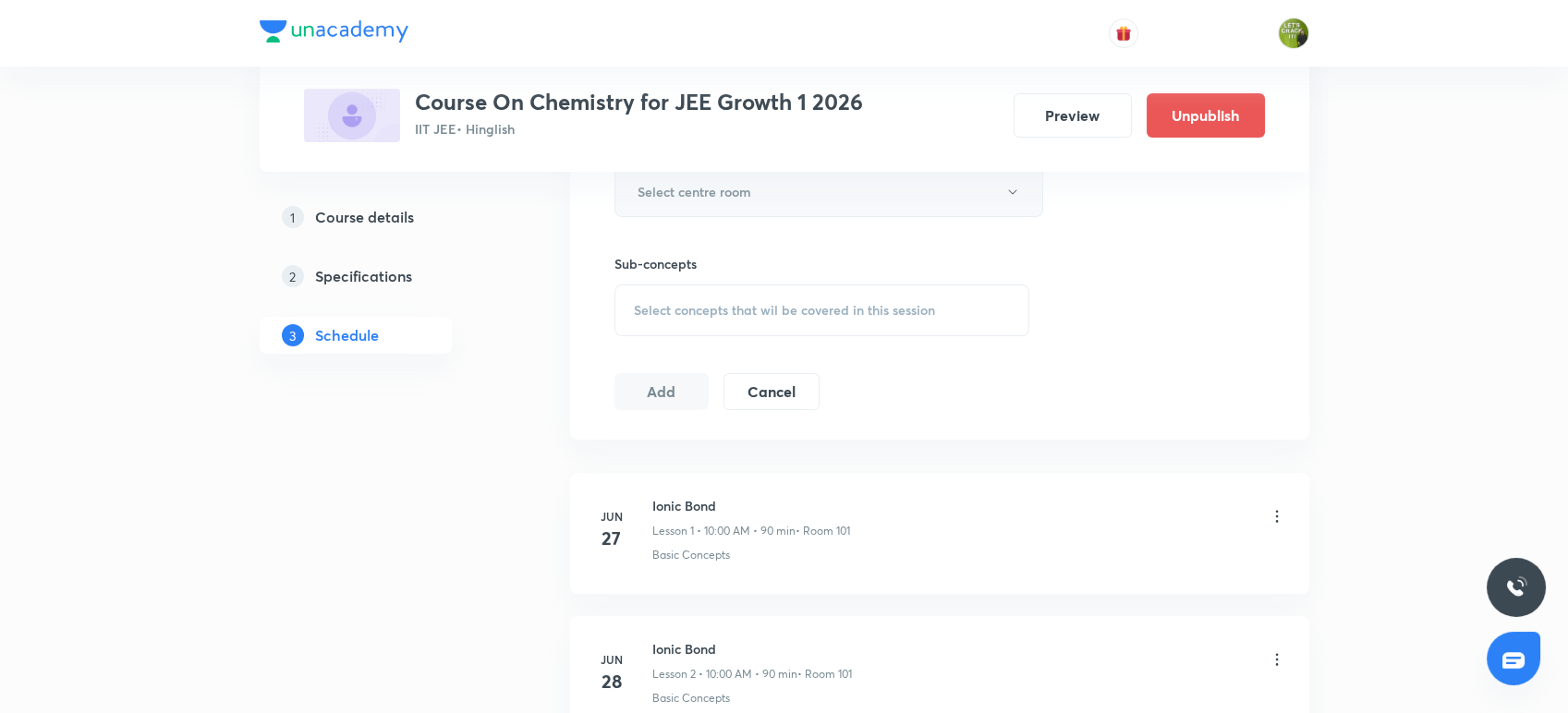
type input "80"
click at [705, 196] on h6 "Select centre room" at bounding box center [693, 192] width 114 height 20
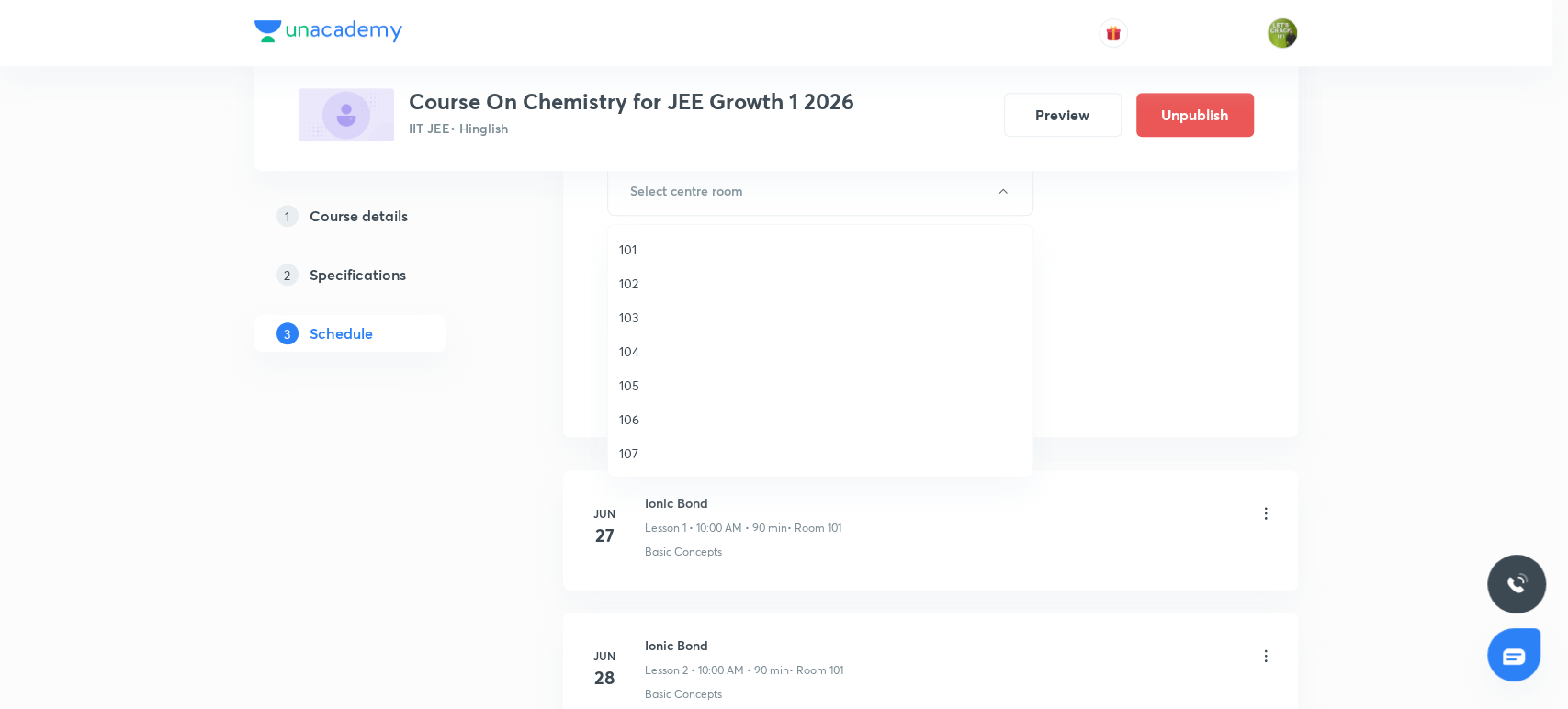
click at [674, 254] on span "101" at bounding box center [820, 249] width 402 height 20
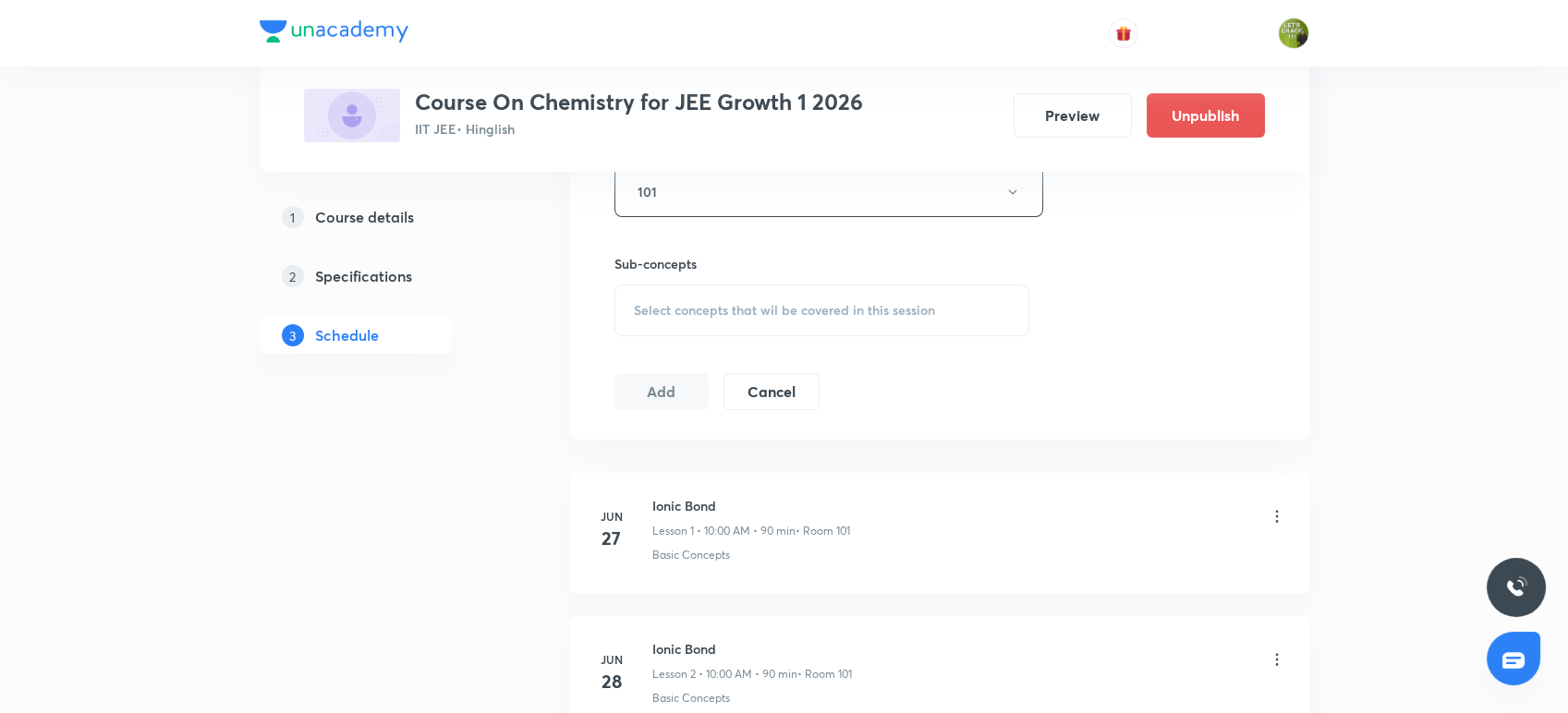
click at [692, 303] on span "Select concepts that wil be covered in this session" at bounding box center [784, 310] width 301 height 15
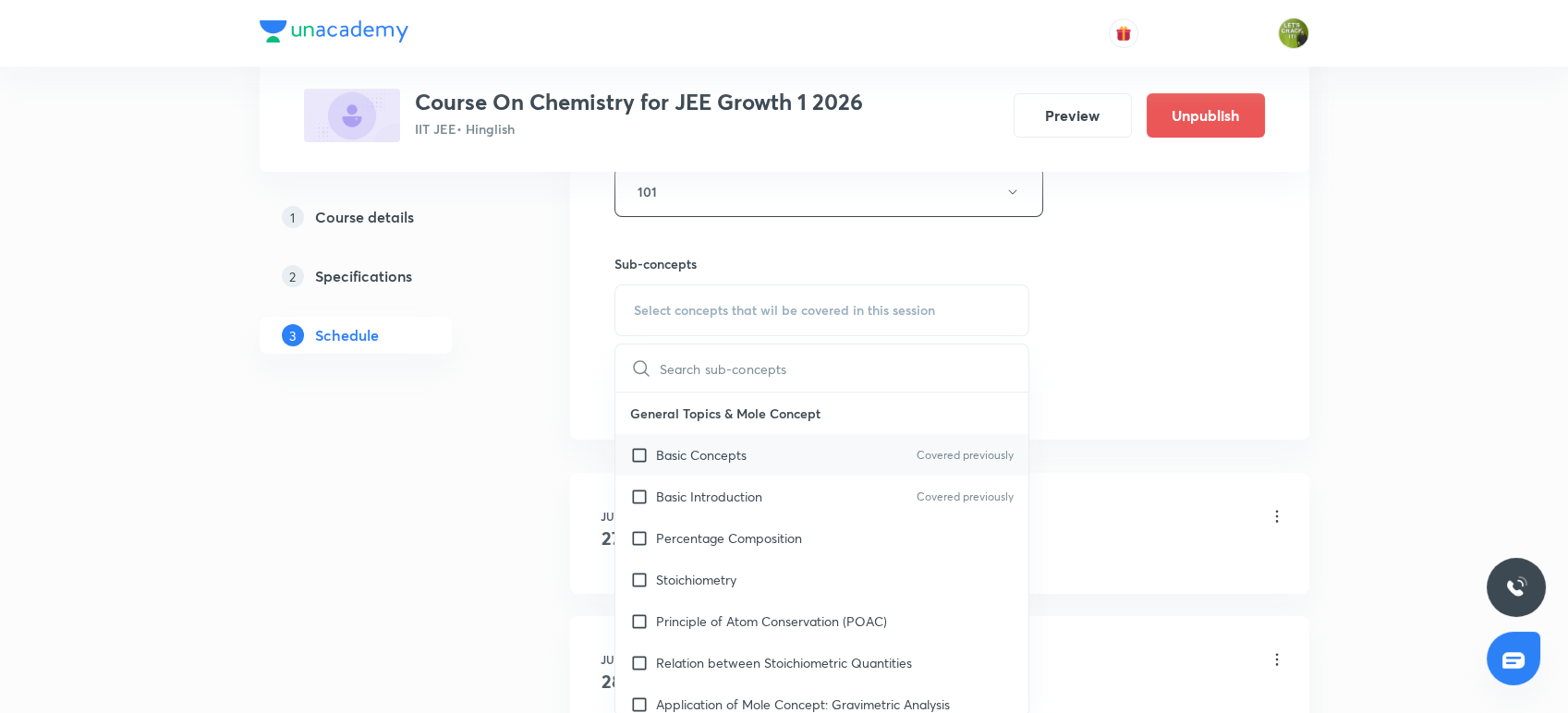
click at [639, 446] on input "checkbox" at bounding box center [643, 455] width 26 height 20
checkbox input "true"
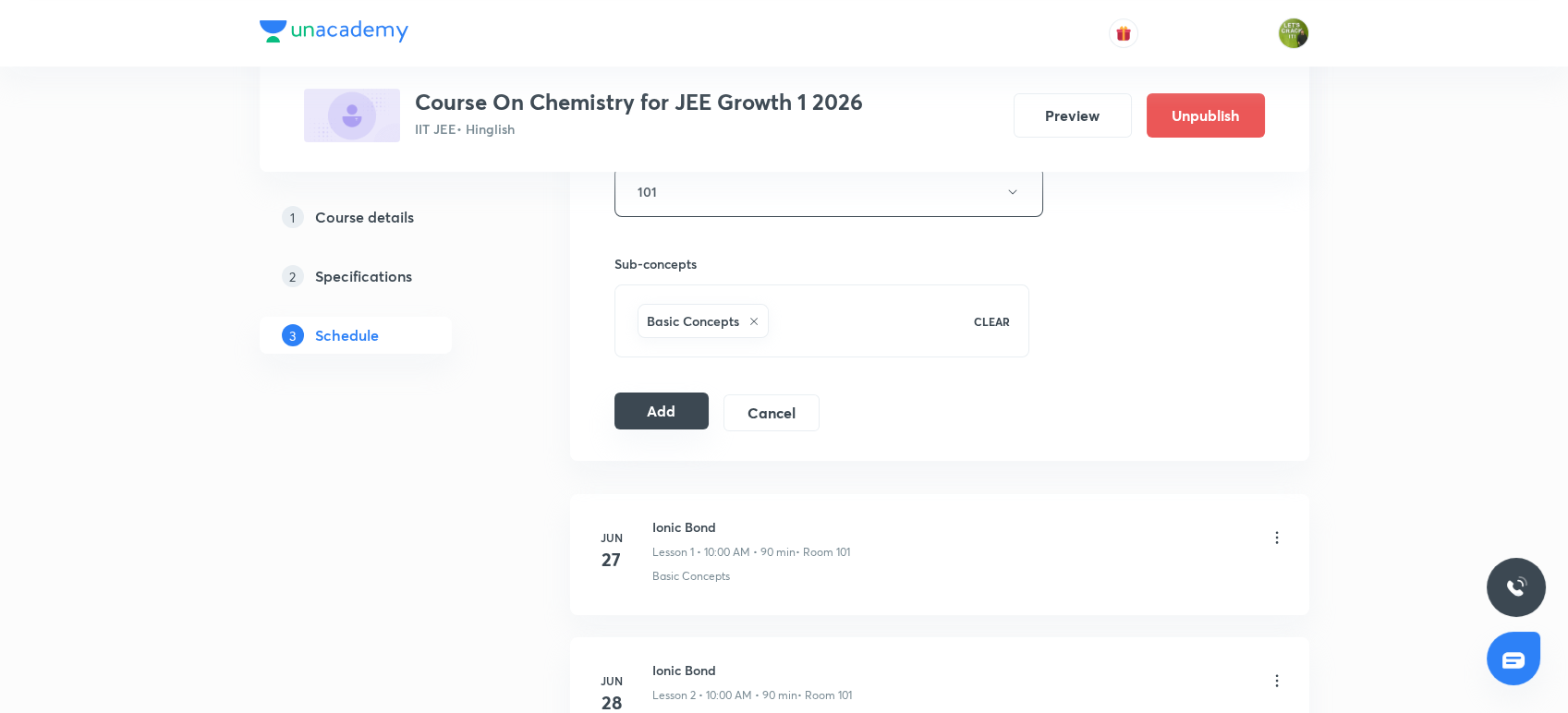
click at [648, 414] on button "Add" at bounding box center [662, 410] width 95 height 37
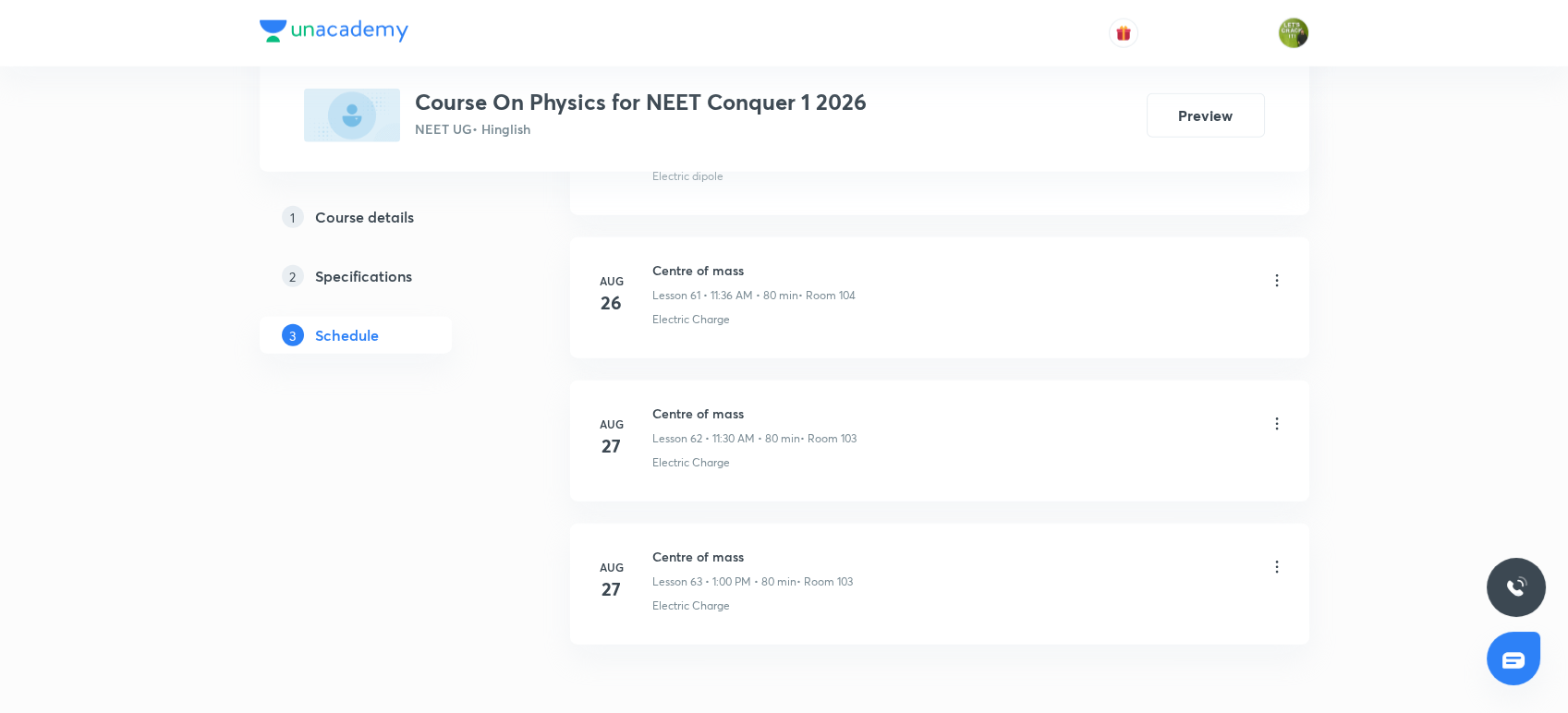
scroll to position [9770, 0]
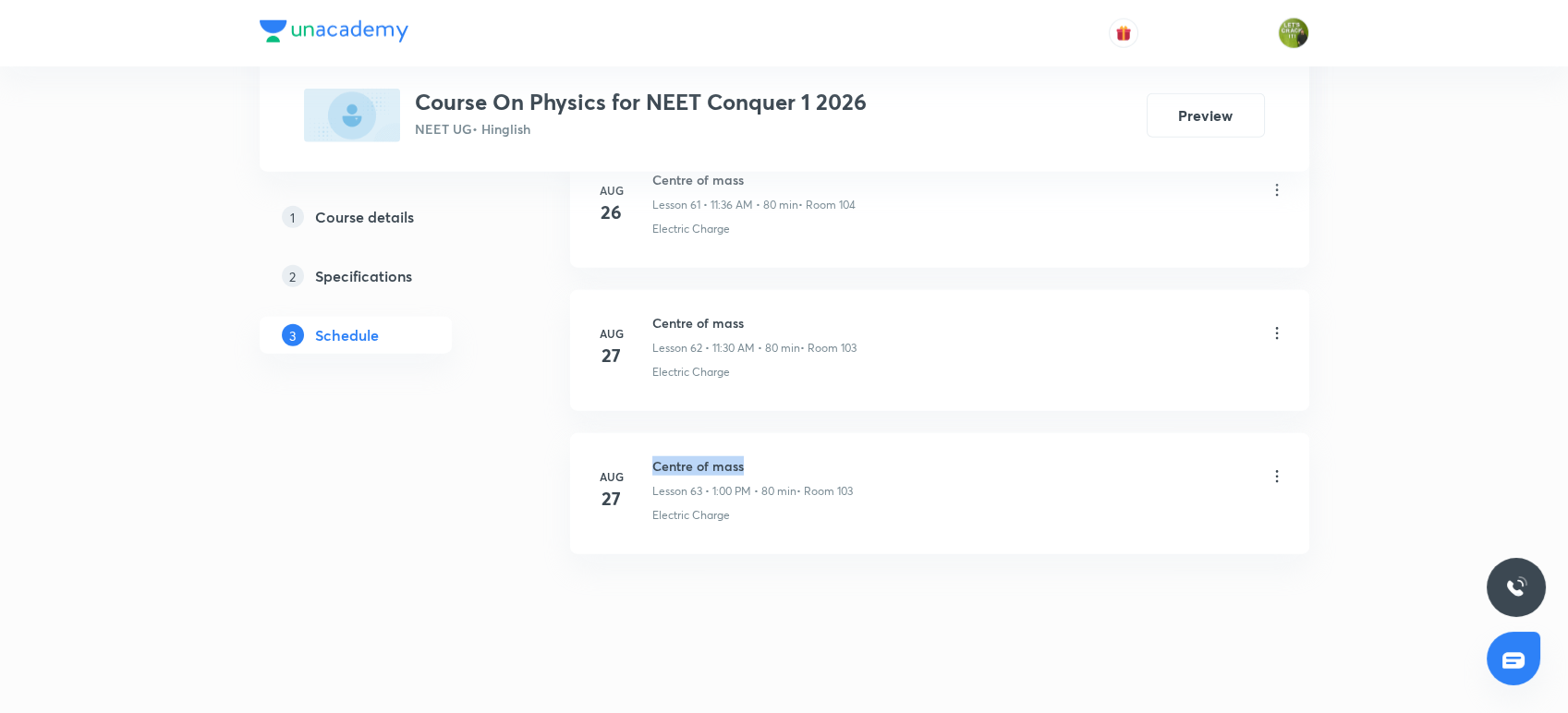
drag, startPoint x: 754, startPoint y: 455, endPoint x: 650, endPoint y: 439, distance: 105.2
click at [650, 439] on li "Aug 27 Centre of mass Lesson 63 • 1:00 PM • 80 min • Room 103 Electric Charge" at bounding box center [939, 493] width 739 height 121
copy h6 "Centre of mass"
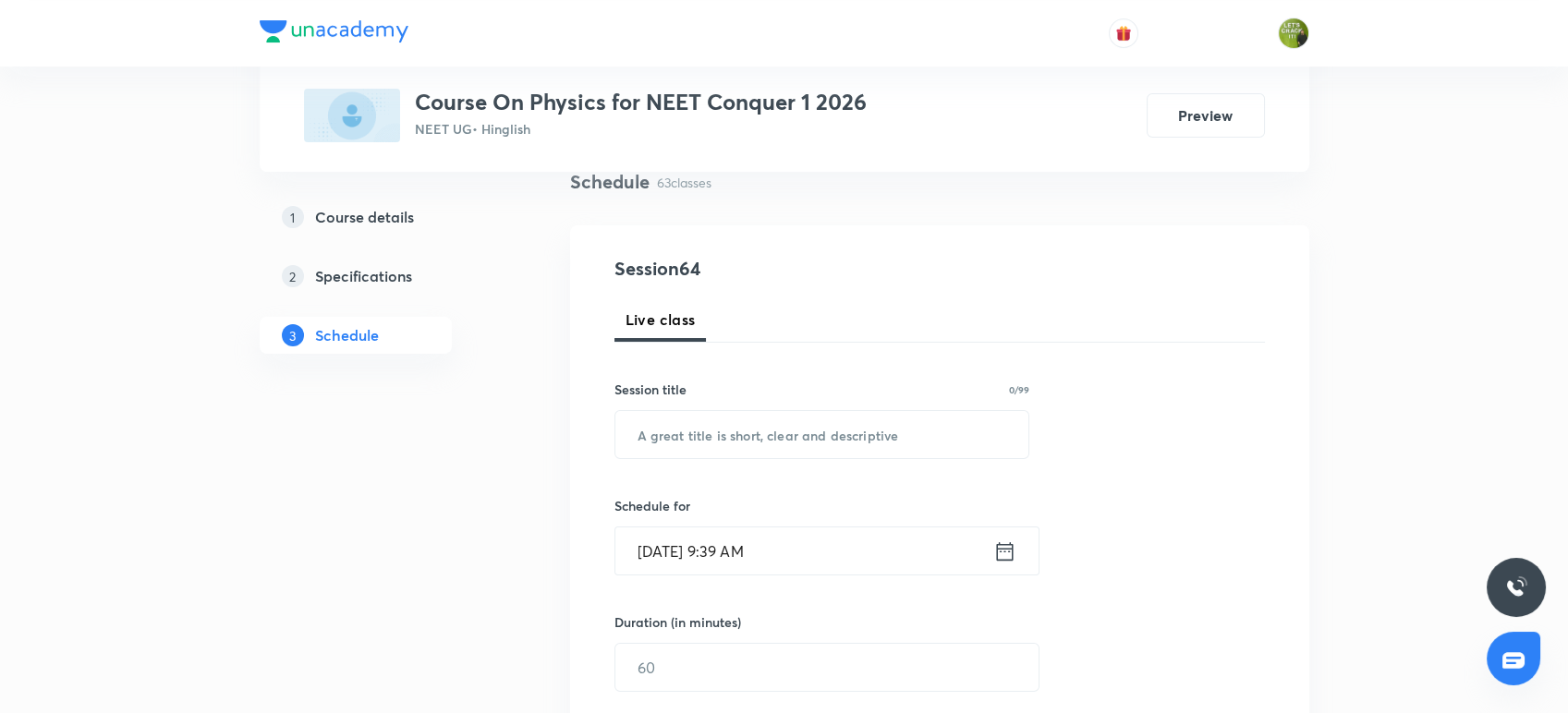
scroll to position [147, 0]
click at [648, 436] on input "text" at bounding box center [822, 432] width 414 height 48
paste input "Centre of mass"
type input "Centre of mass"
click at [1005, 544] on icon at bounding box center [1003, 549] width 23 height 26
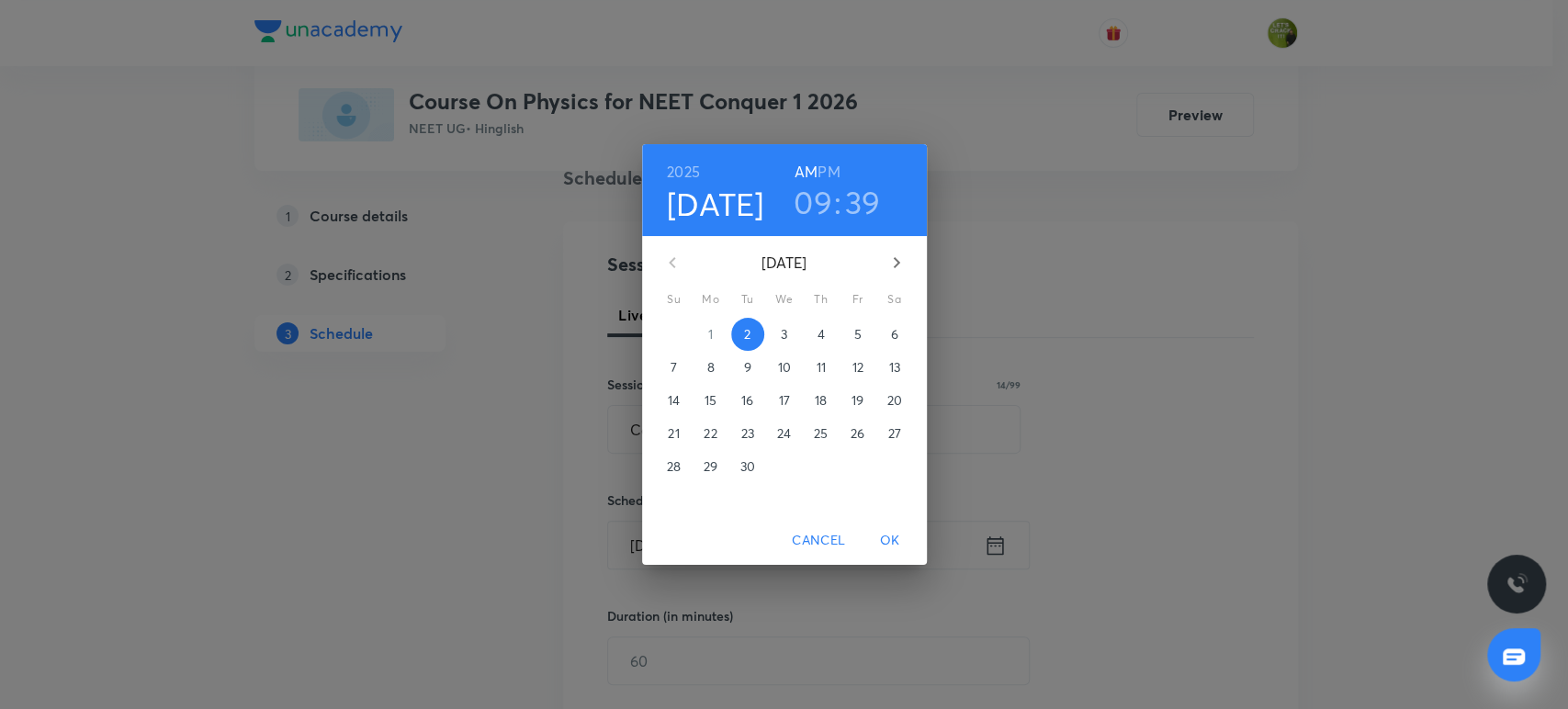
click at [819, 202] on h3 "09" at bounding box center [813, 202] width 38 height 38
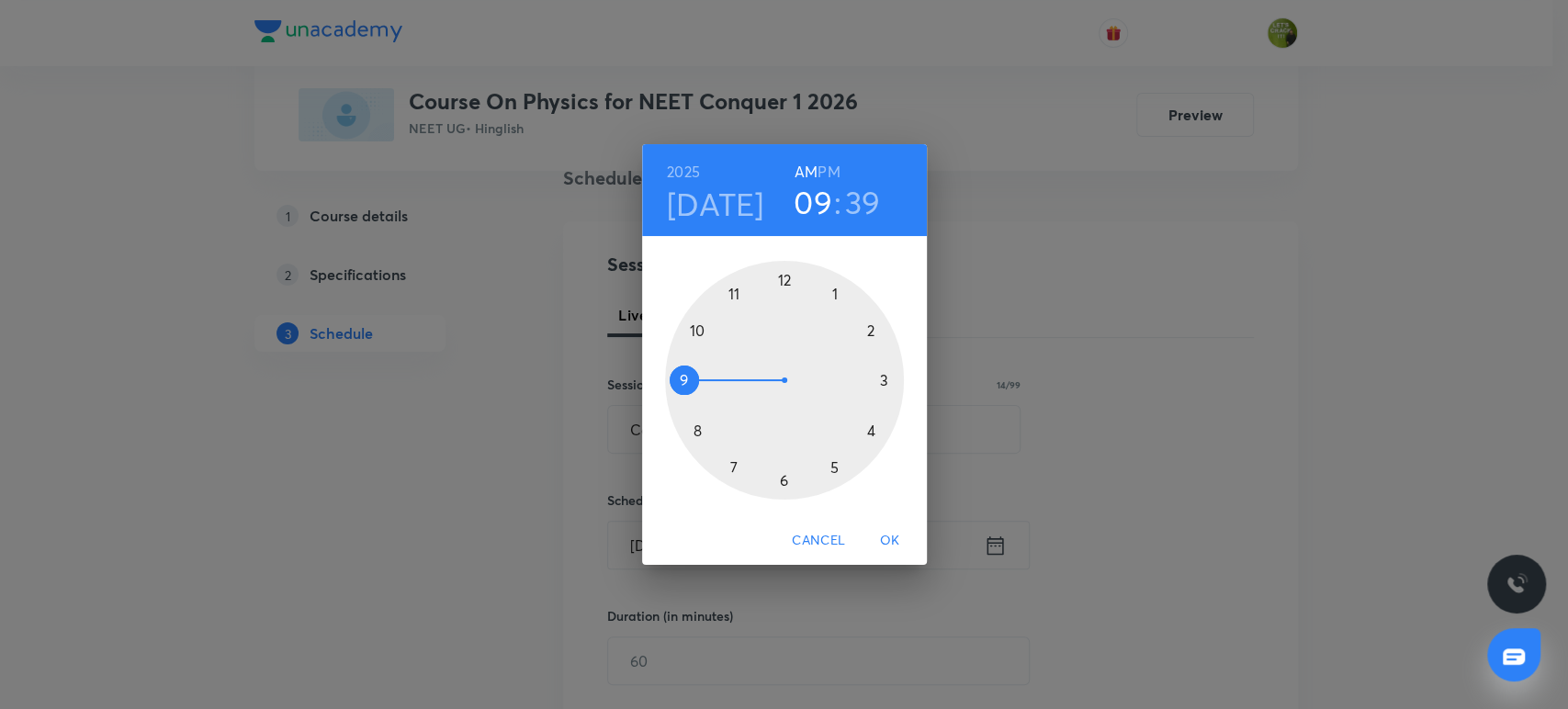
click at [698, 334] on div at bounding box center [784, 380] width 238 height 238
click at [783, 278] on div at bounding box center [784, 380] width 238 height 238
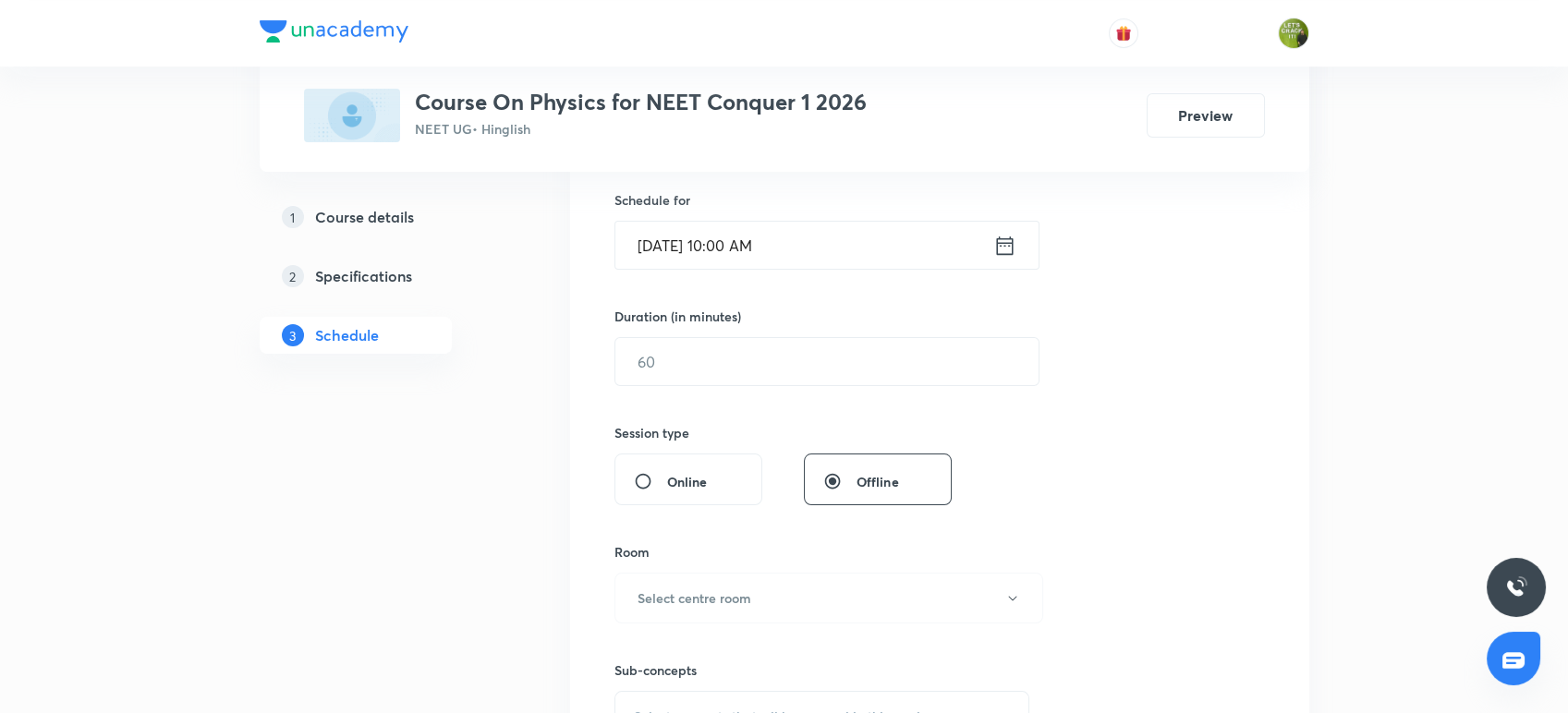
scroll to position [421, 0]
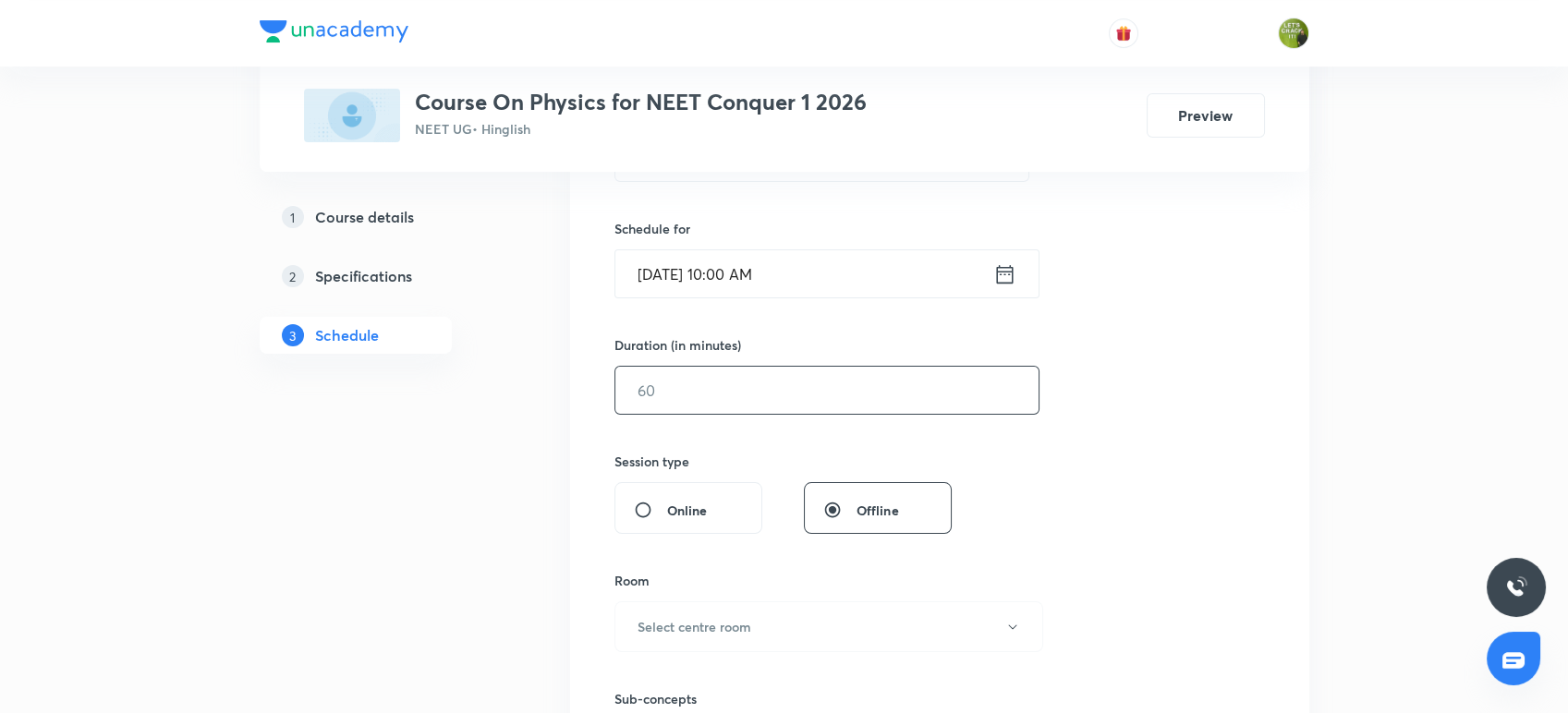
click at [752, 378] on input "text" at bounding box center [826, 390] width 423 height 48
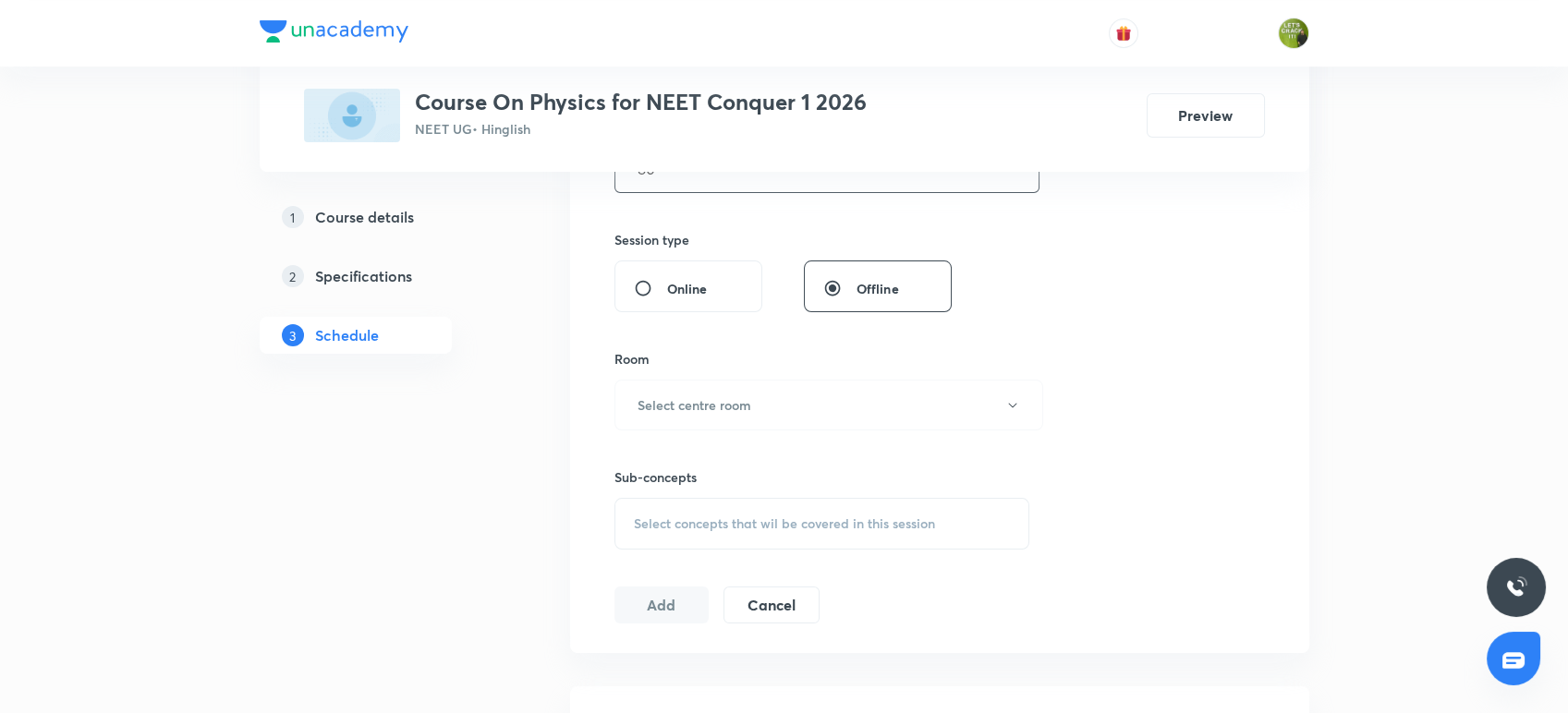
scroll to position [656, 0]
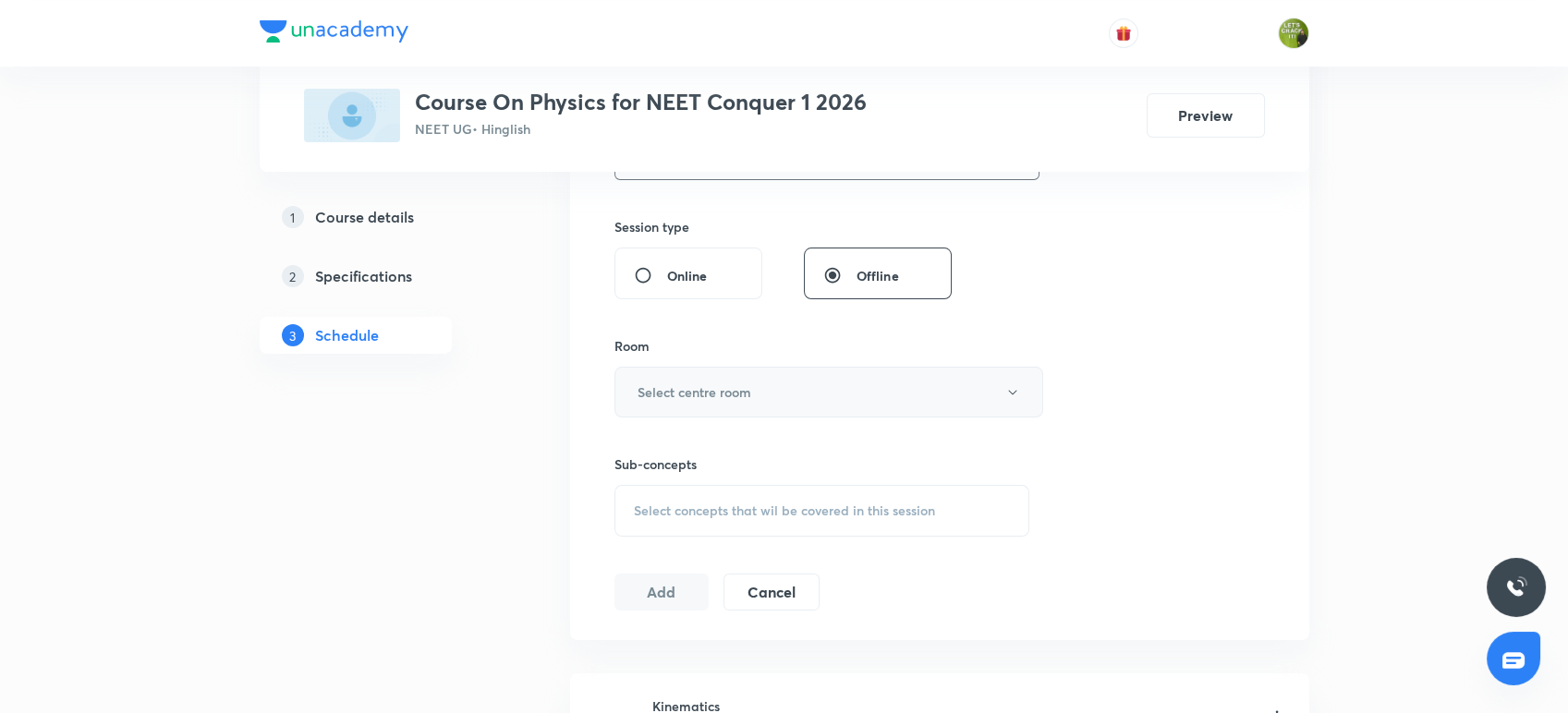
type input "80"
click at [753, 393] on button "Select centre room" at bounding box center [828, 391] width 429 height 51
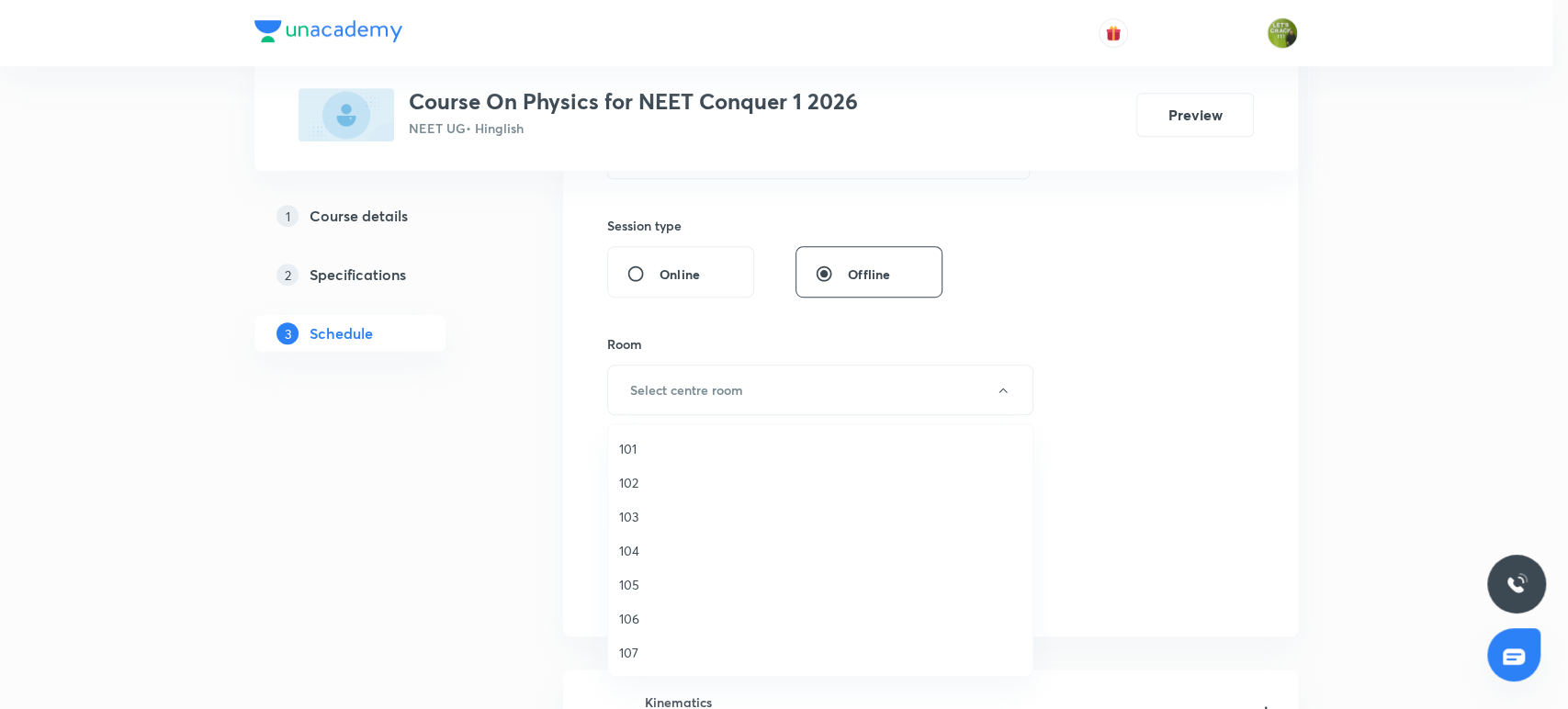
click at [635, 483] on span "102" at bounding box center [820, 483] width 402 height 20
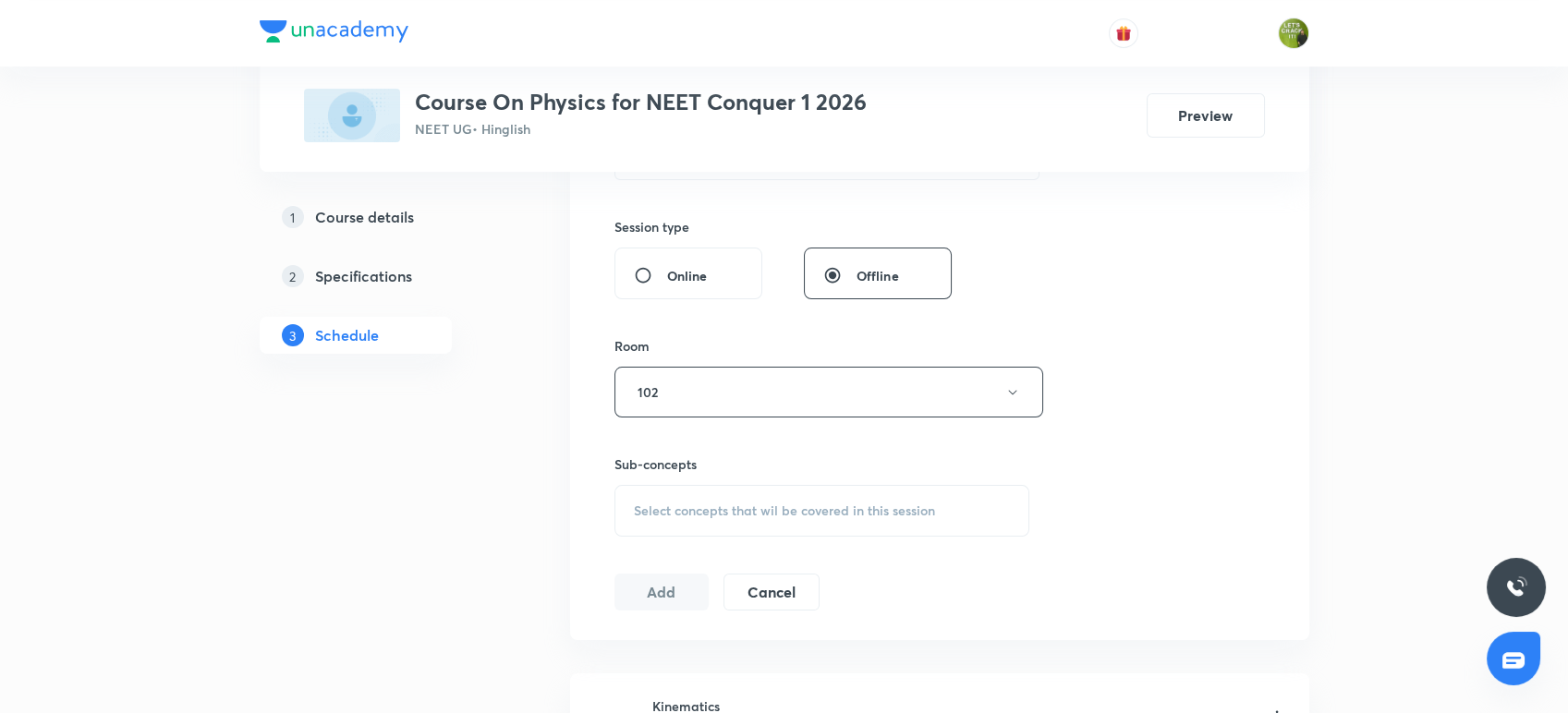
click at [733, 505] on span "Select concepts that wil be covered in this session" at bounding box center [784, 510] width 301 height 15
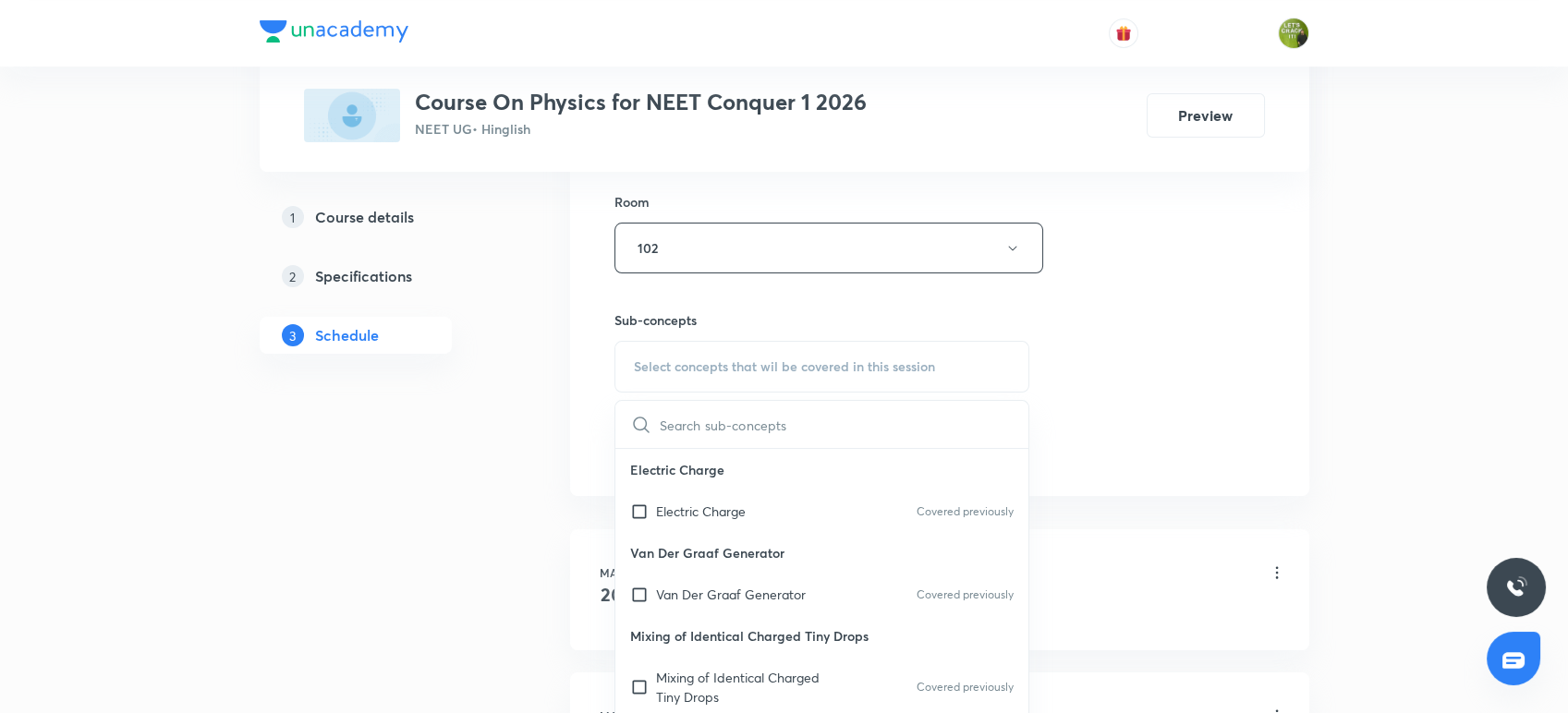
scroll to position [842, 0]
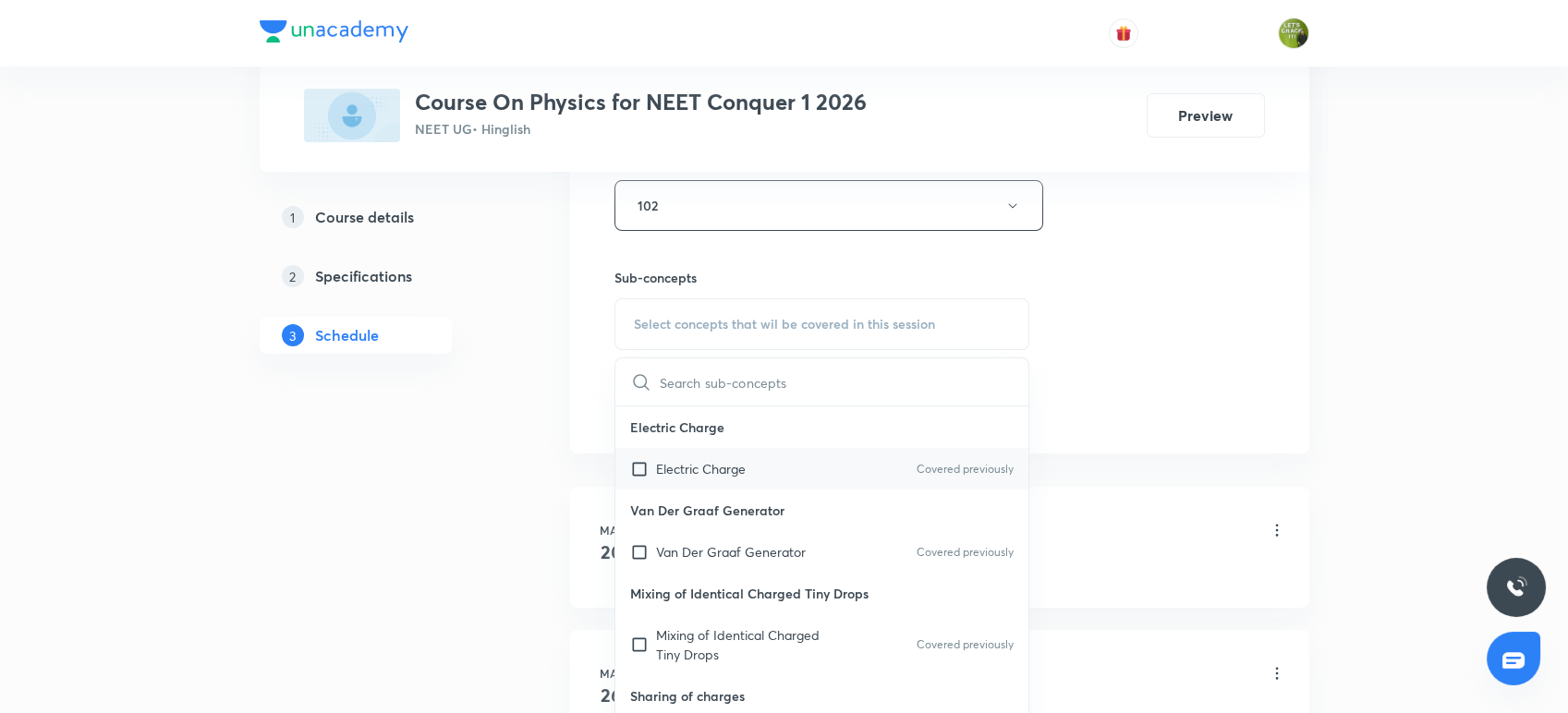
click at [649, 464] on input "checkbox" at bounding box center [643, 468] width 26 height 20
checkbox input "true"
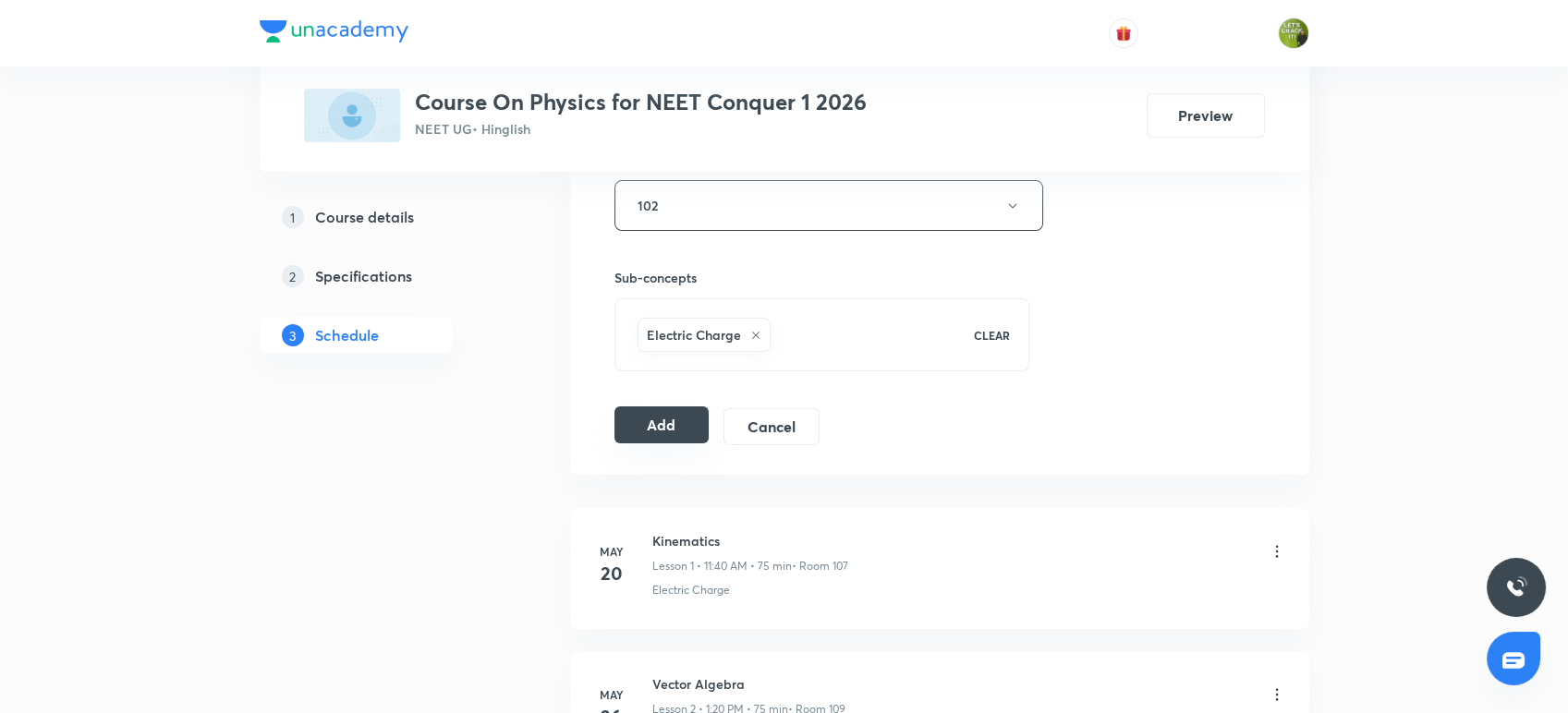
click at [673, 430] on button "Add" at bounding box center [662, 424] width 95 height 37
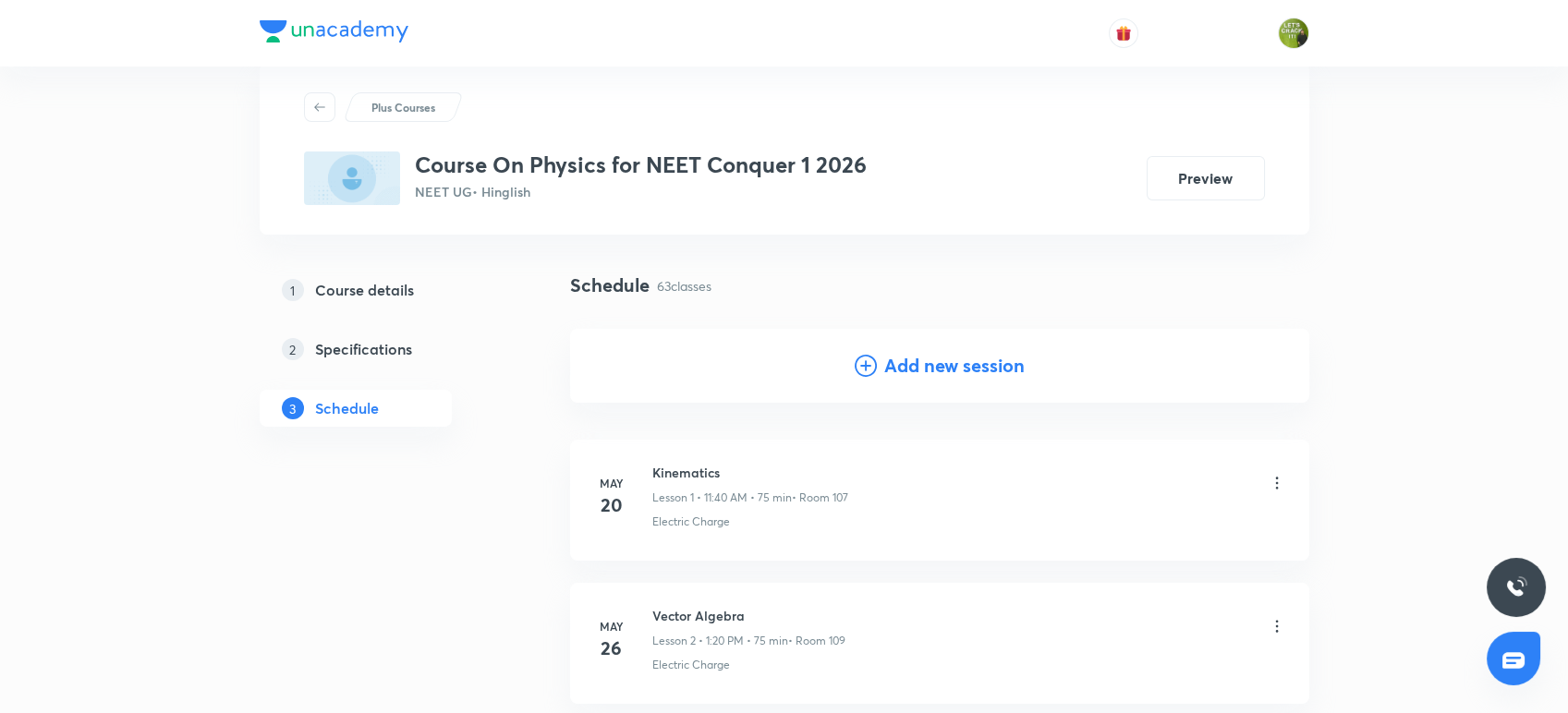
scroll to position [0, 0]
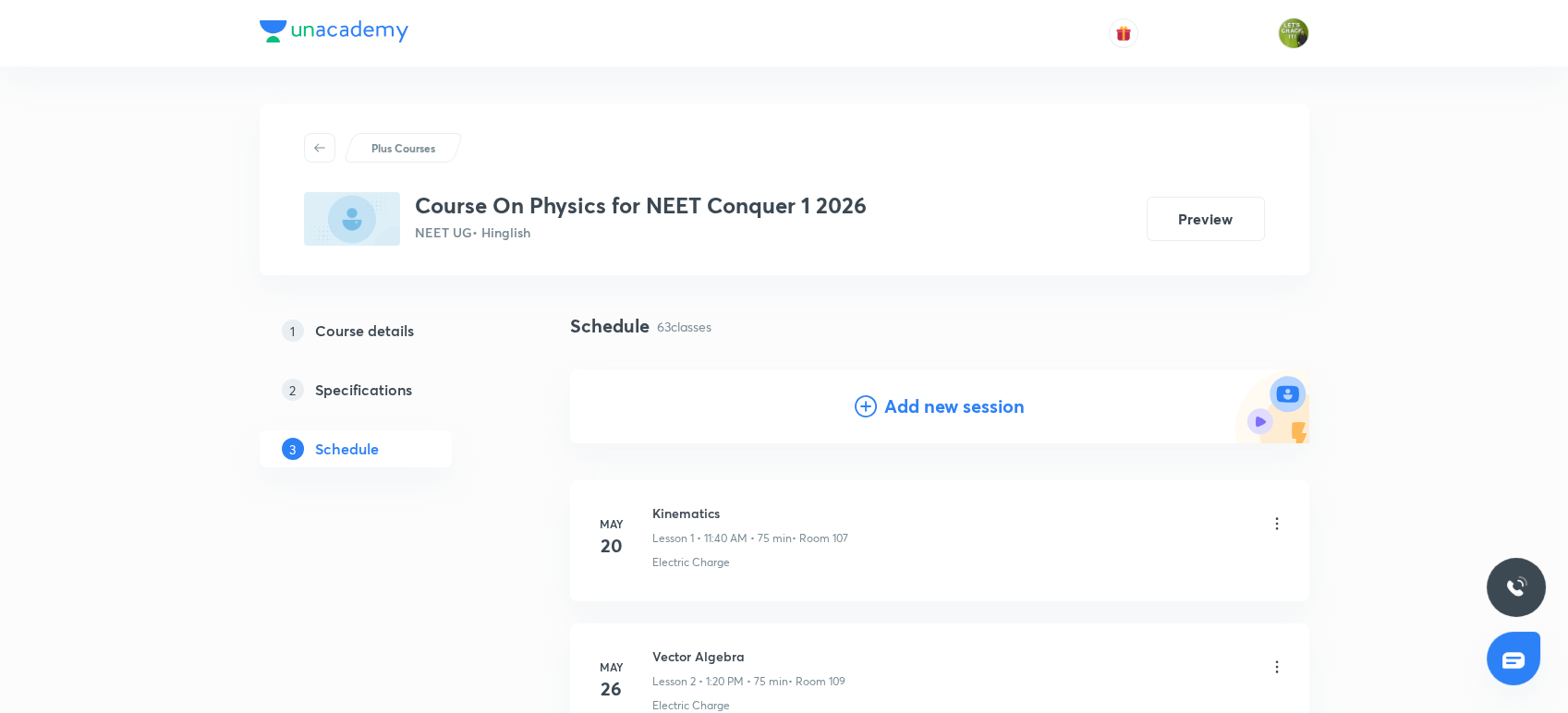
click at [912, 409] on h4 "Add new session" at bounding box center [954, 406] width 141 height 28
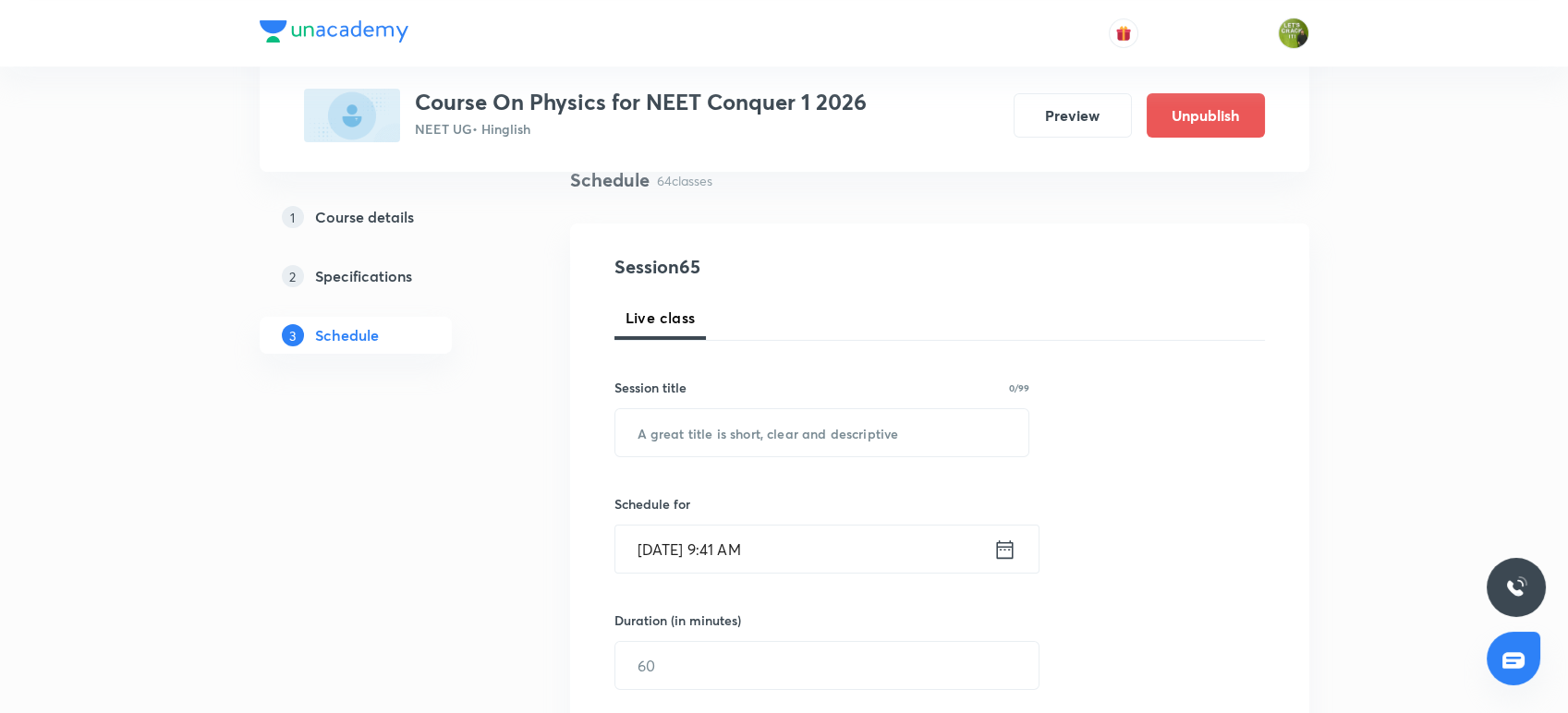
scroll to position [316, 0]
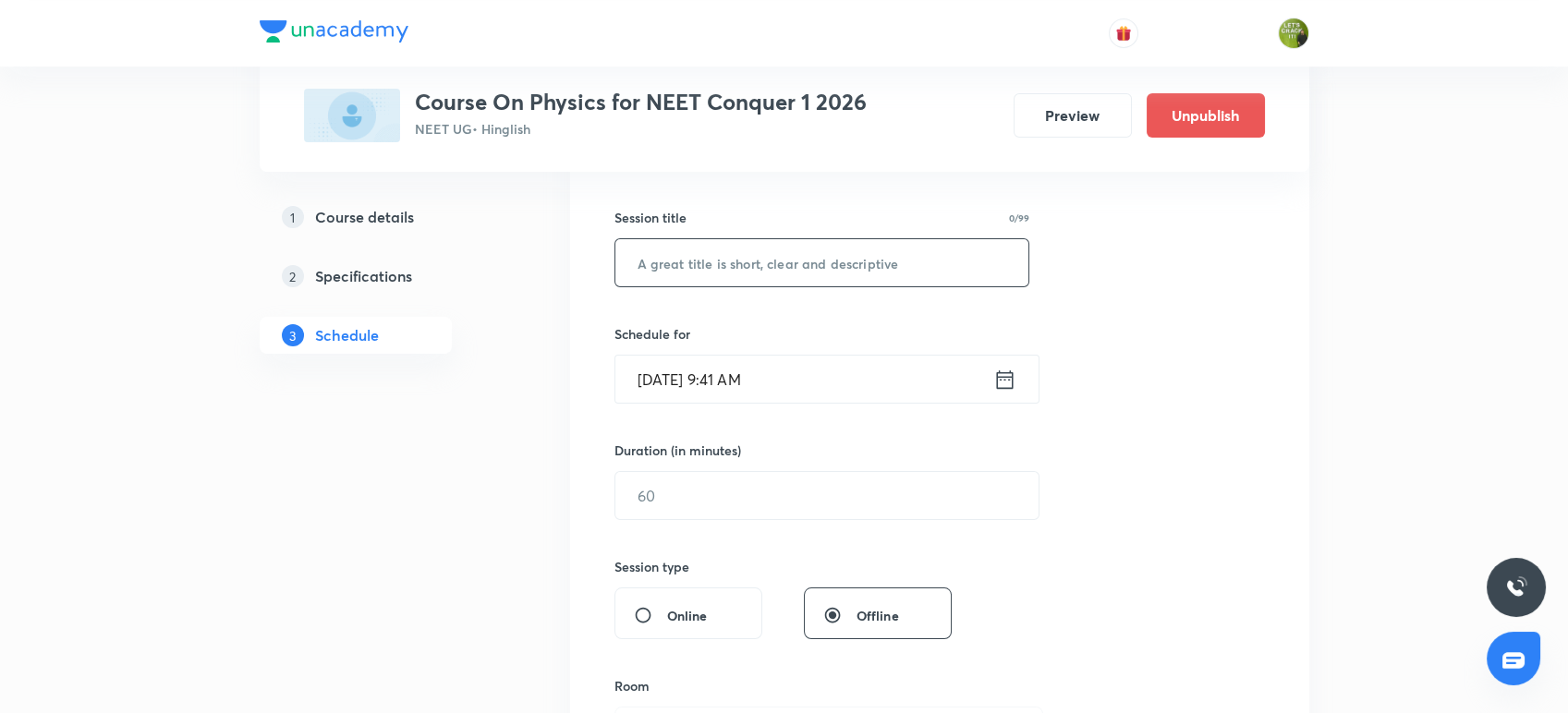
click at [776, 279] on input "text" at bounding box center [822, 263] width 414 height 48
paste input "Centre of mass"
type input "Centre of mass"
click at [999, 373] on icon at bounding box center [1003, 379] width 23 height 26
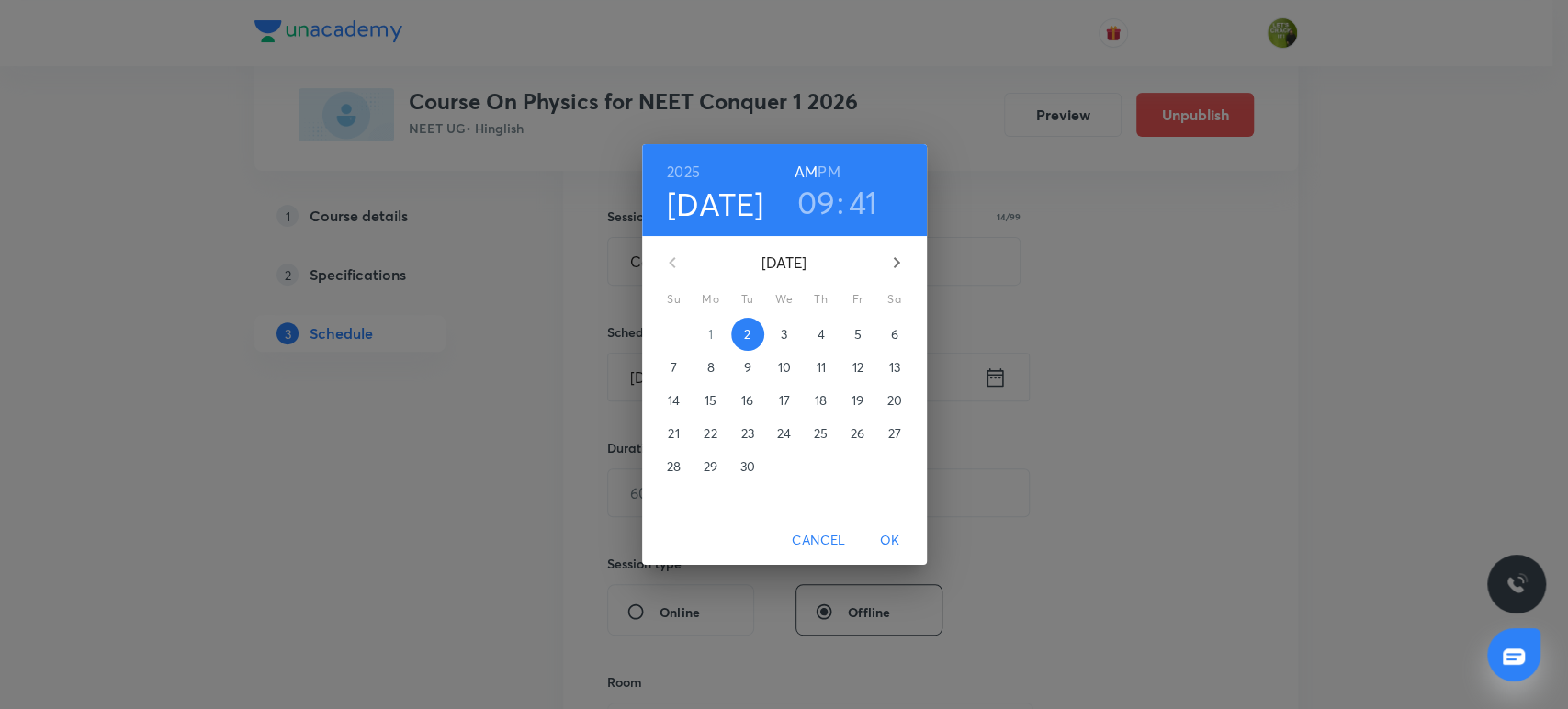
click at [829, 208] on h3 "09" at bounding box center [816, 202] width 38 height 38
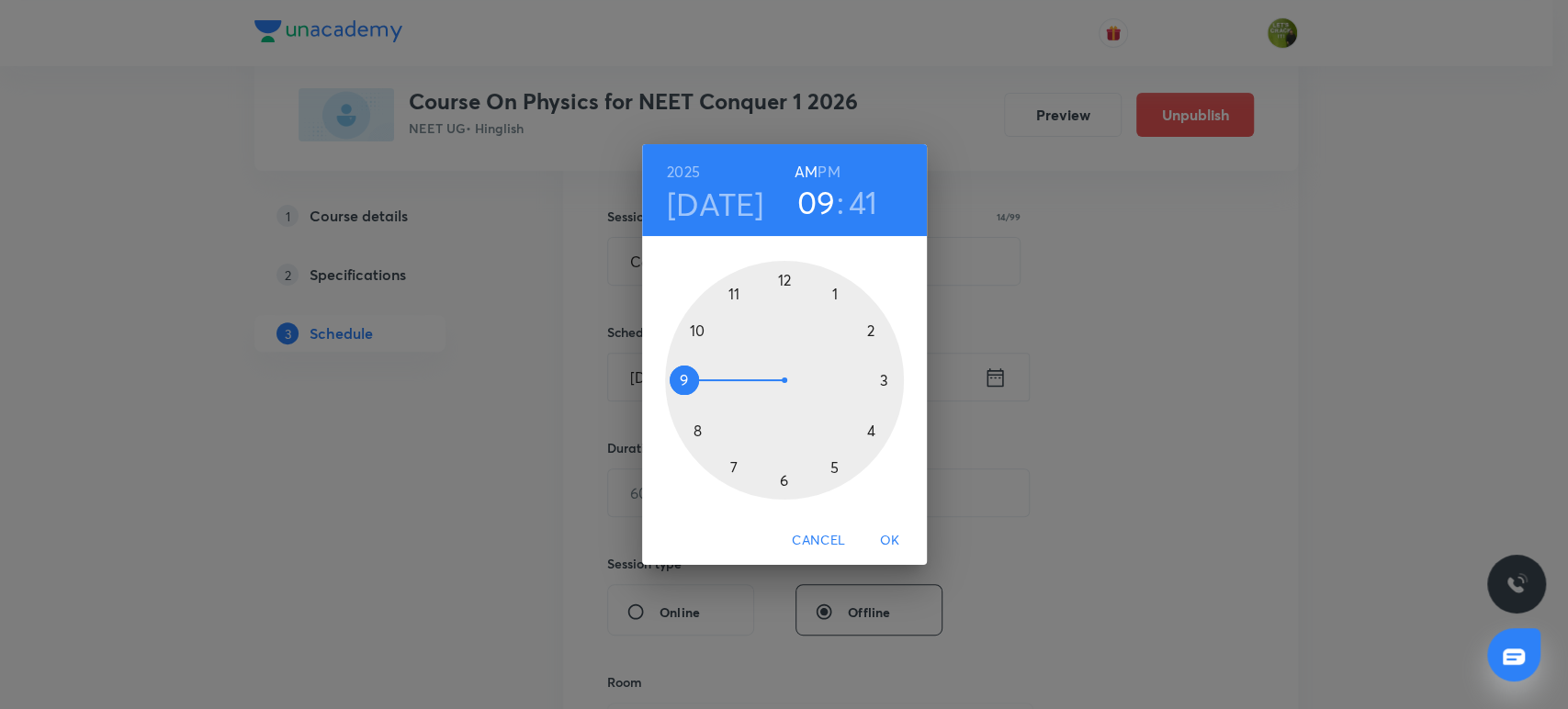
click at [836, 292] on div at bounding box center [784, 380] width 238 height 238
click at [830, 163] on h6 "PM" at bounding box center [828, 171] width 22 height 26
click at [784, 280] on div at bounding box center [784, 380] width 238 height 238
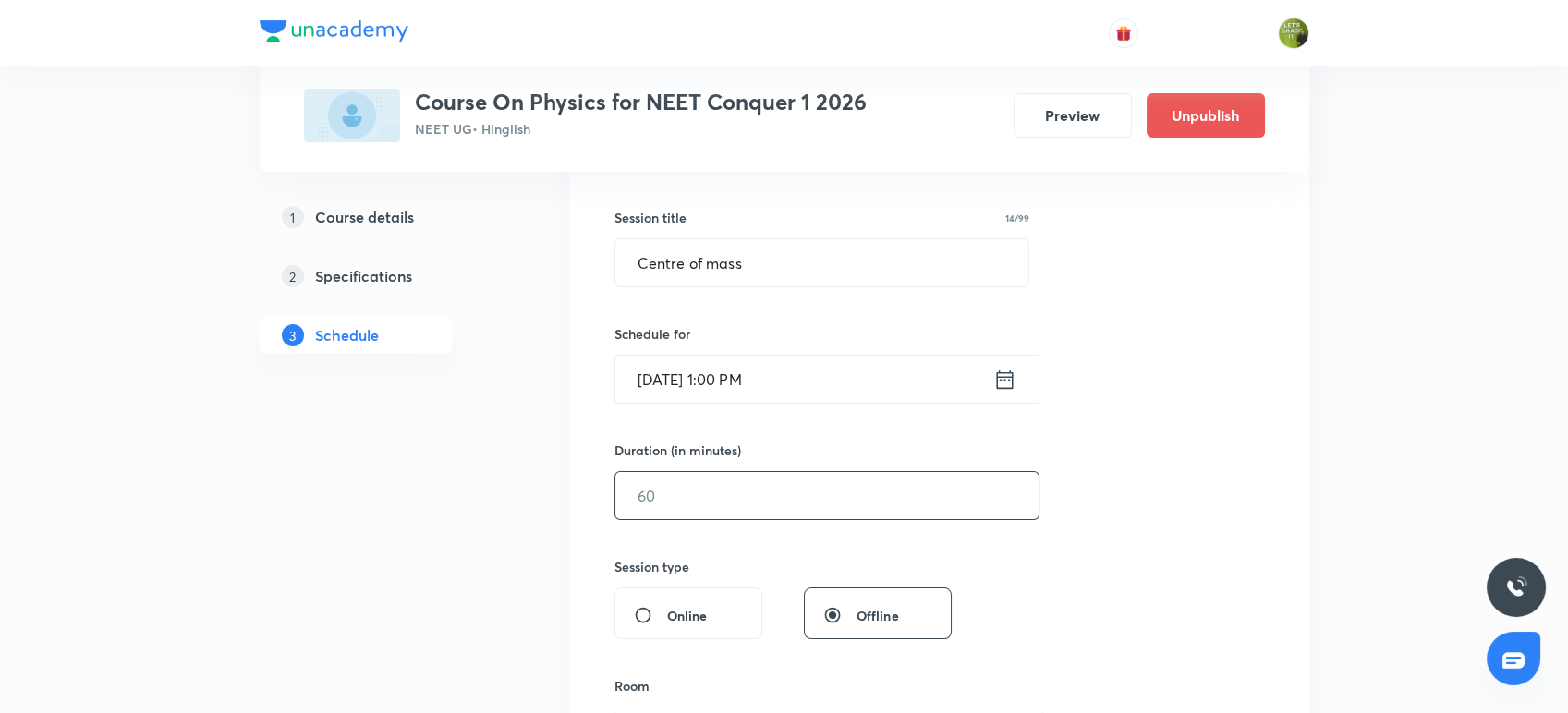
click at [730, 491] on input "text" at bounding box center [826, 496] width 423 height 48
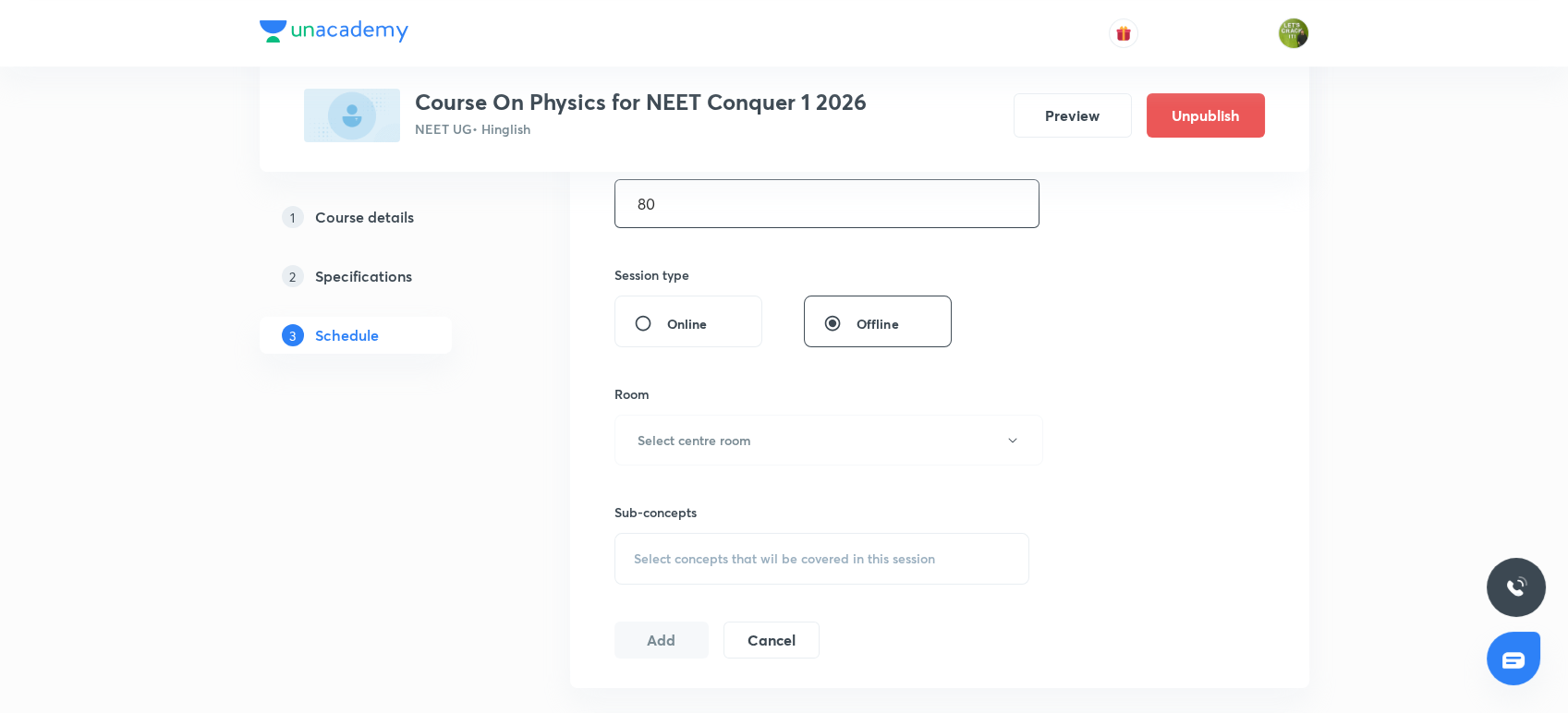
scroll to position [664, 0]
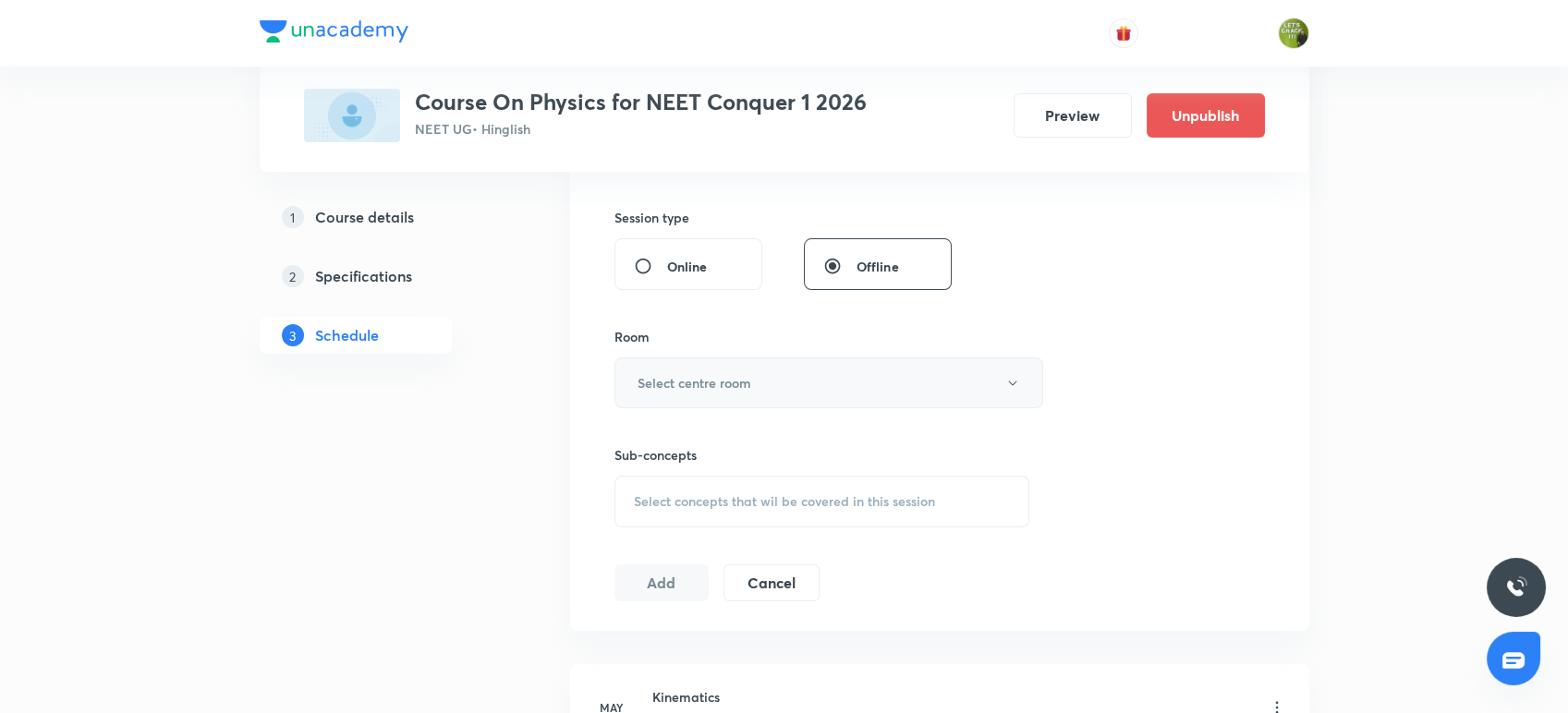
type input "80"
click at [729, 382] on h6 "Select centre room" at bounding box center [693, 383] width 114 height 20
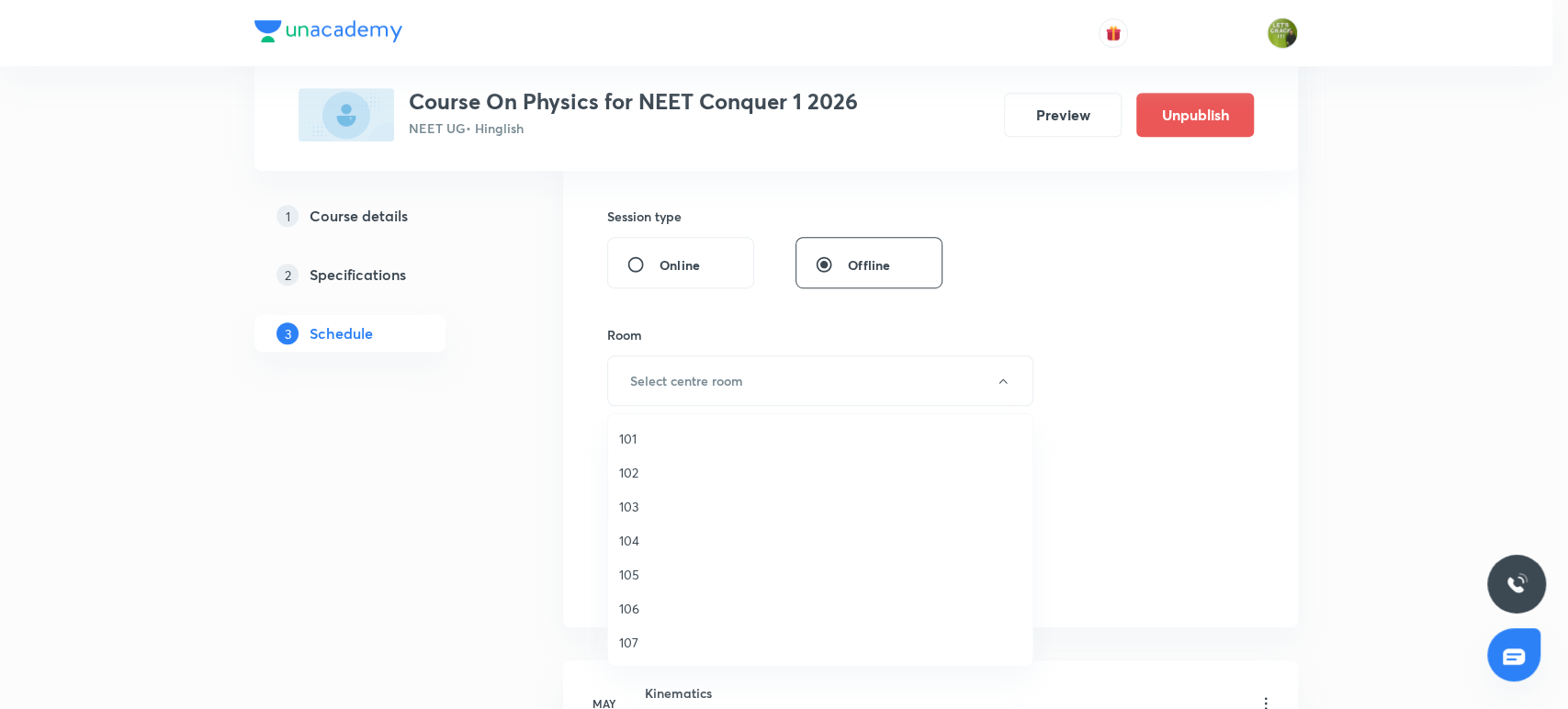
click at [650, 469] on span "102" at bounding box center [820, 473] width 402 height 20
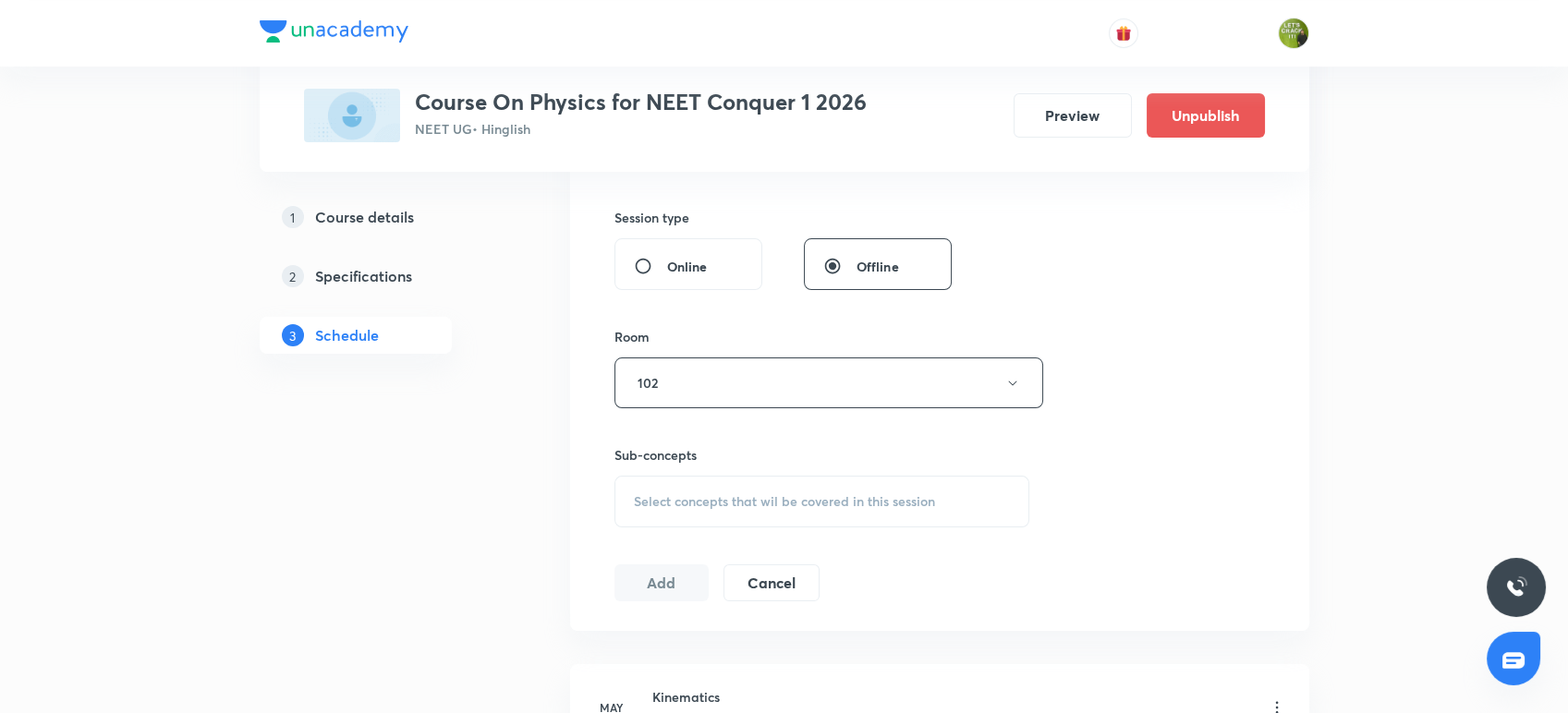
click at [679, 500] on span "Select concepts that wil be covered in this session" at bounding box center [784, 501] width 301 height 15
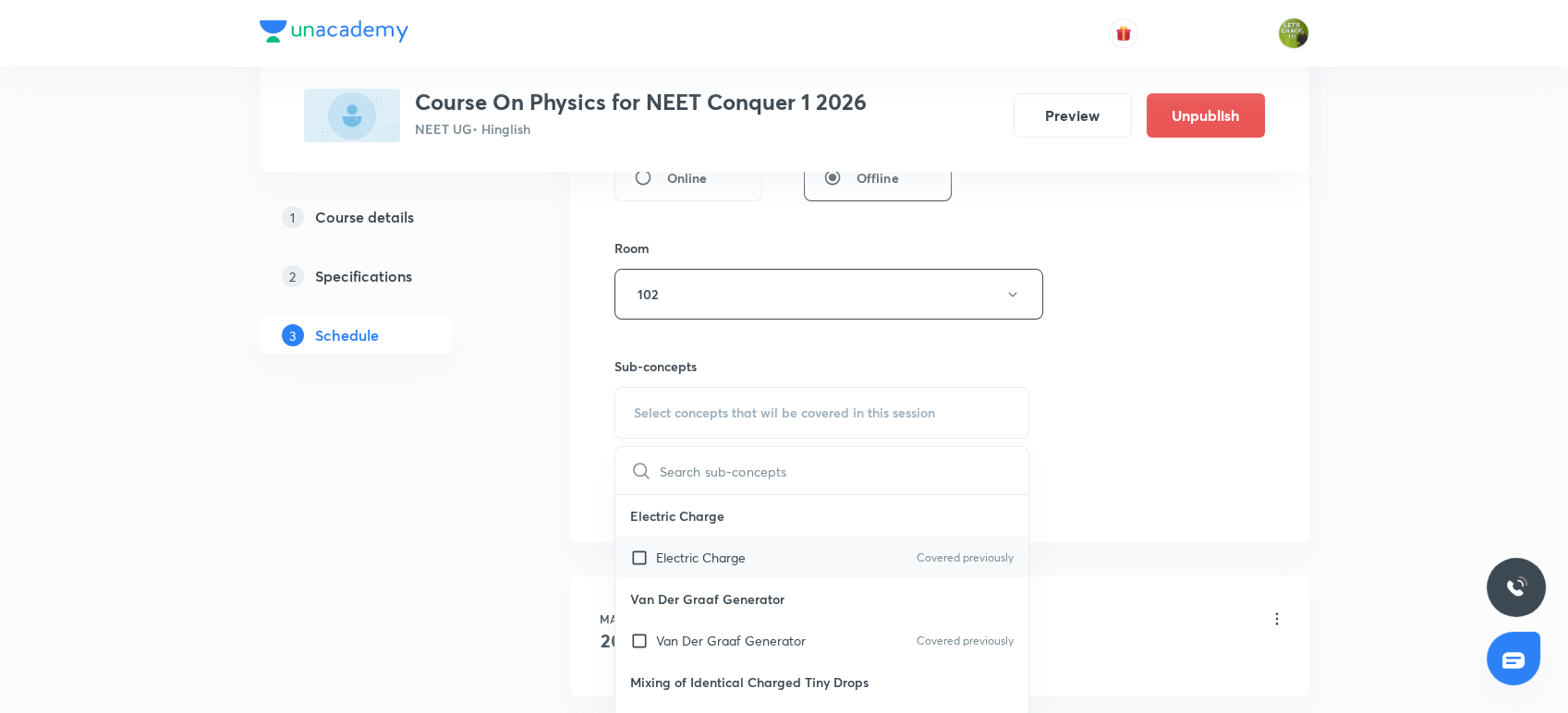
click at [650, 560] on input "checkbox" at bounding box center [643, 558] width 26 height 20
checkbox input "true"
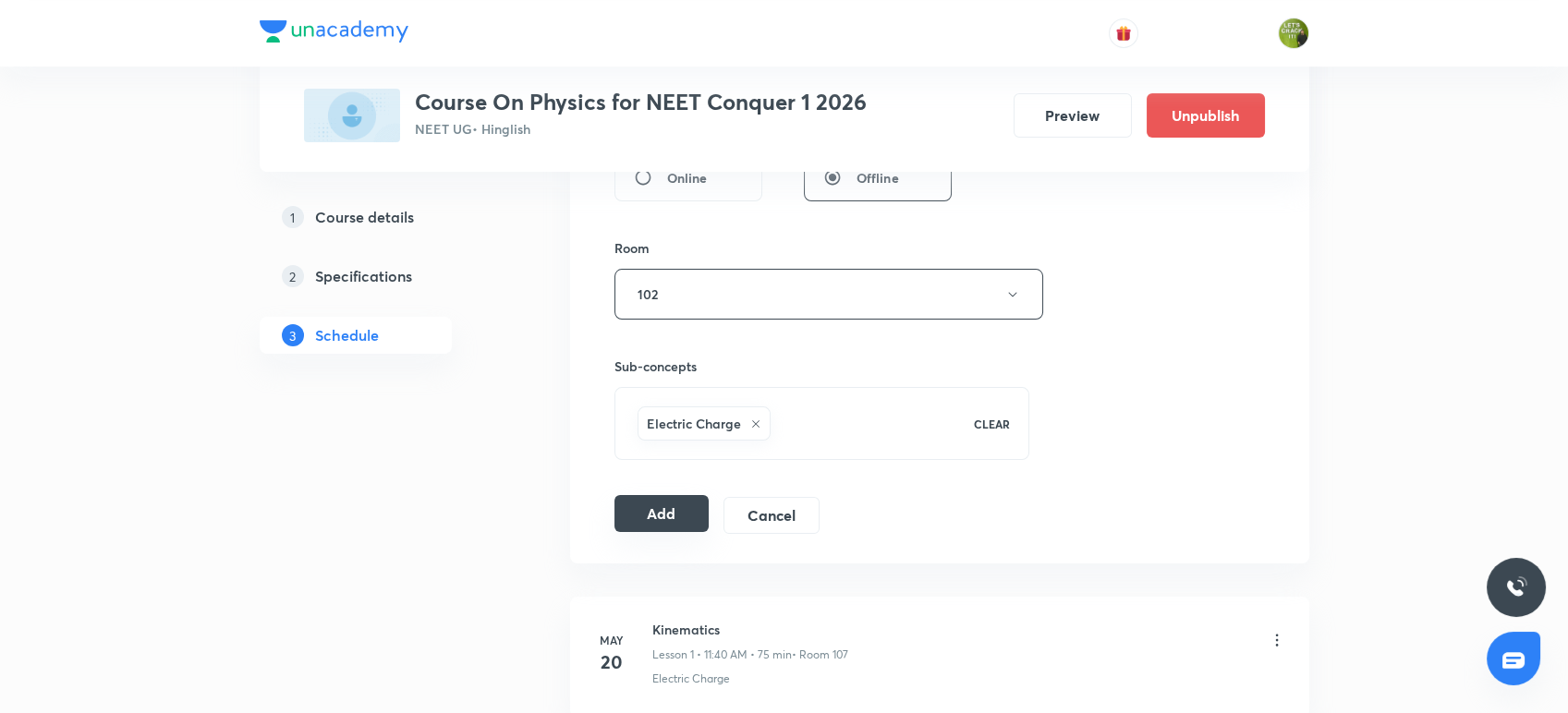
click at [665, 502] on button "Add" at bounding box center [662, 513] width 95 height 37
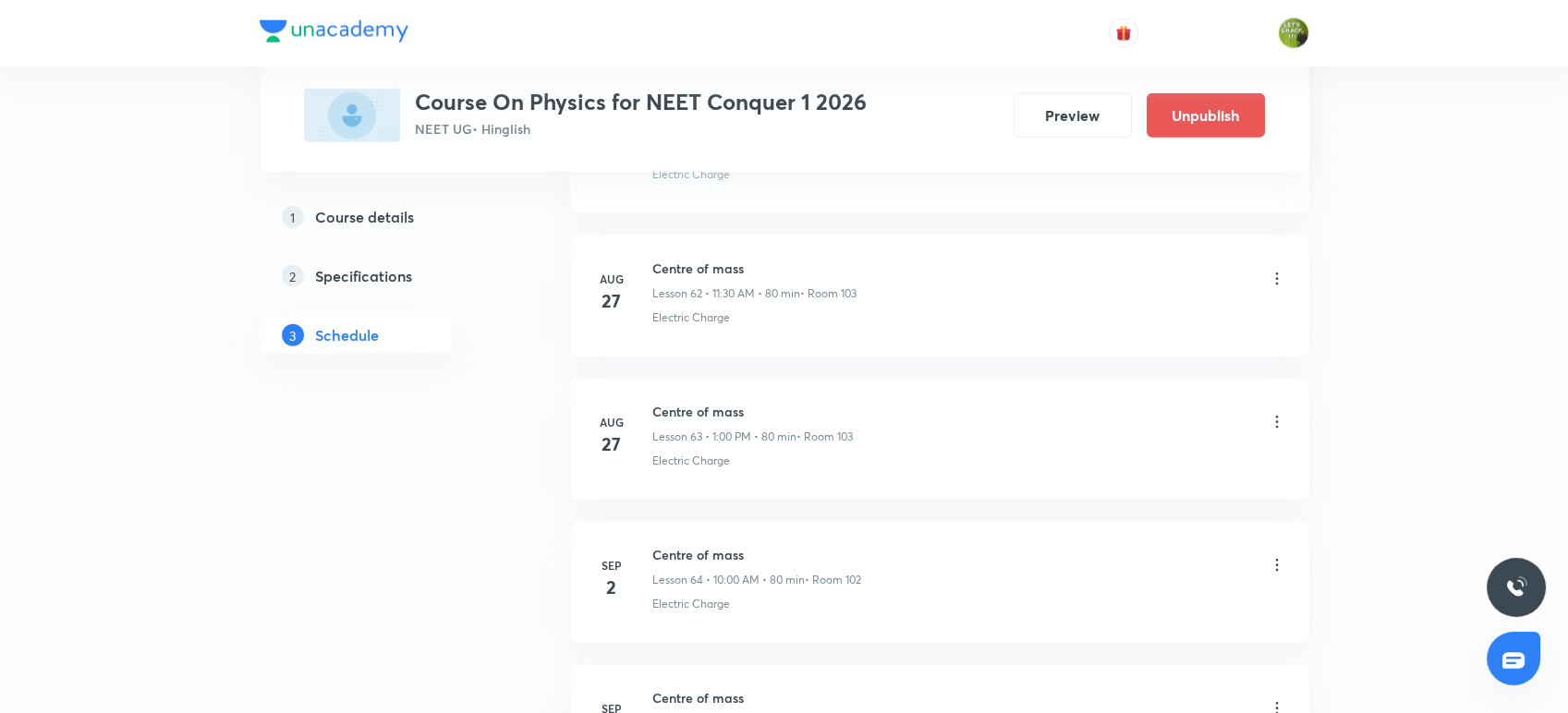
scroll to position [9209, 0]
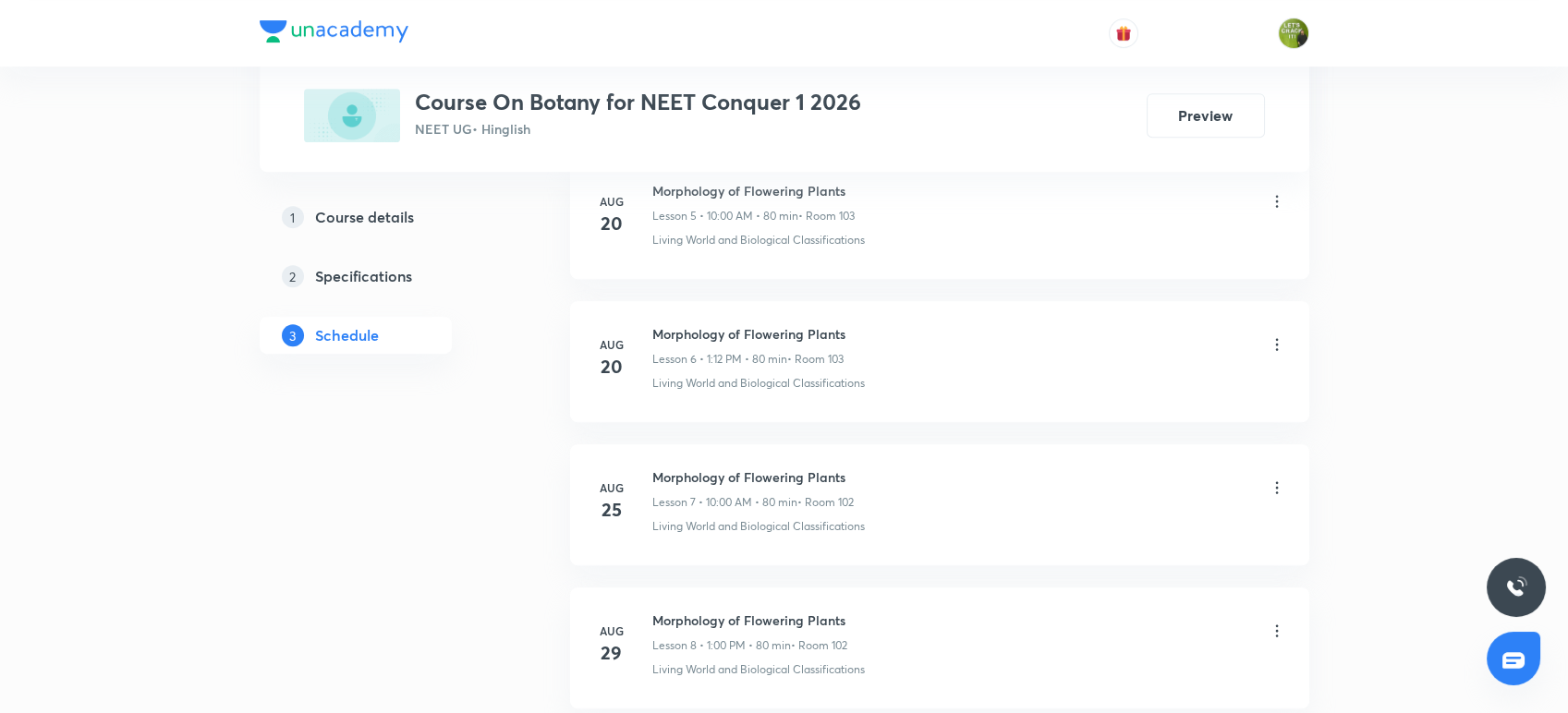
scroll to position [1909, 0]
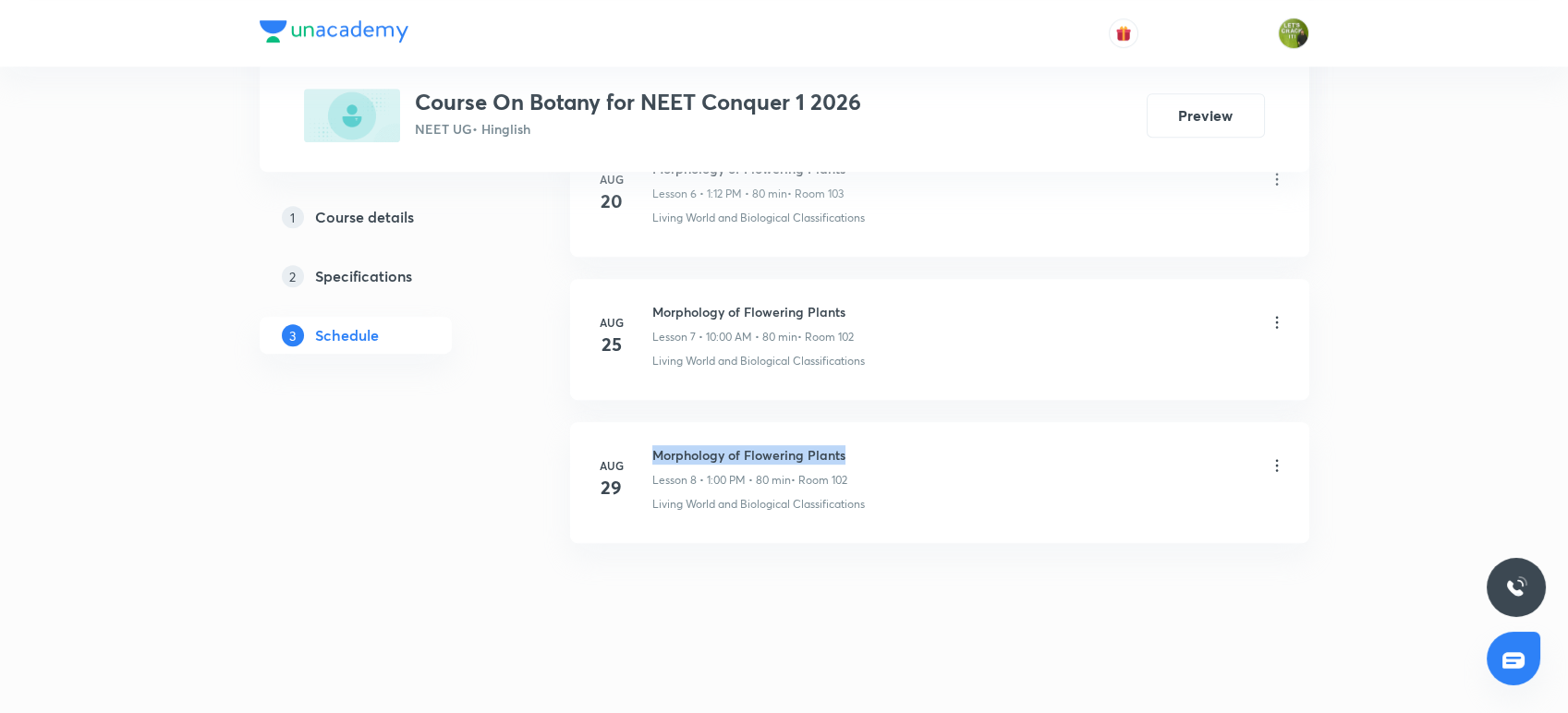
drag, startPoint x: 862, startPoint y: 446, endPoint x: 649, endPoint y: 416, distance: 215.1
copy h6 "Morphology of Flowering Plants"
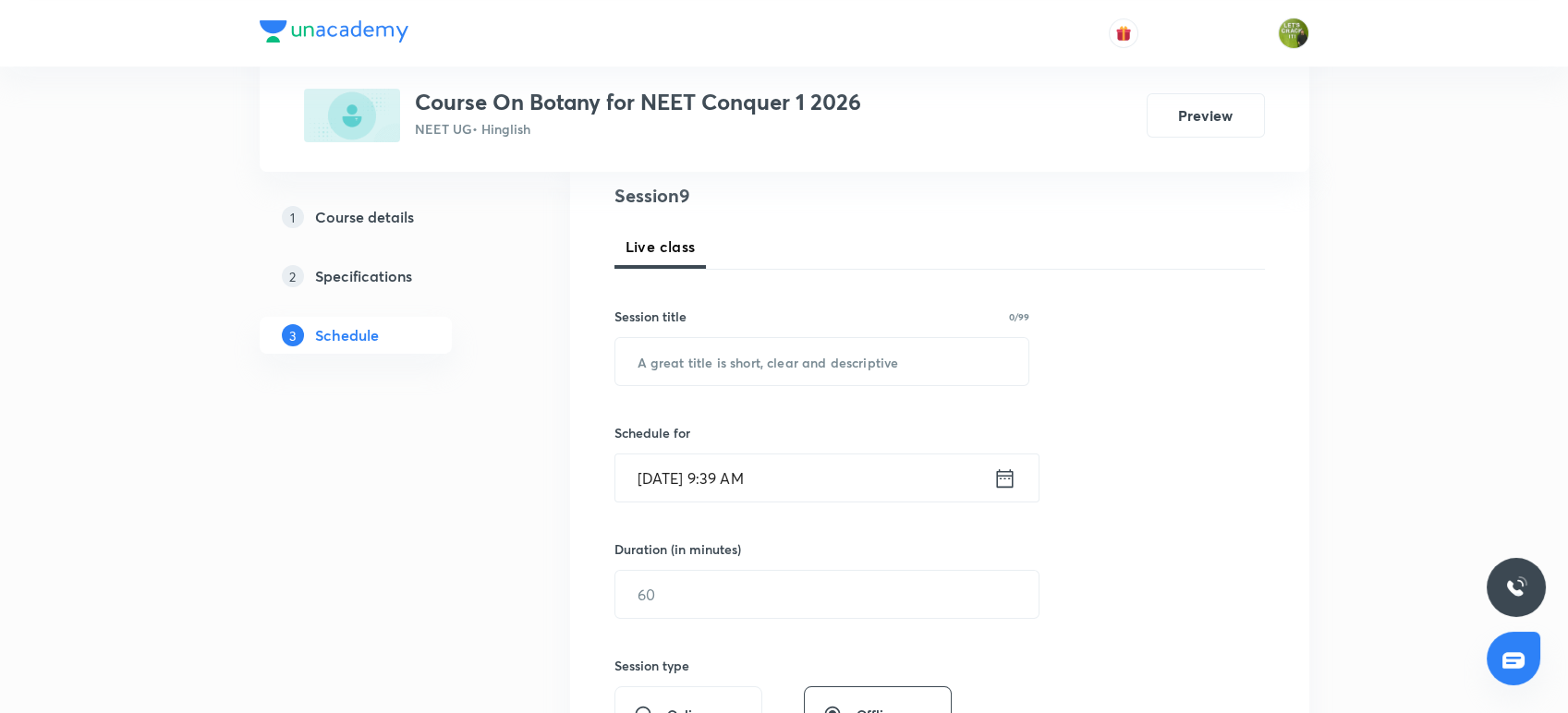
scroll to position [237, 0]
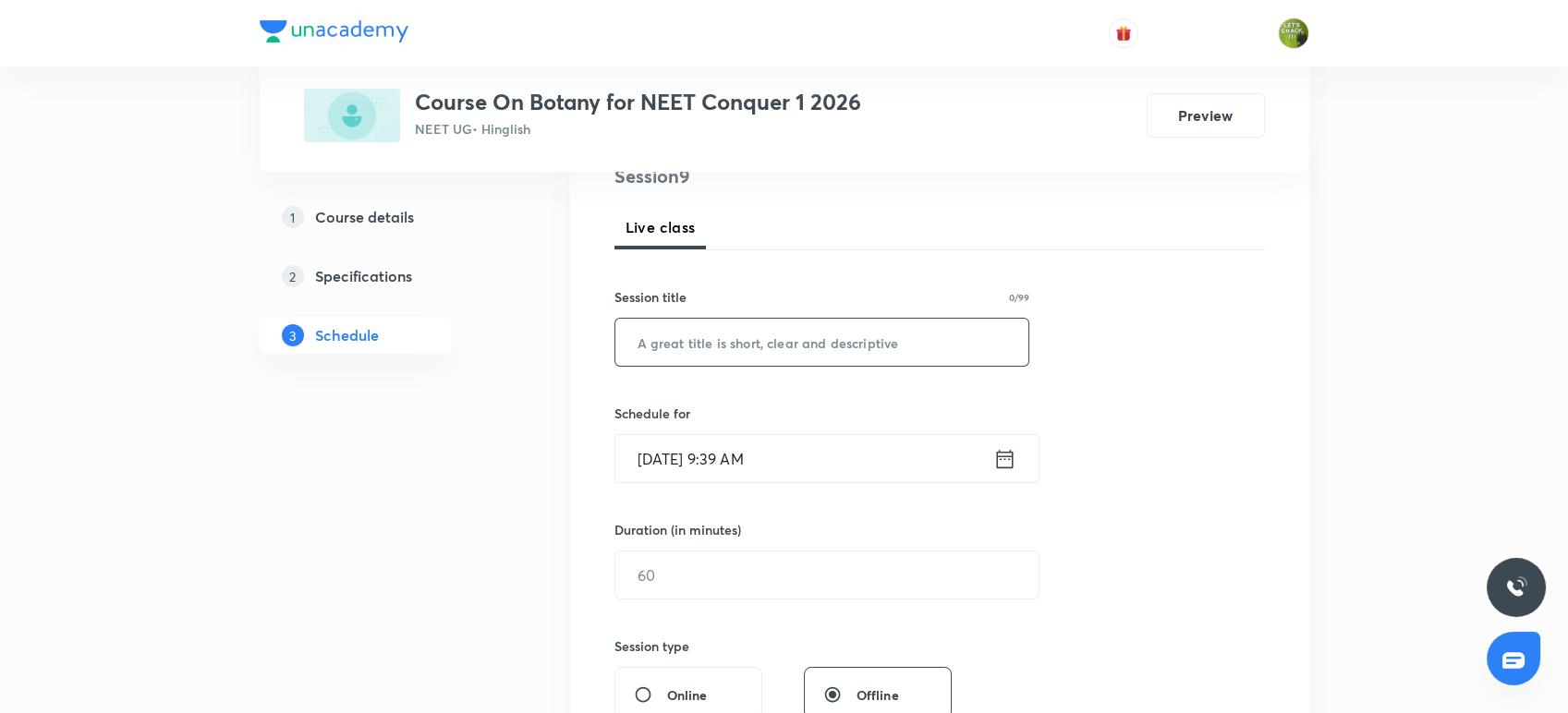
click at [658, 333] on input "text" at bounding box center [822, 343] width 414 height 48
paste input "Morphology of Flowering Plants"
type input "Morphology of Flowering Plants"
click at [1008, 452] on icon at bounding box center [1003, 458] width 23 height 26
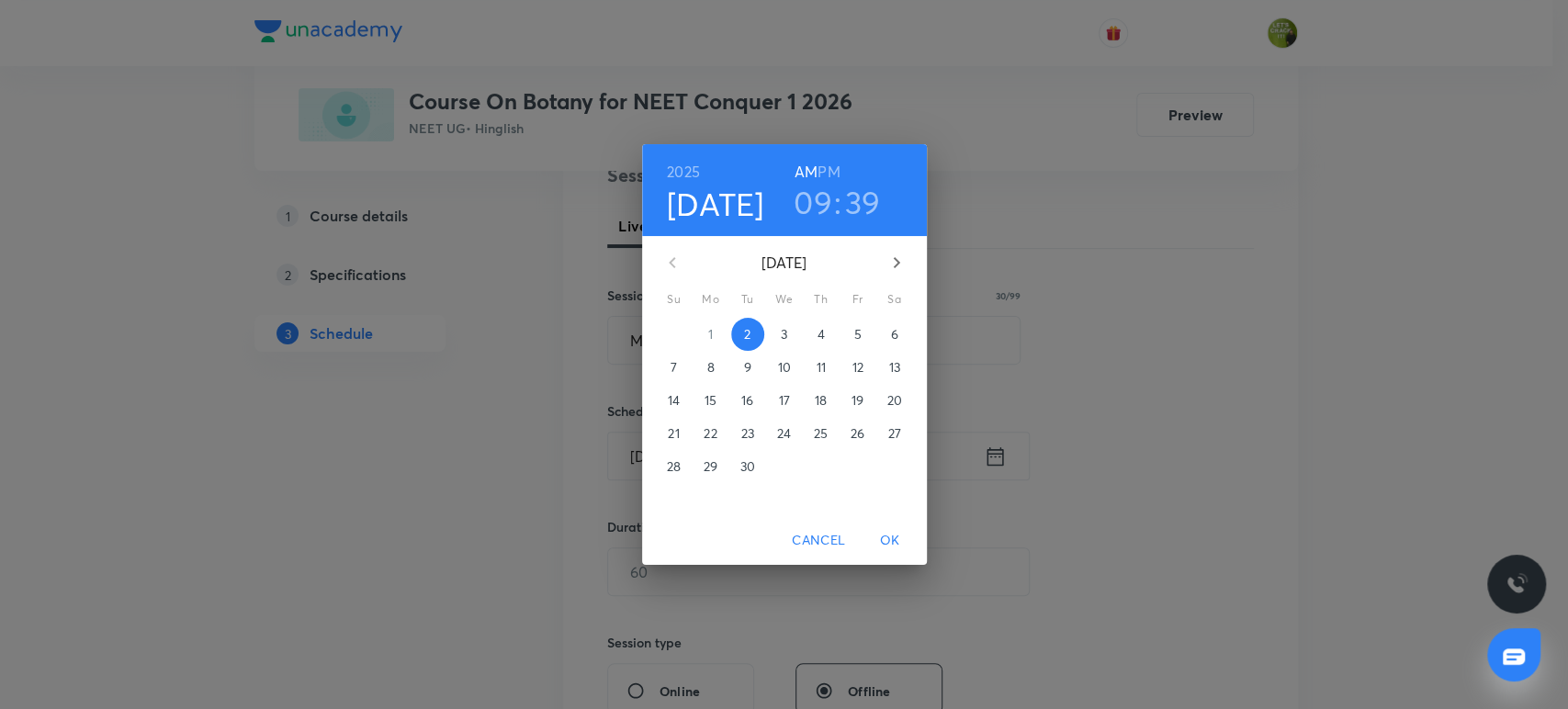
click at [825, 197] on h3 "09" at bounding box center [813, 202] width 38 height 38
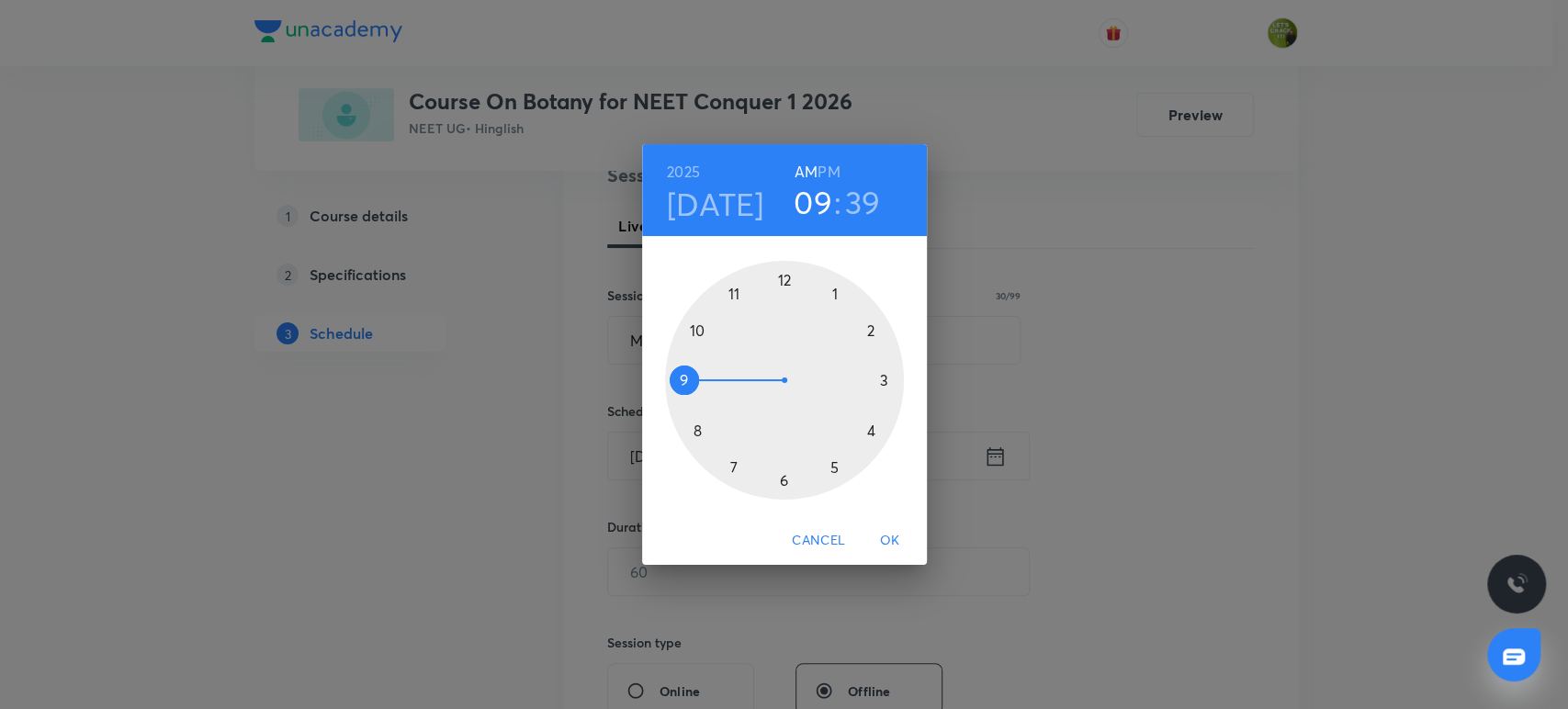
click at [732, 292] on div at bounding box center [784, 380] width 238 height 238
click at [783, 479] on div at bounding box center [784, 380] width 238 height 238
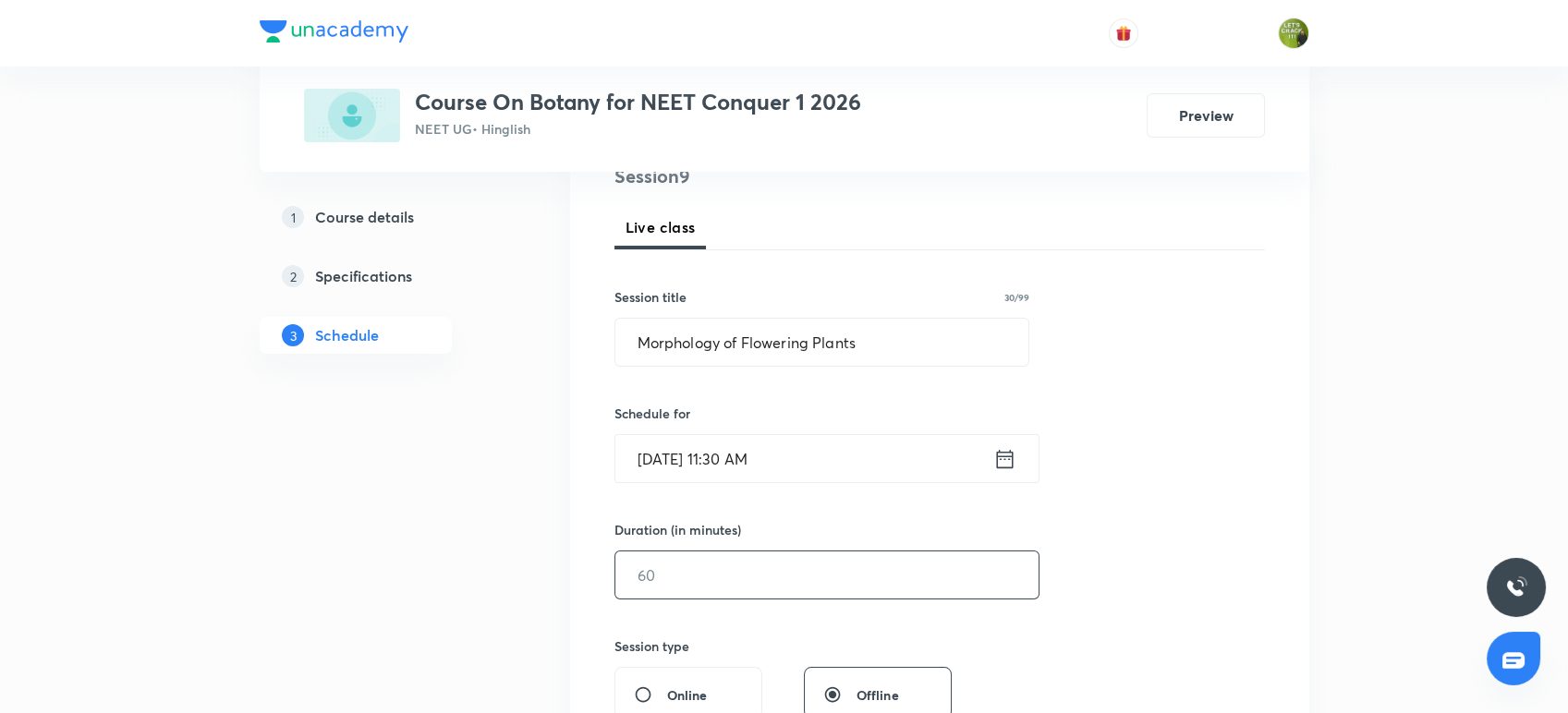
click at [761, 560] on input "text" at bounding box center [826, 575] width 423 height 48
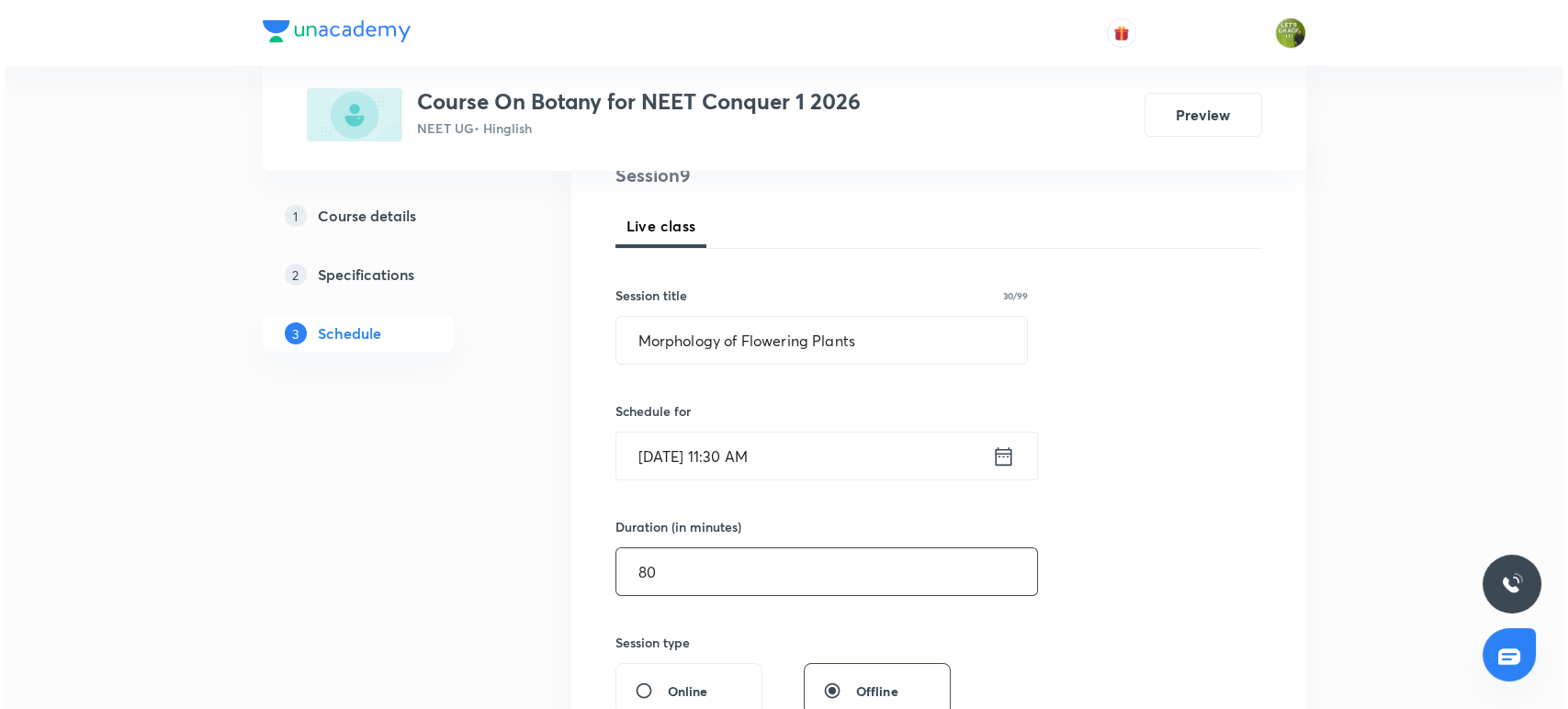
scroll to position [456, 0]
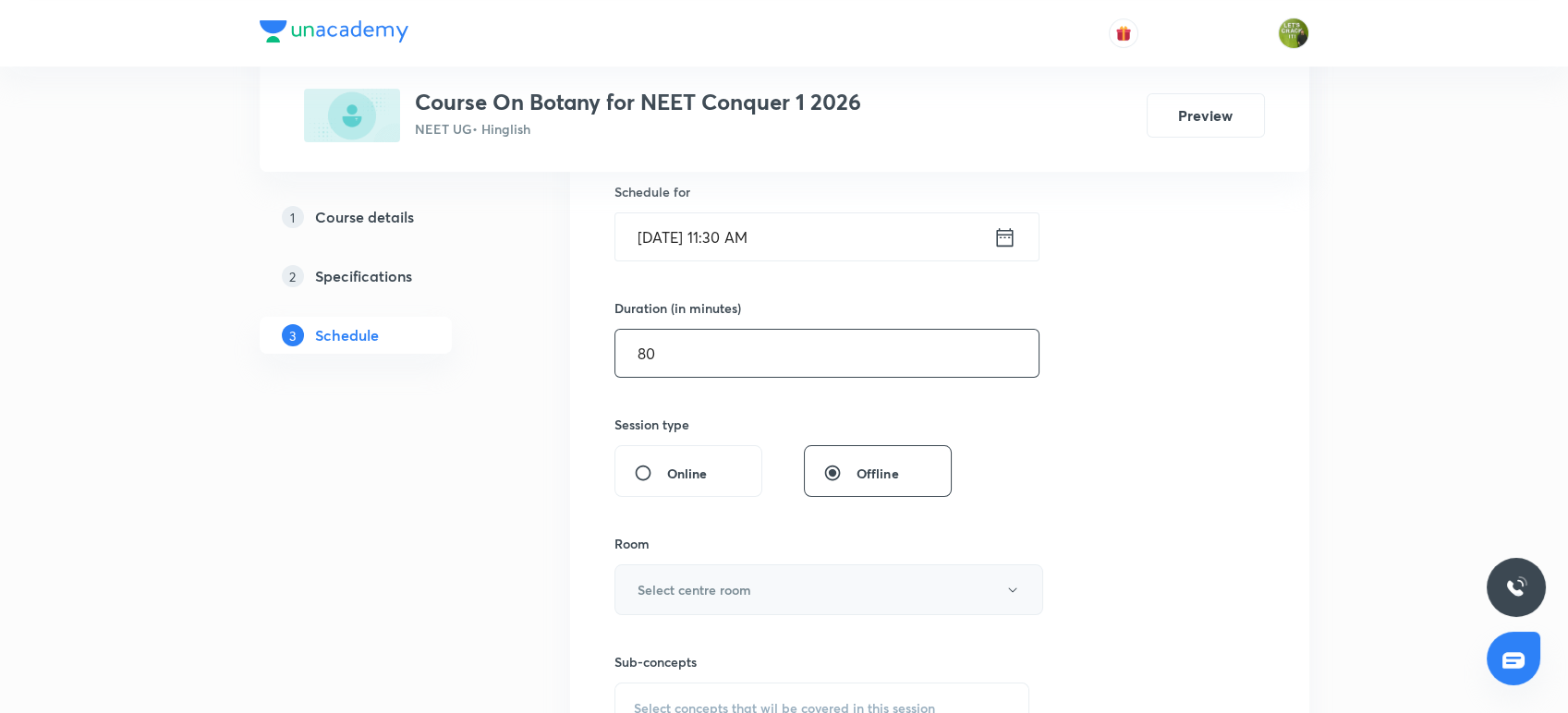
type input "80"
click at [743, 589] on h6 "Select centre room" at bounding box center [693, 590] width 114 height 20
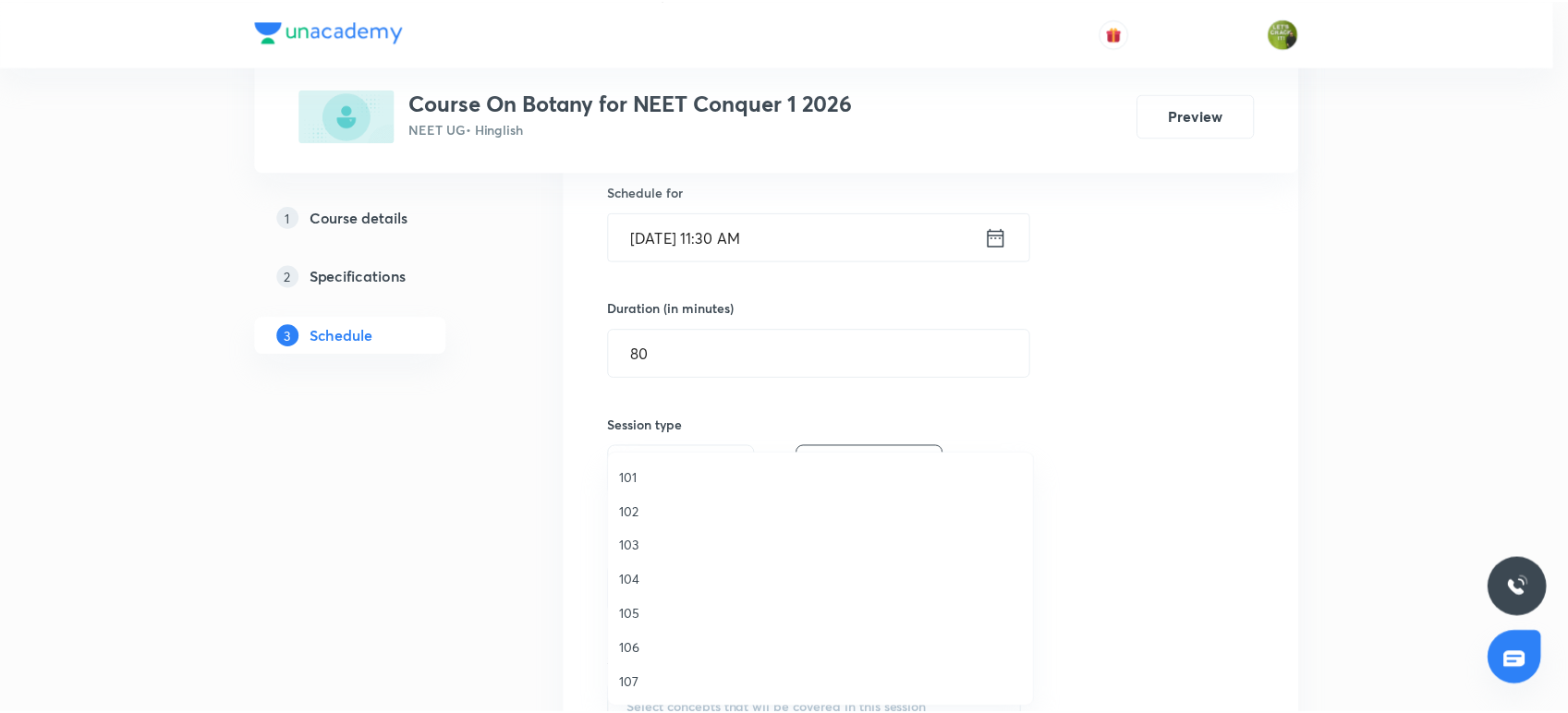
scroll to position [10, 0]
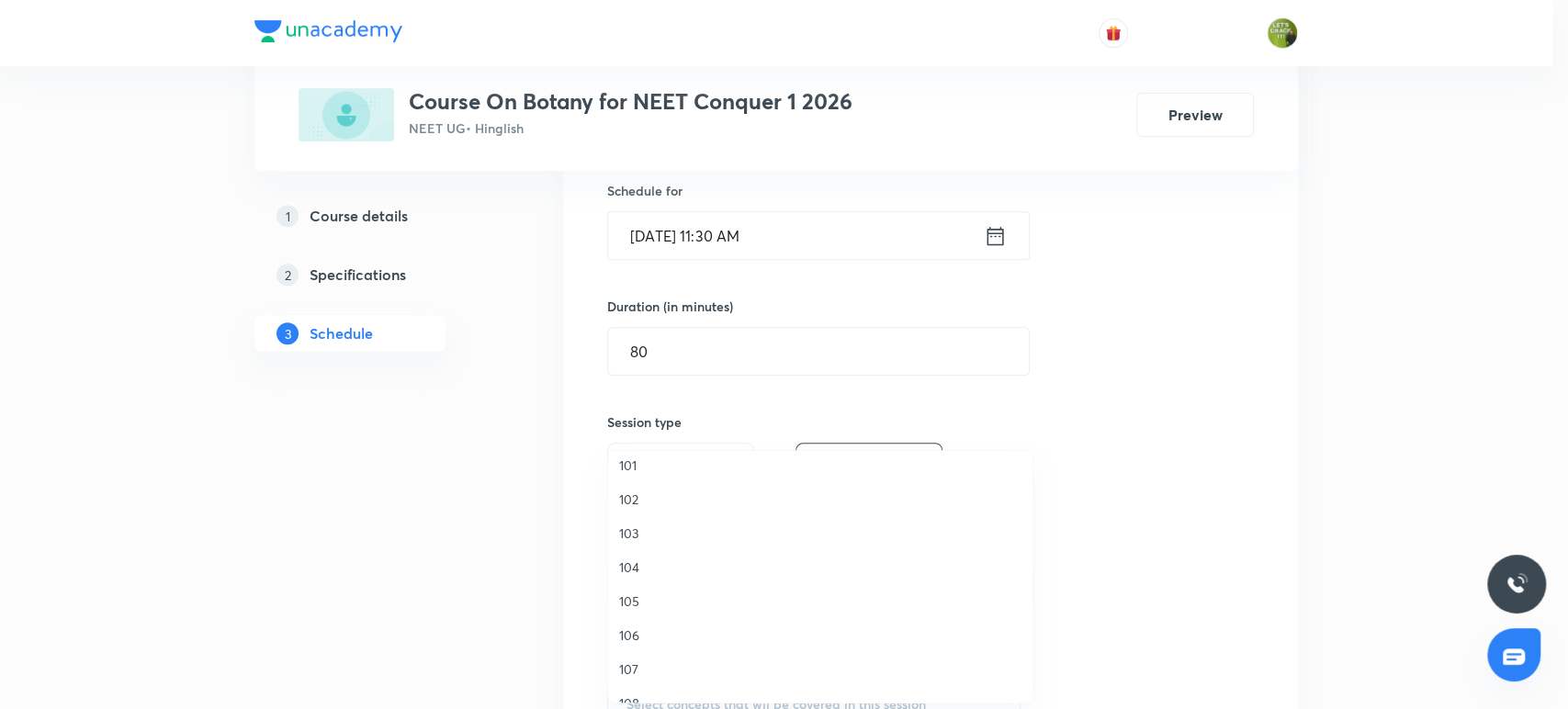
click at [660, 493] on span "102" at bounding box center [820, 499] width 402 height 20
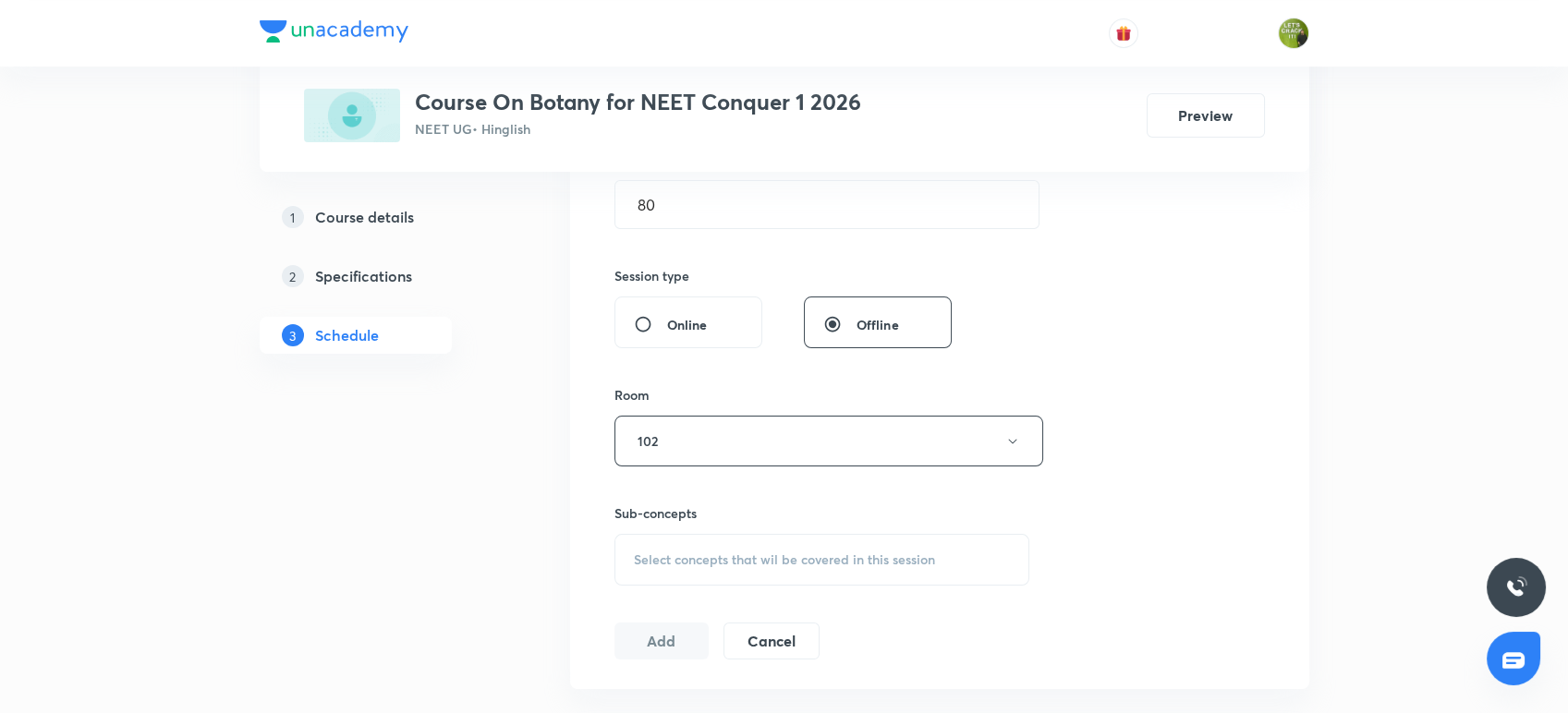
scroll to position [664, 0]
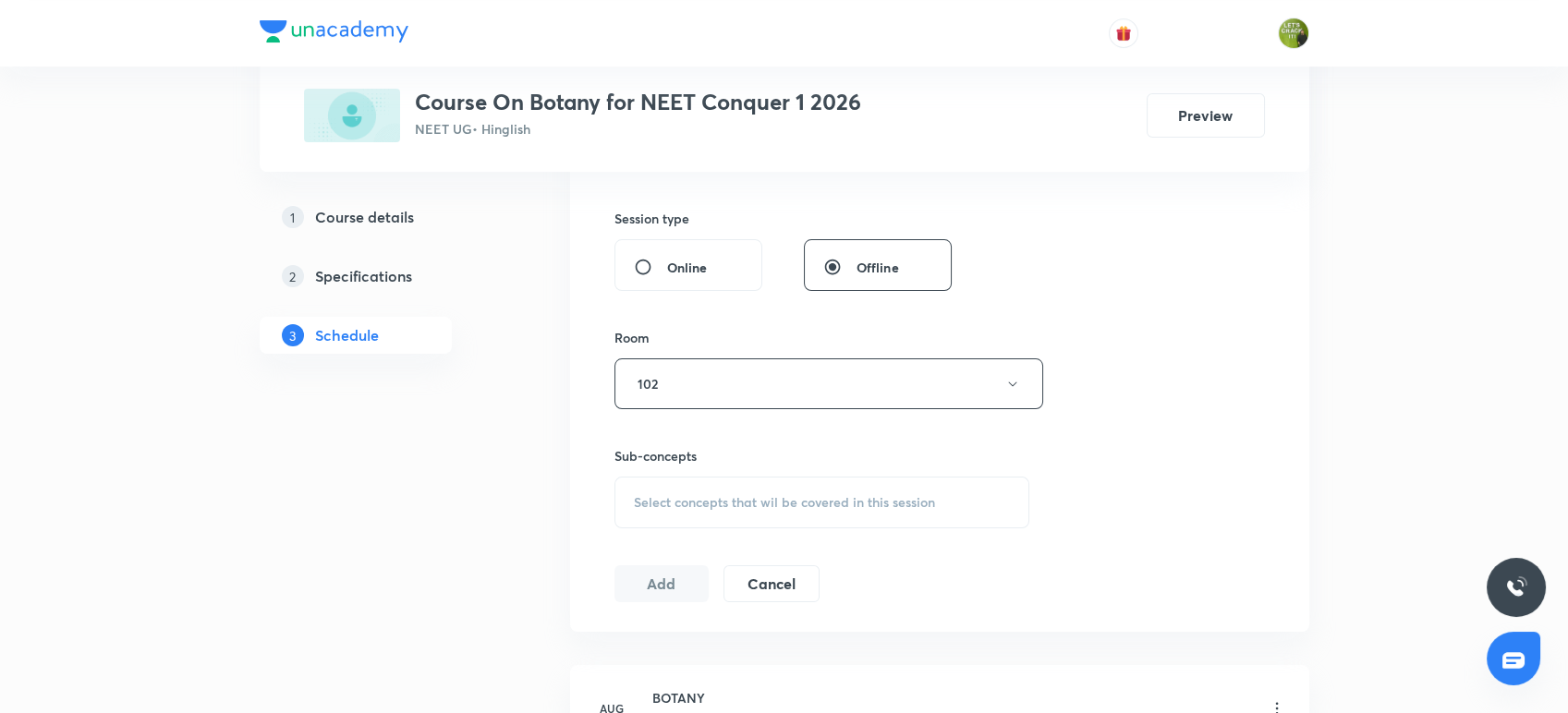
click at [664, 496] on span "Select concepts that wil be covered in this session" at bounding box center [784, 502] width 301 height 15
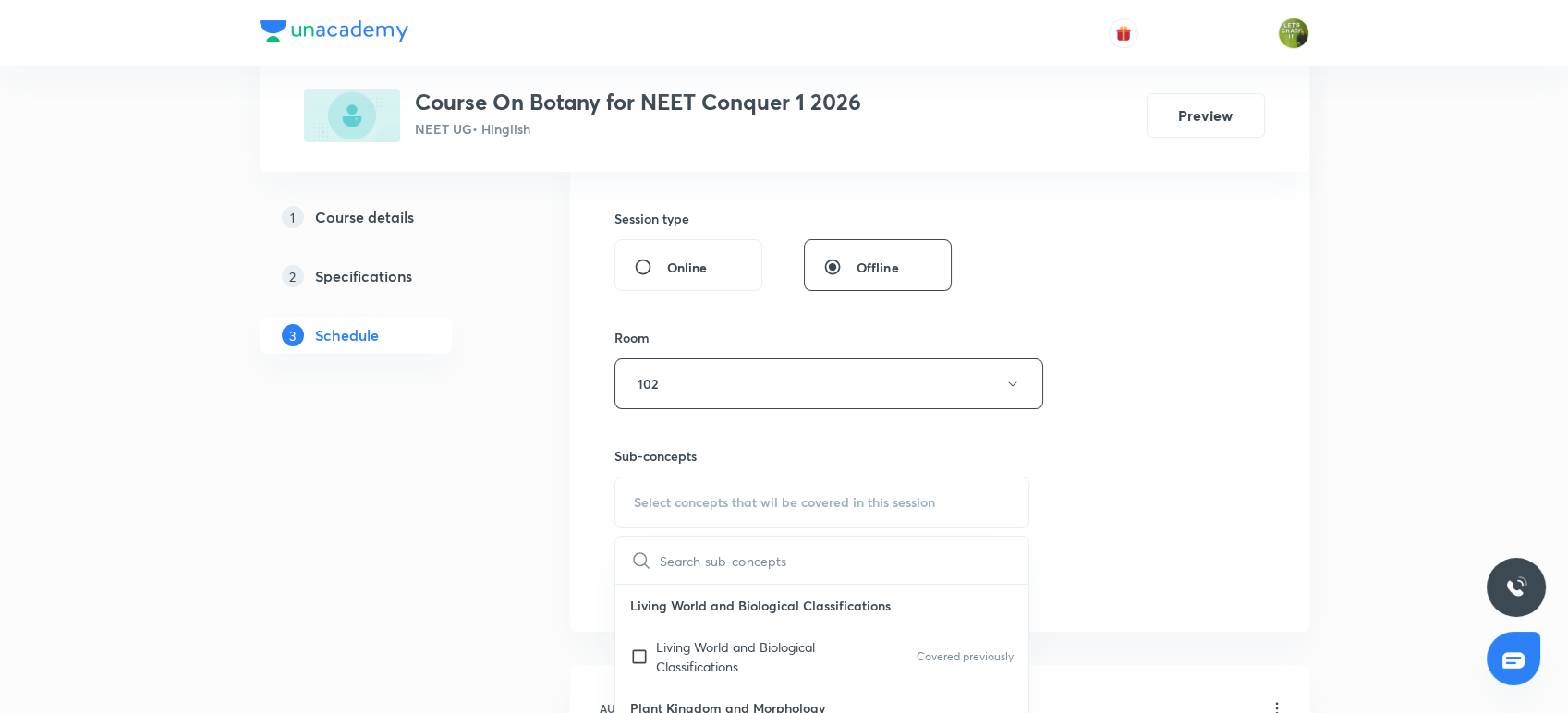
scroll to position [971, 0]
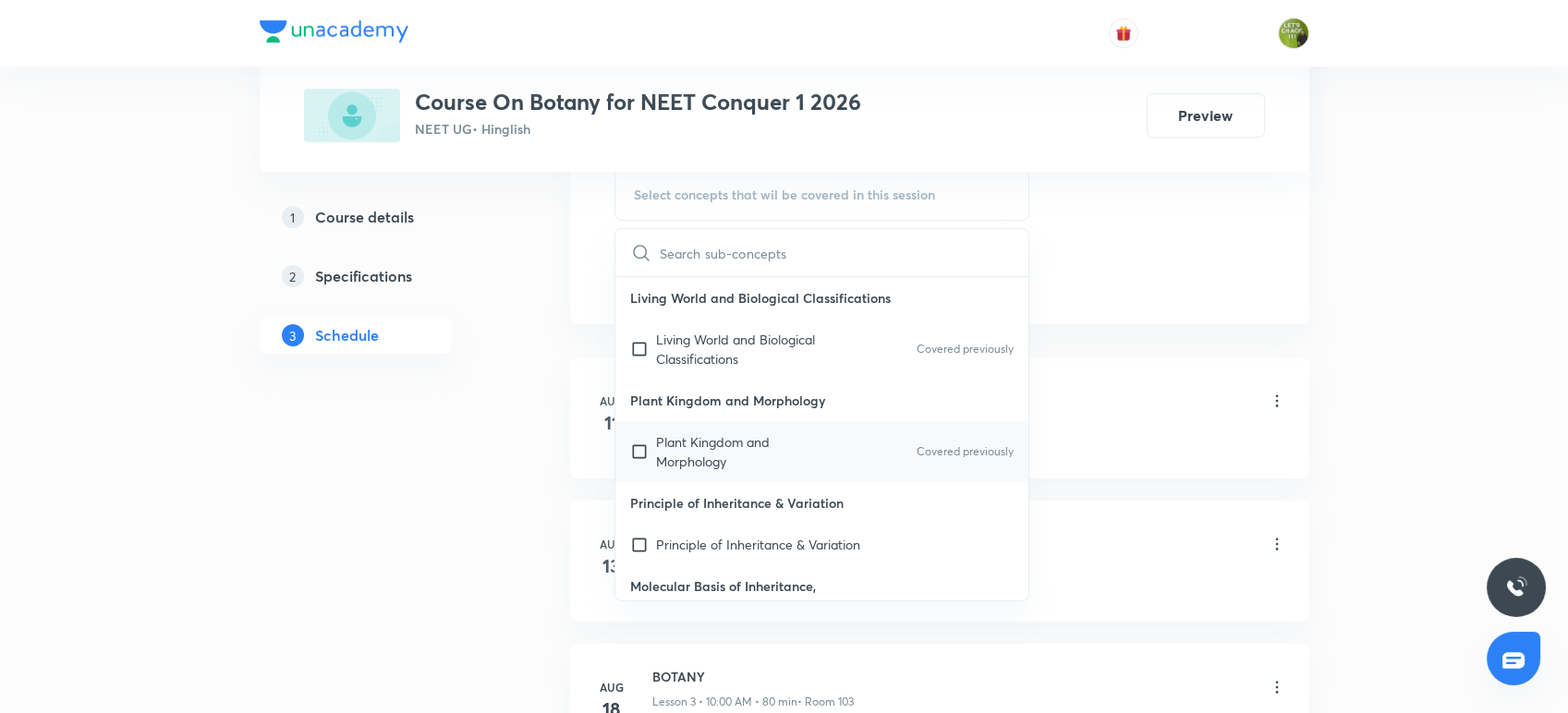
click at [673, 421] on div "Plant Kingdom and Morphology Covered previously" at bounding box center [822, 452] width 414 height 61
checkbox input "true"
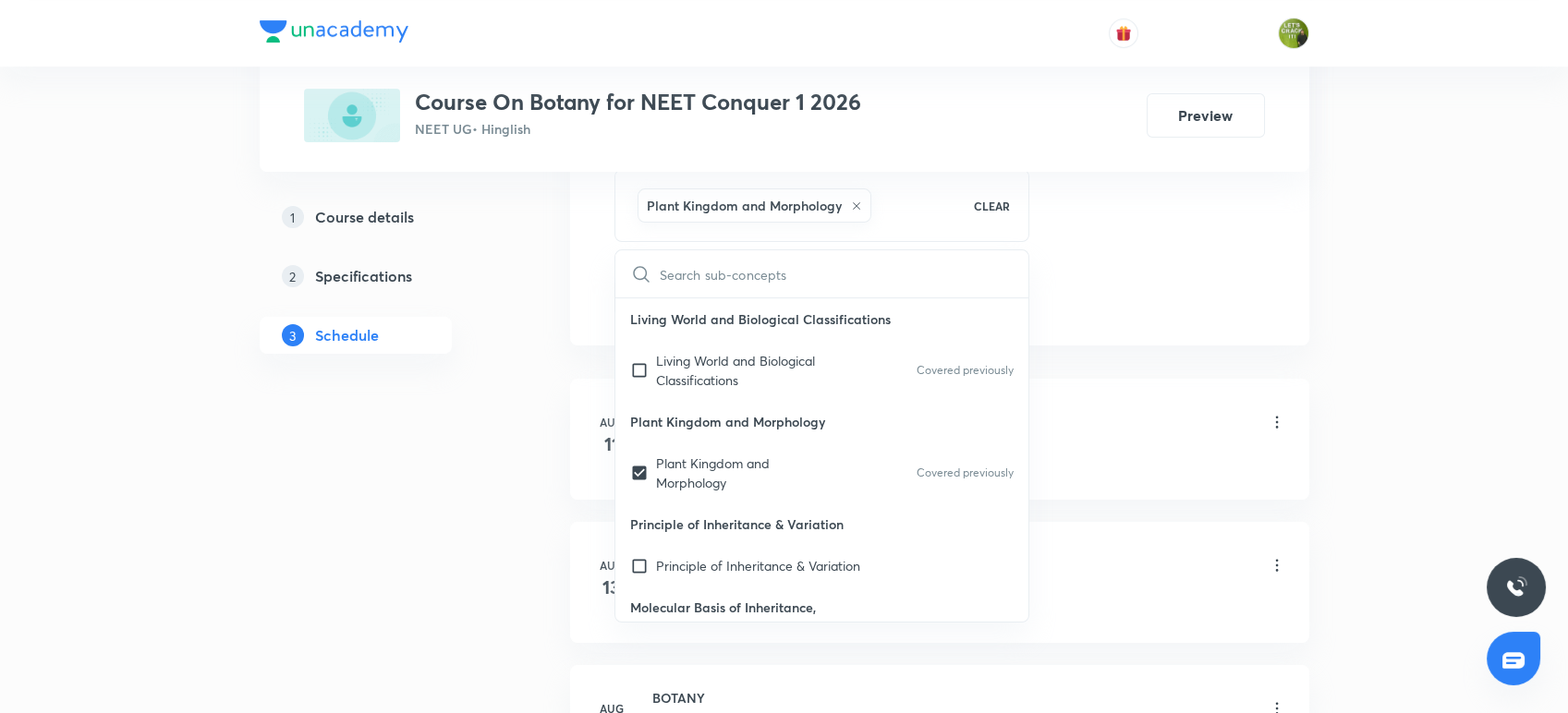
click at [564, 309] on div "Plus Courses Course On Botany for NEET Conquer 1 2026 NEET UG • Hinglish Previe…" at bounding box center [784, 386] width 1049 height 2510
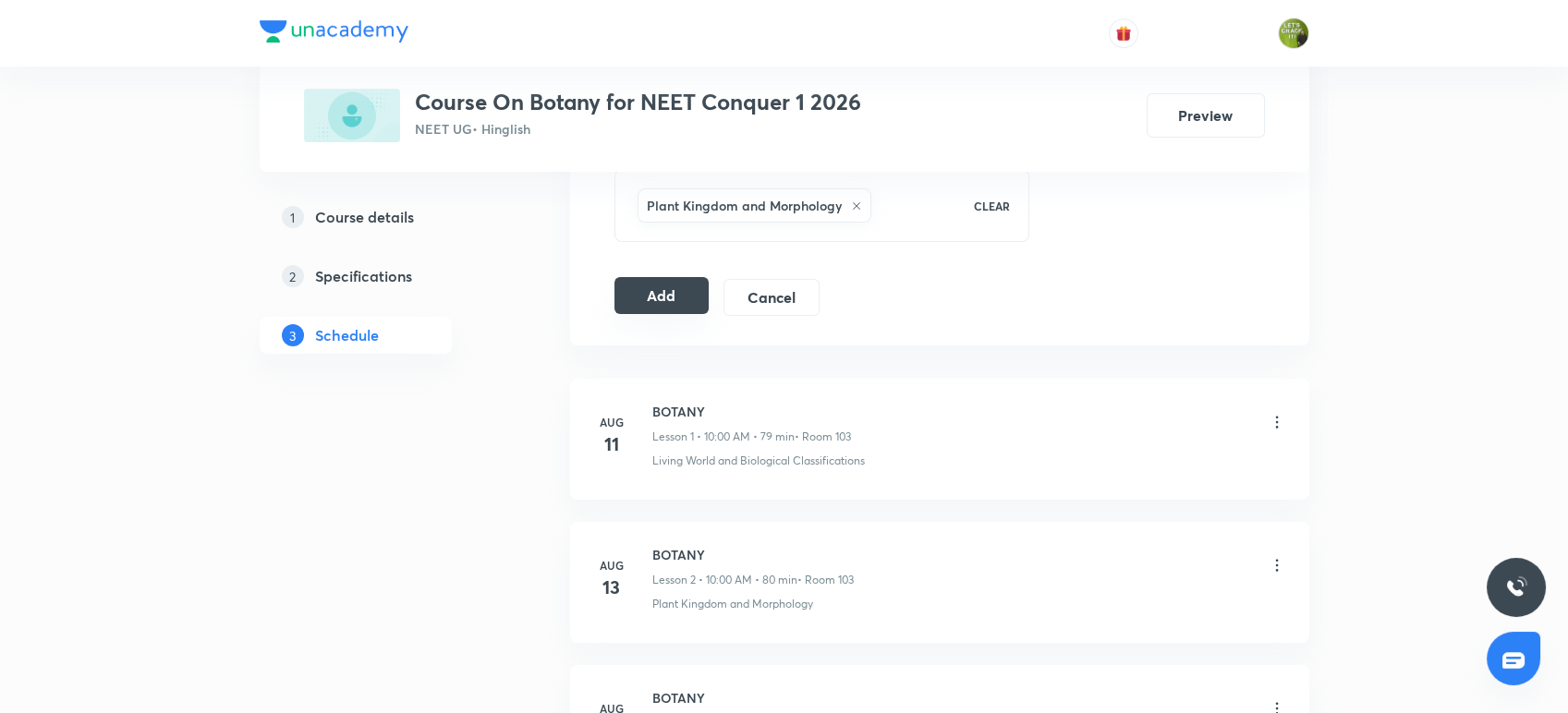
click at [653, 284] on button "Add" at bounding box center [662, 295] width 95 height 37
